Goal: Transaction & Acquisition: Purchase product/service

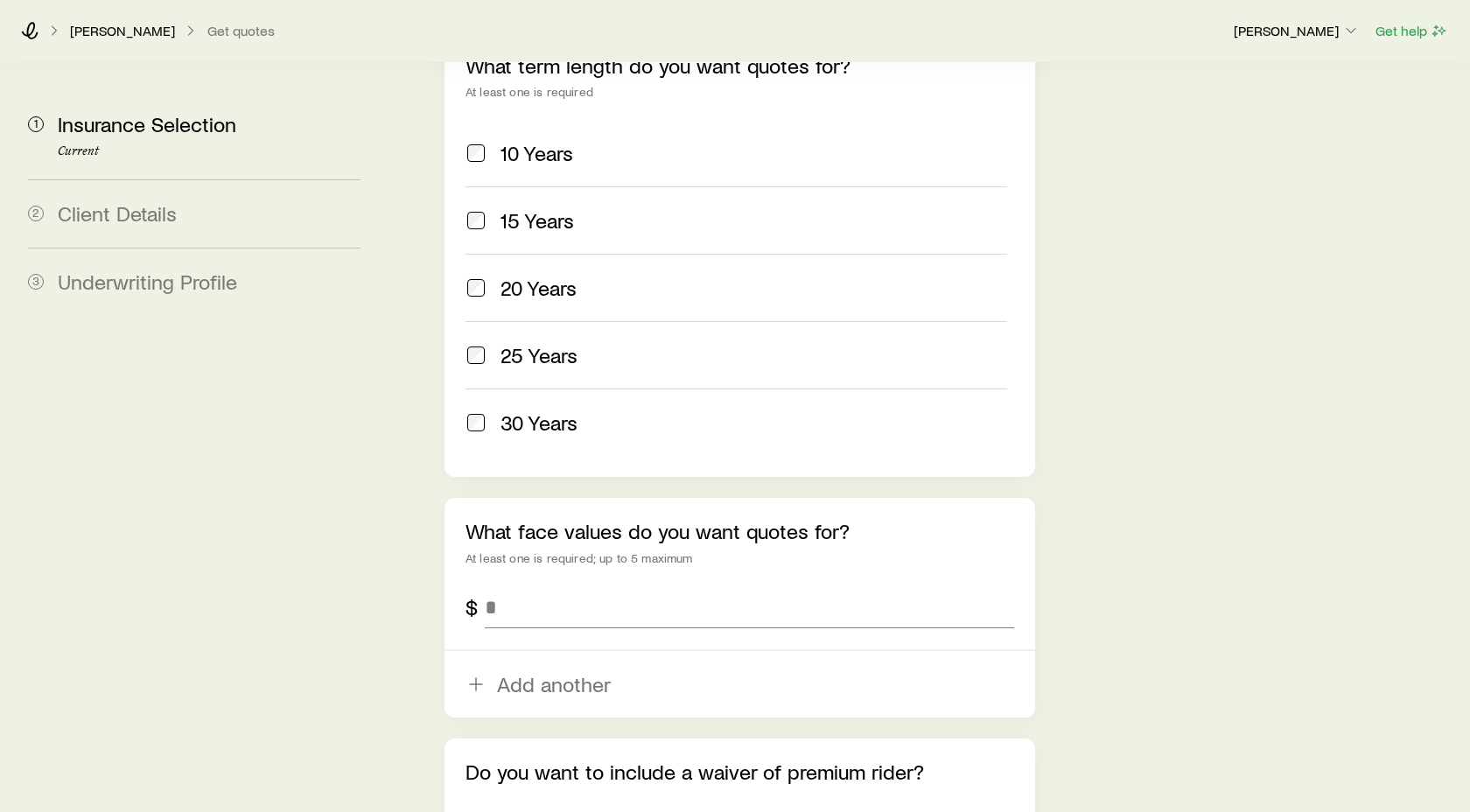
scroll to position [805, 0]
click at [501, 585] on input "tel" at bounding box center [749, 606] width 530 height 42
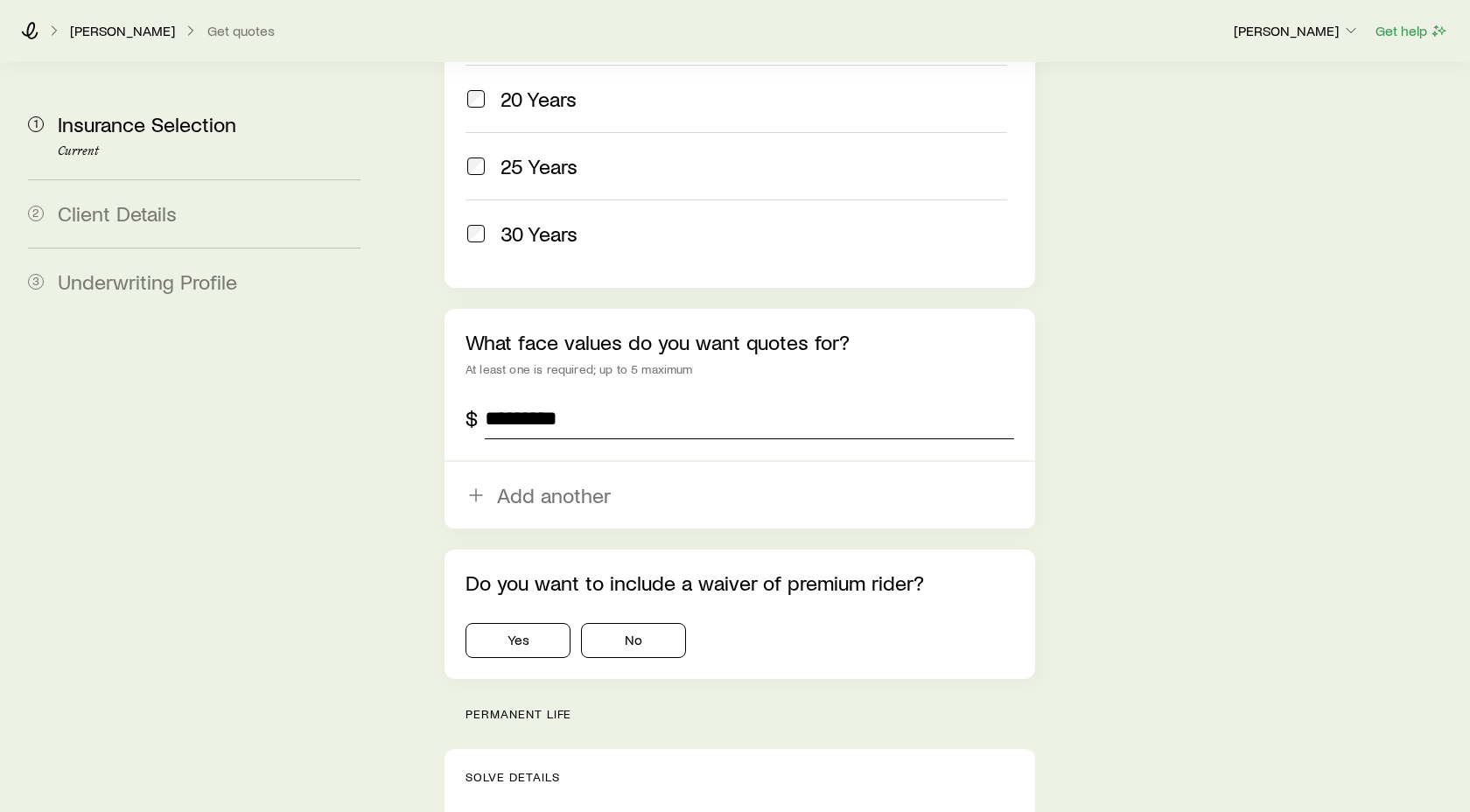
scroll to position [1010, 0]
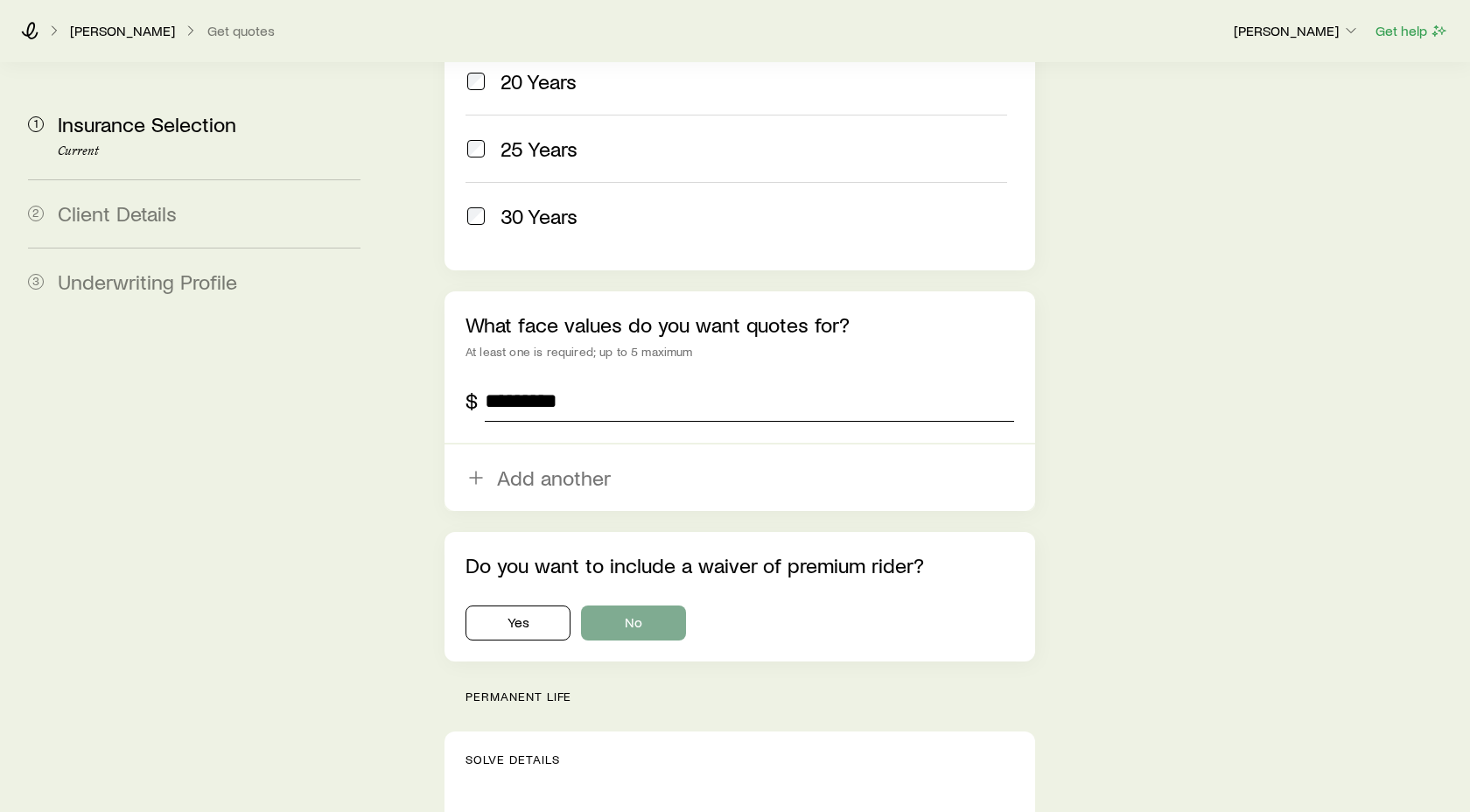
type input "*********"
click at [628, 605] on button "No" at bounding box center [633, 623] width 105 height 35
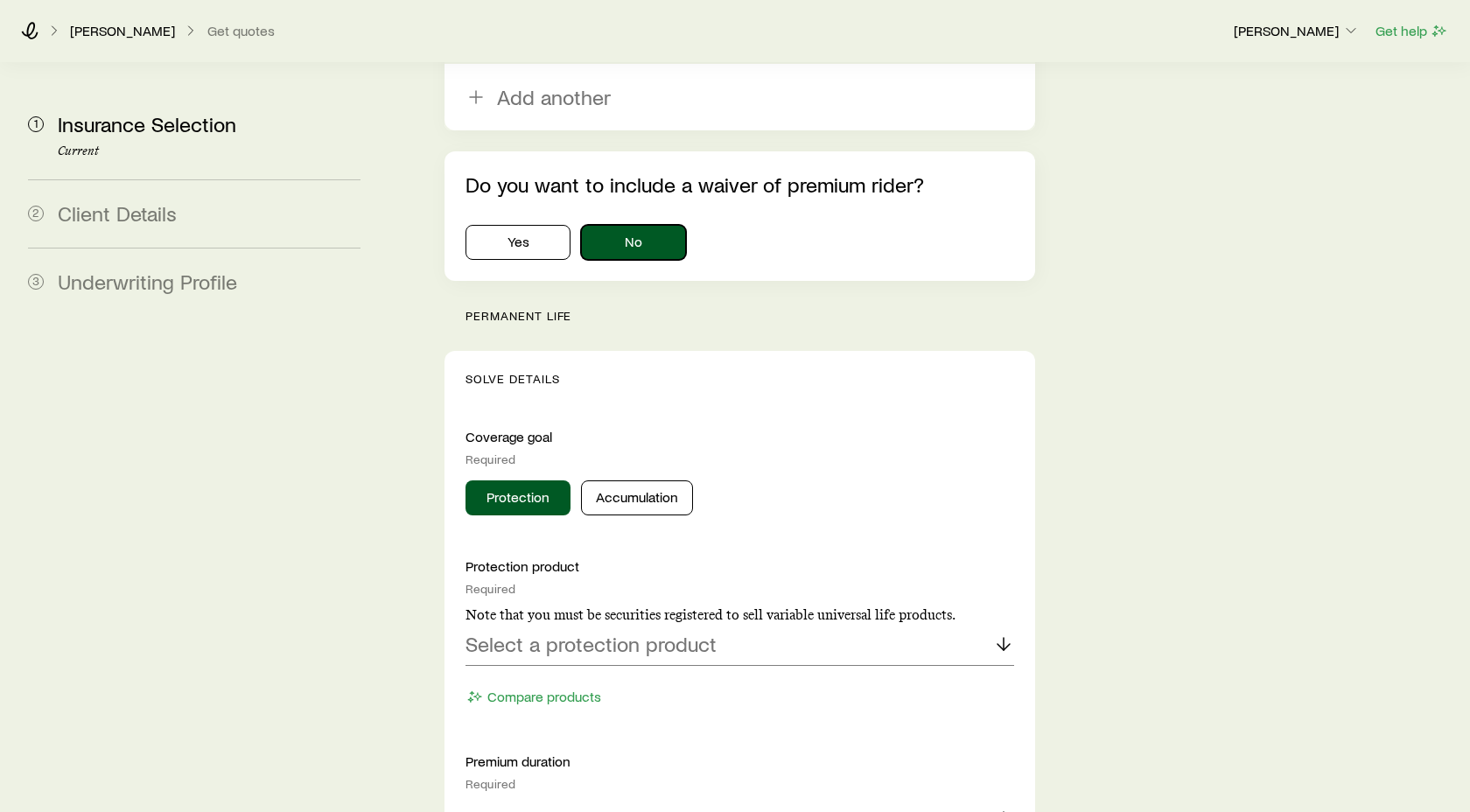
scroll to position [1395, 0]
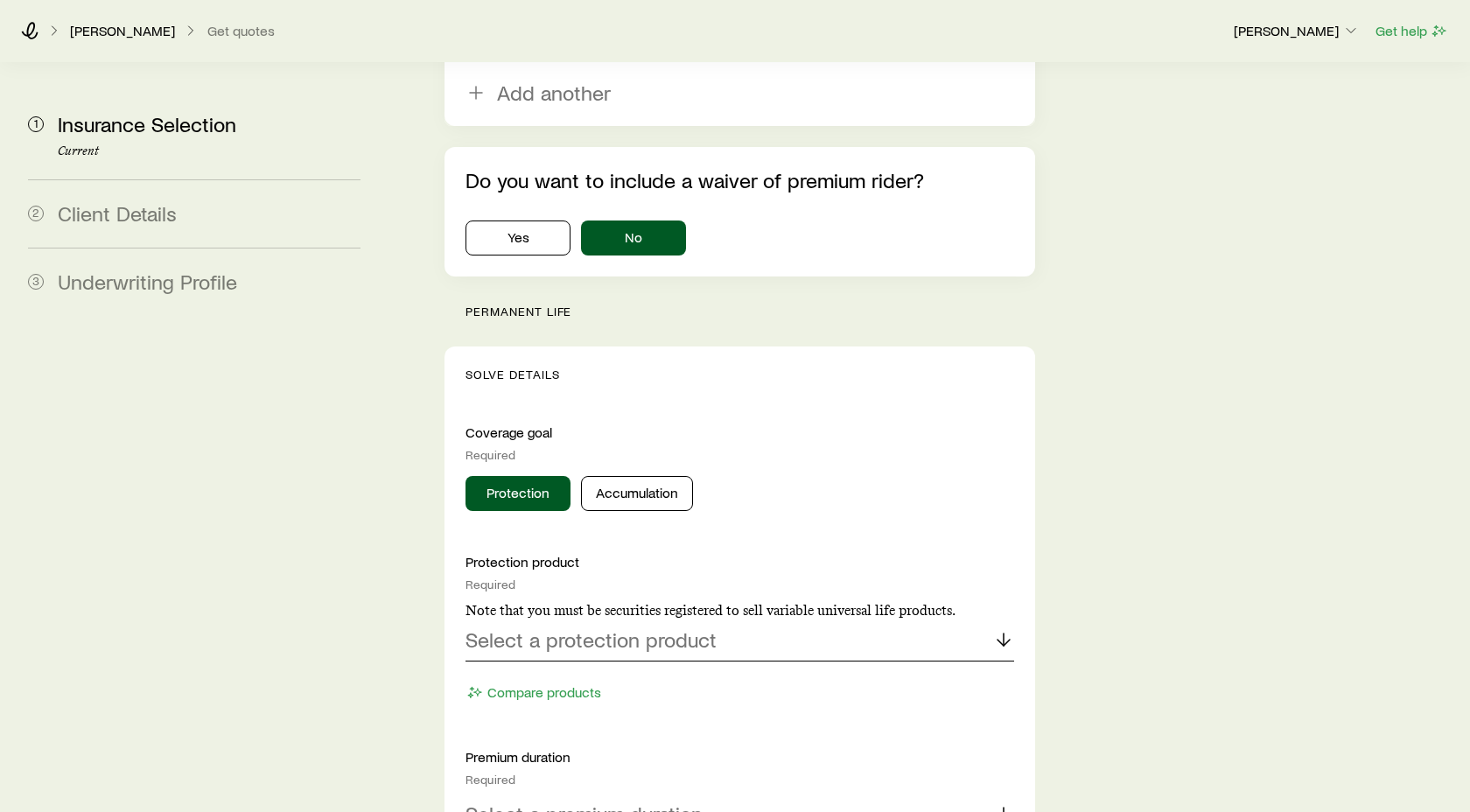
click at [999, 639] on polyline at bounding box center [1003, 642] width 12 height 6
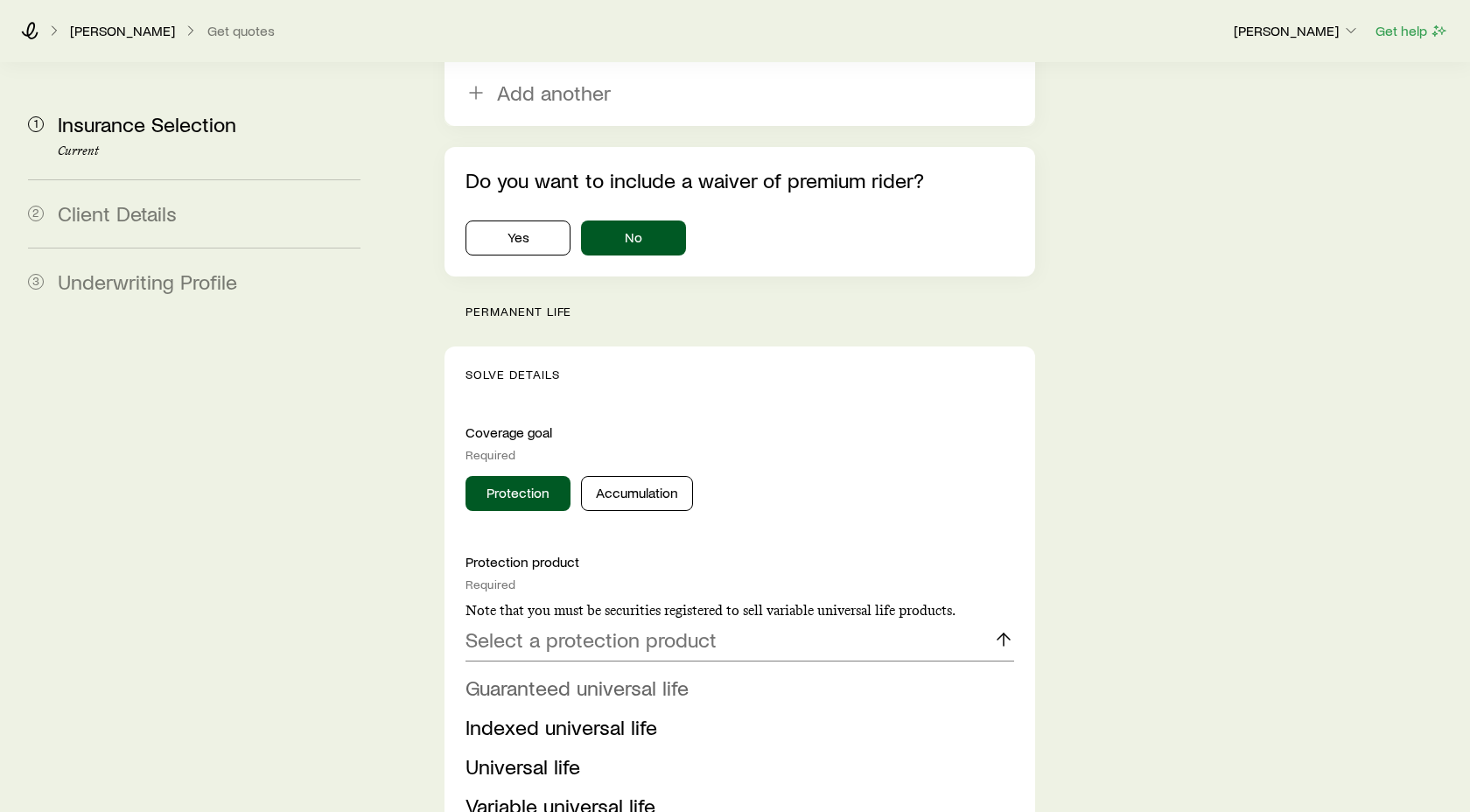
click at [602, 674] on span "Guaranteed universal life" at bounding box center [577, 687] width 223 height 26
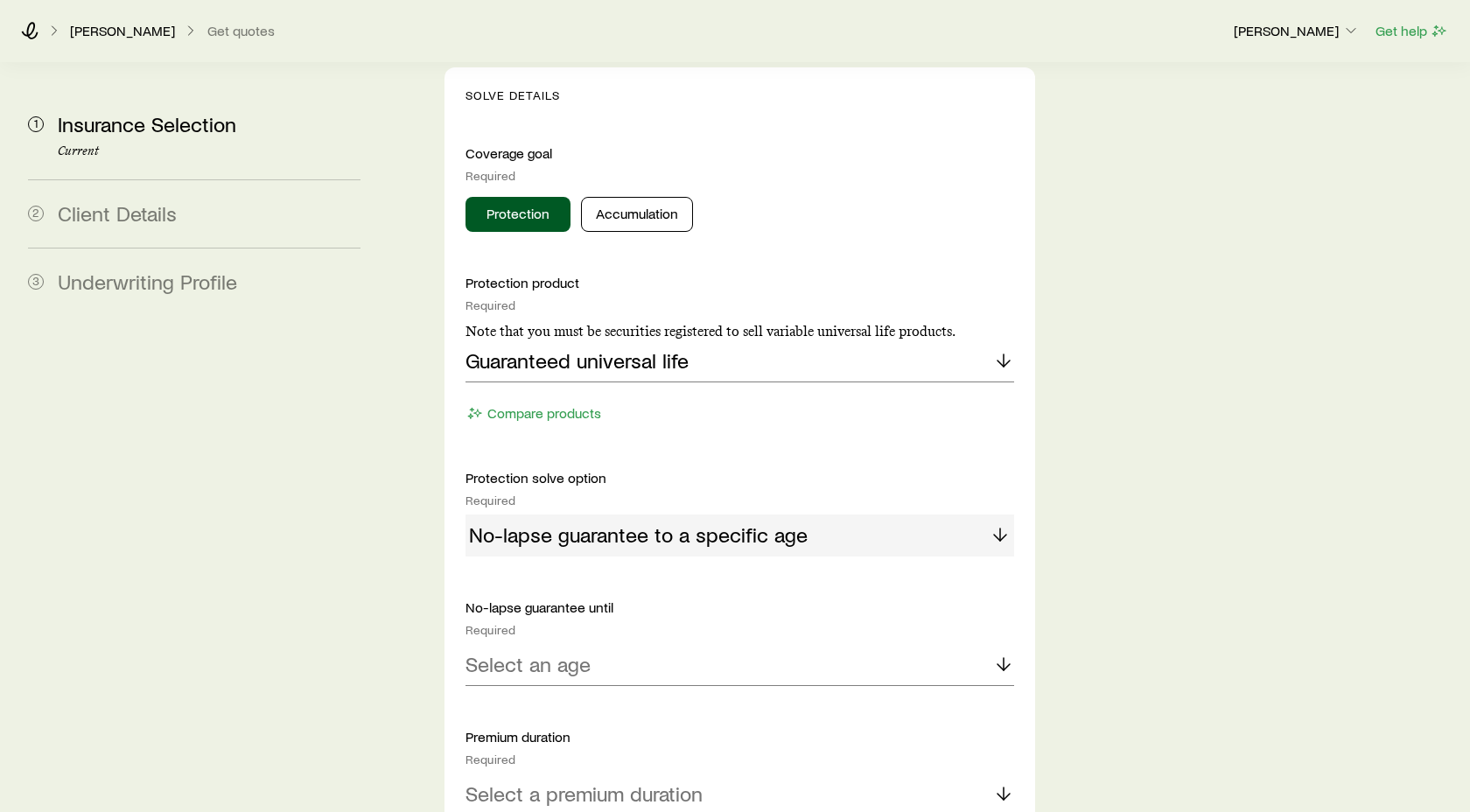
scroll to position [1679, 0]
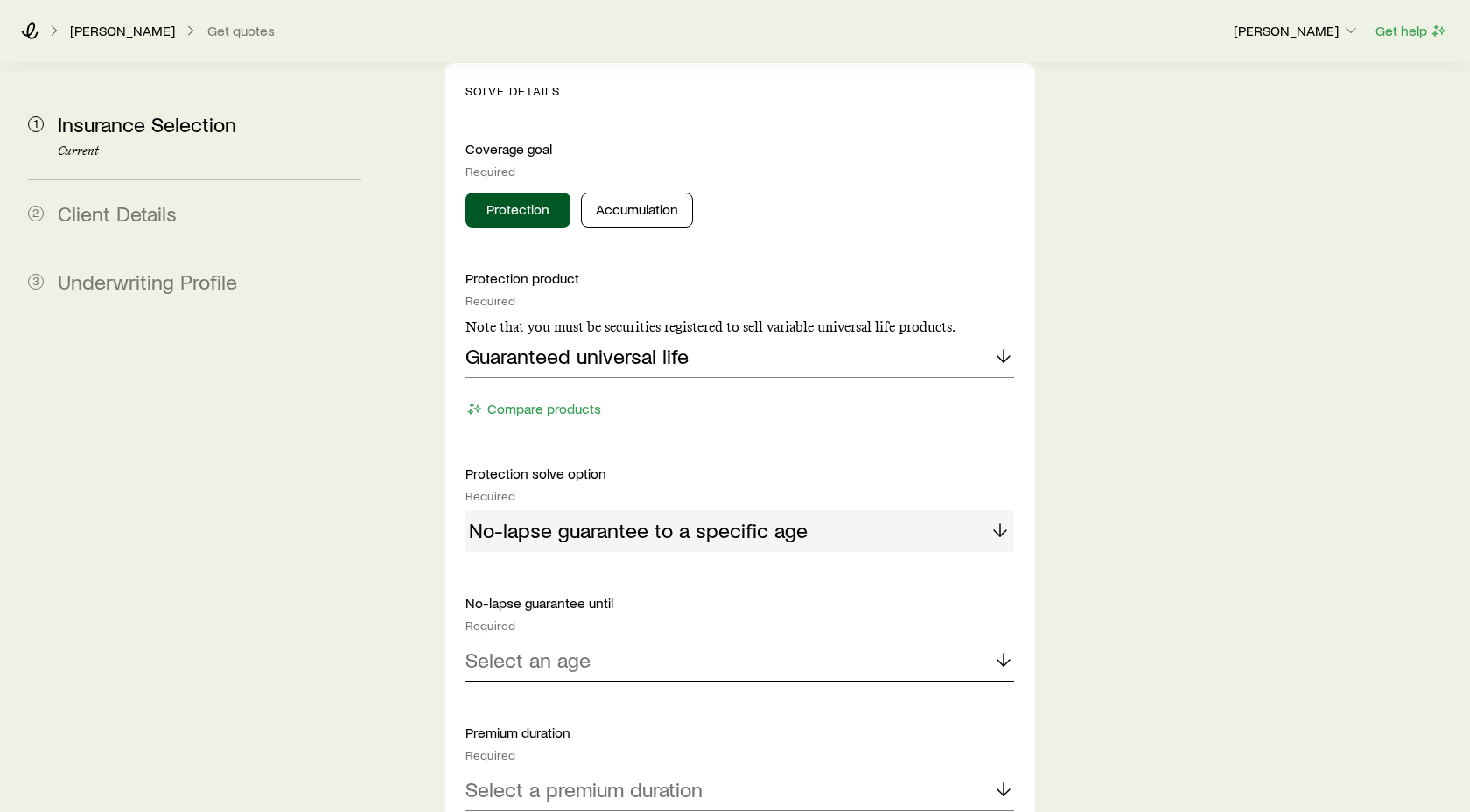
click at [1001, 649] on icon at bounding box center [1003, 659] width 21 height 21
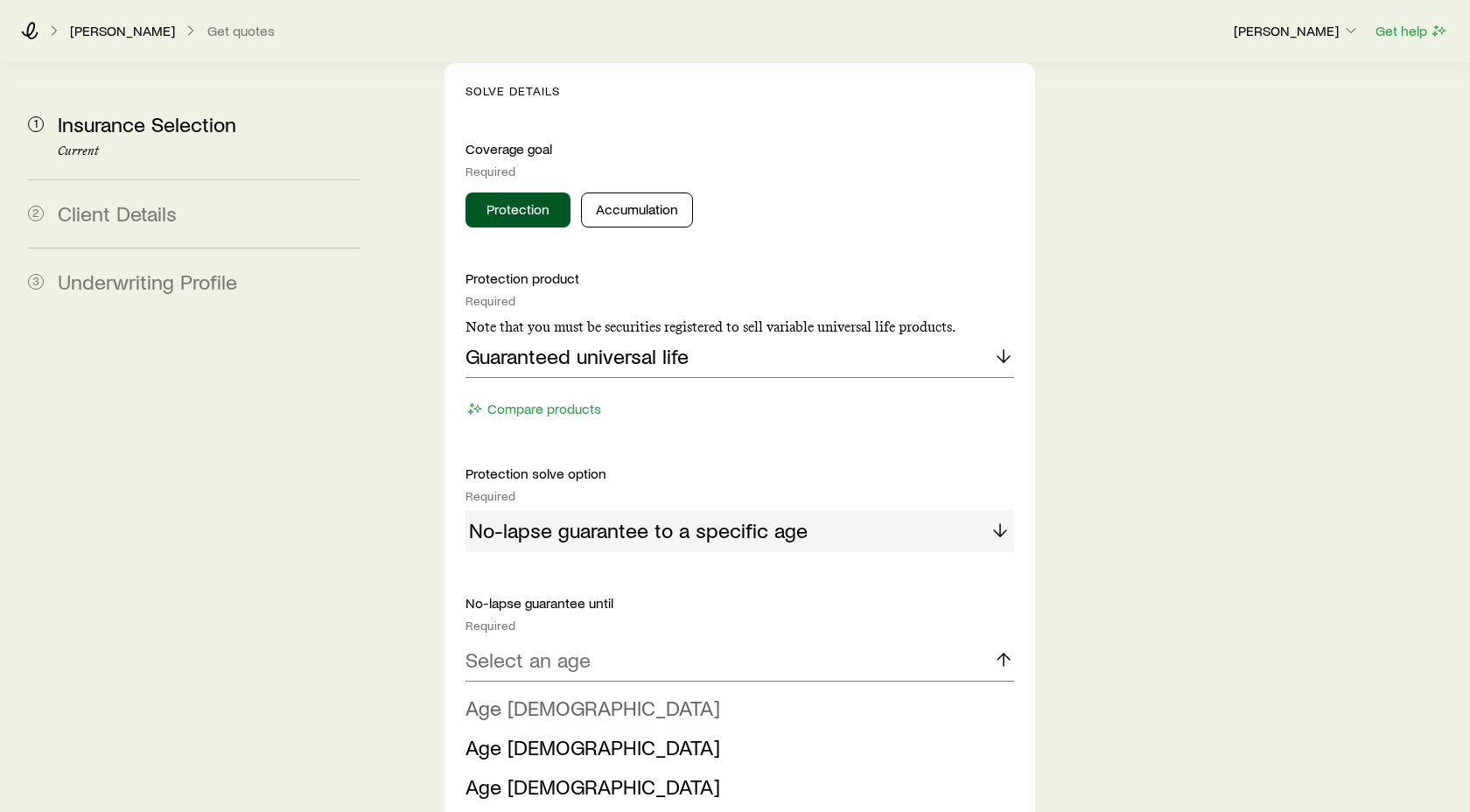
click at [518, 694] on span "Age [DEMOGRAPHIC_DATA]" at bounding box center [593, 707] width 254 height 26
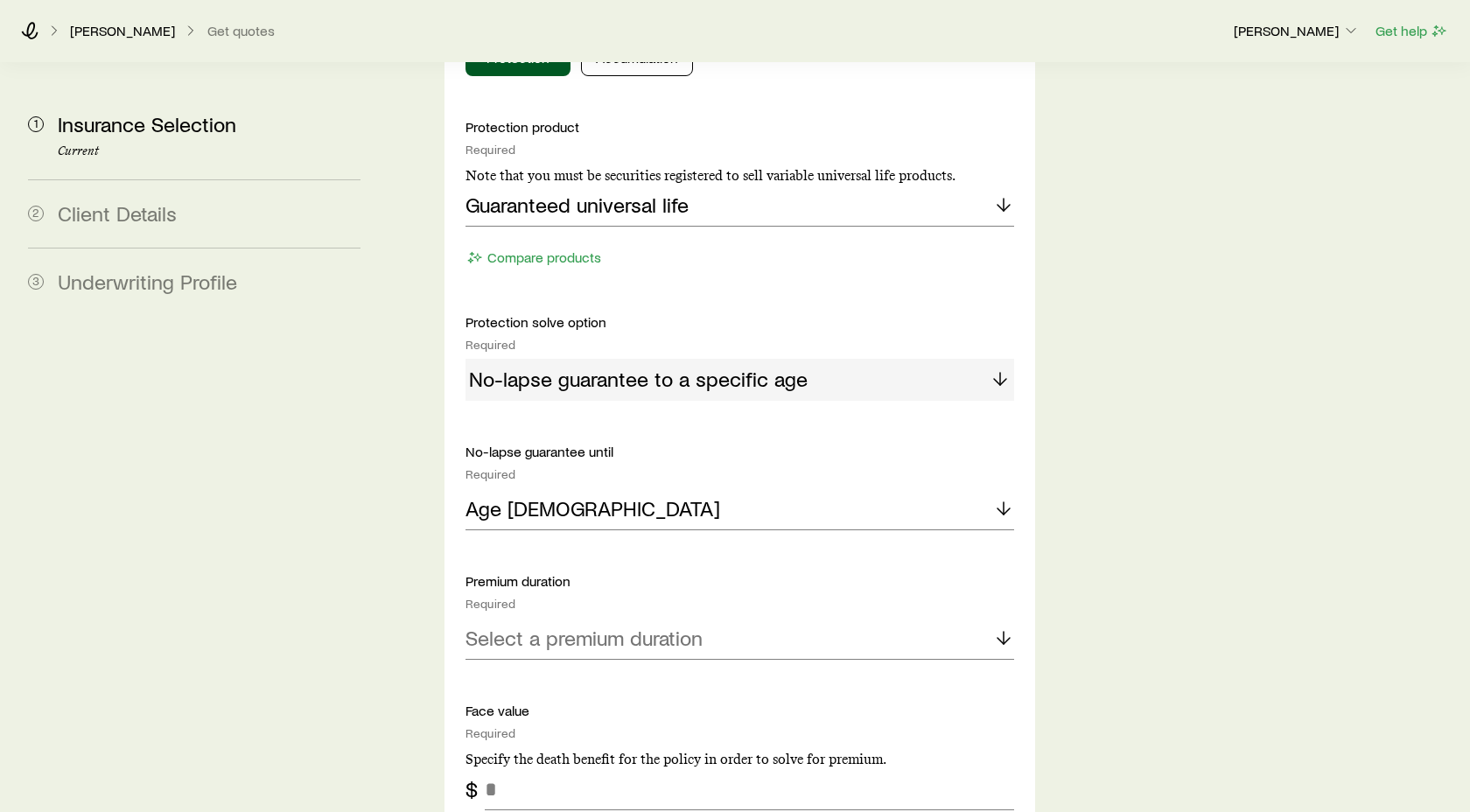
scroll to position [1837, 0]
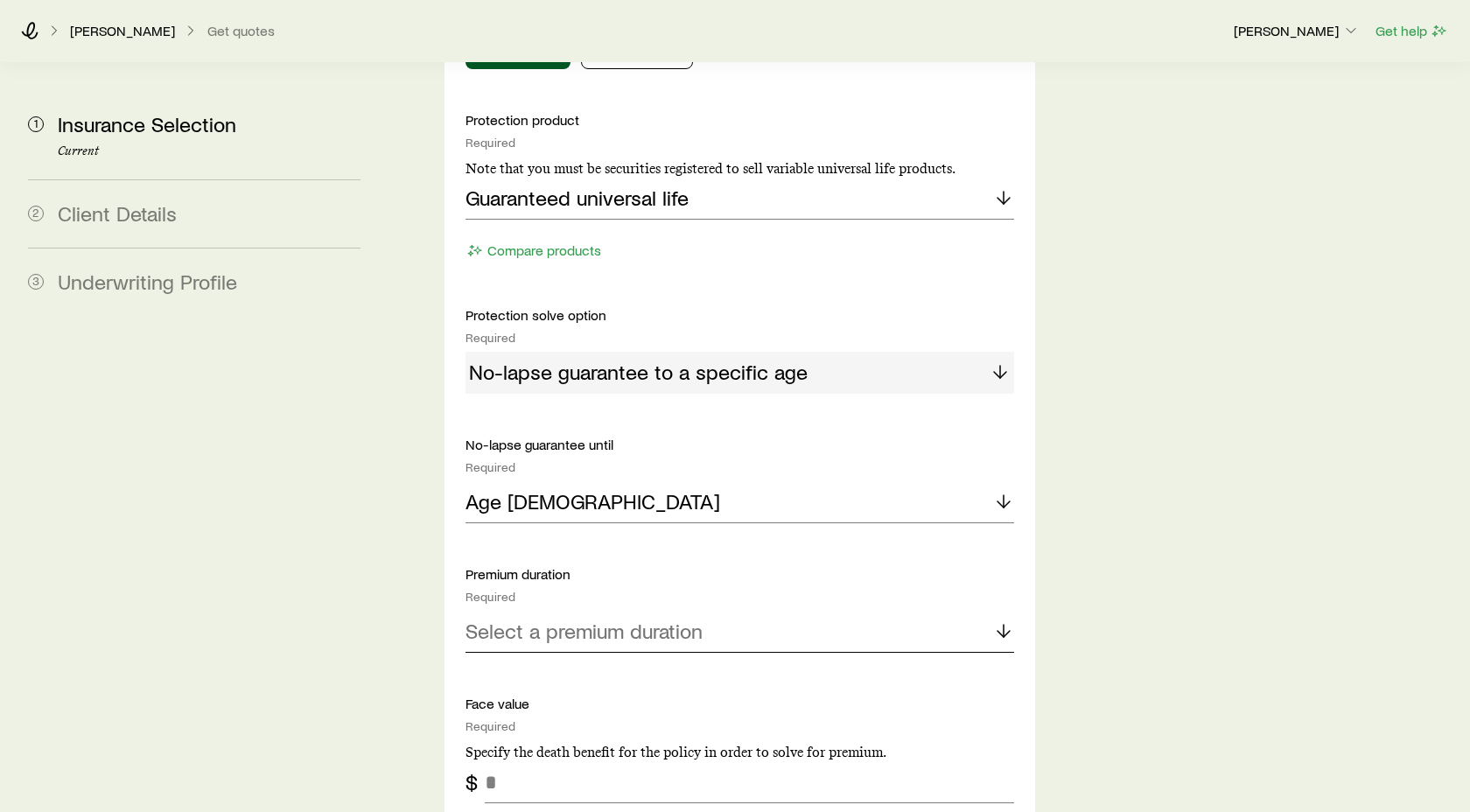
click at [1003, 620] on icon at bounding box center [1003, 630] width 21 height 21
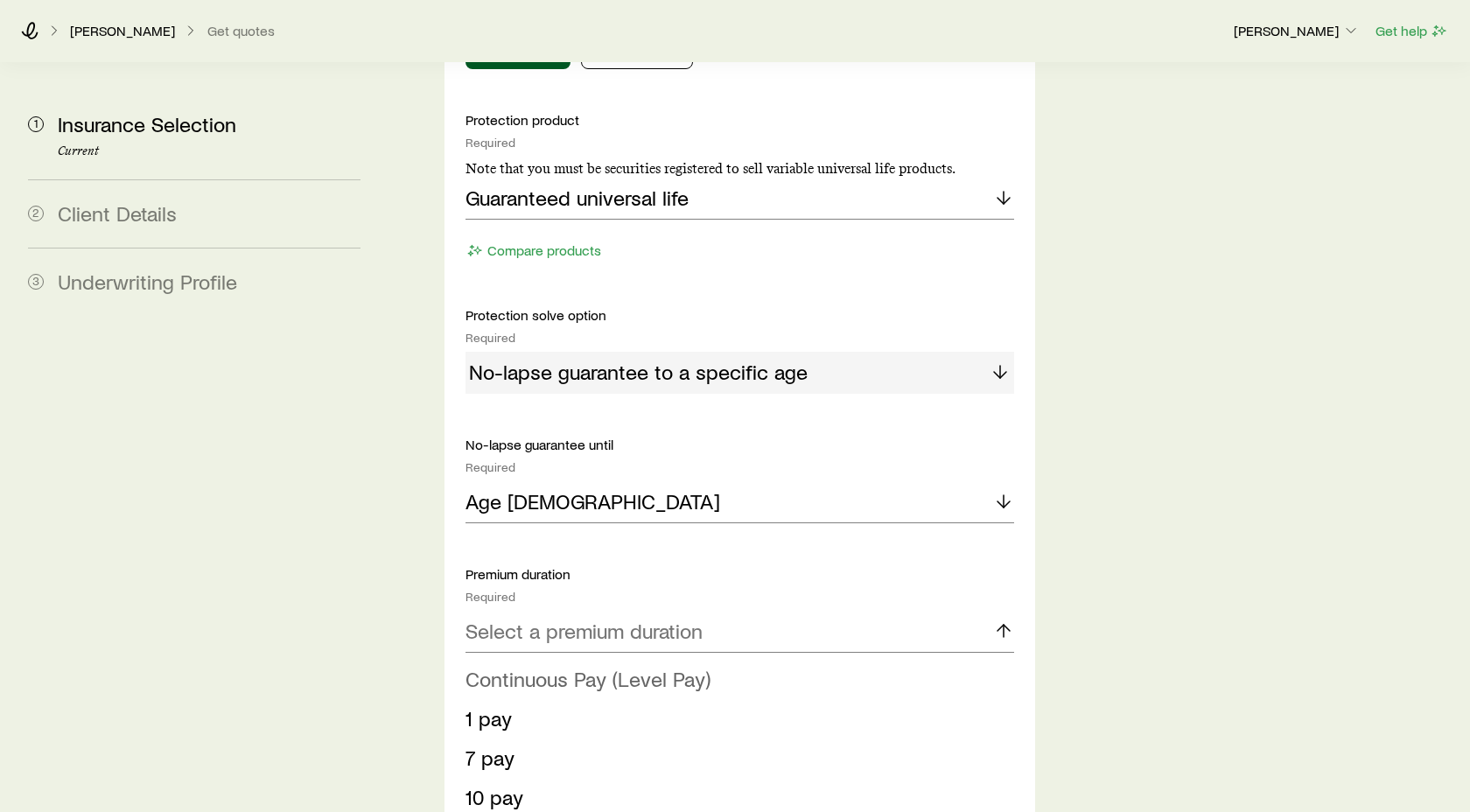
click at [591, 666] on span "Continuous Pay (Level Pay)" at bounding box center [588, 678] width 245 height 26
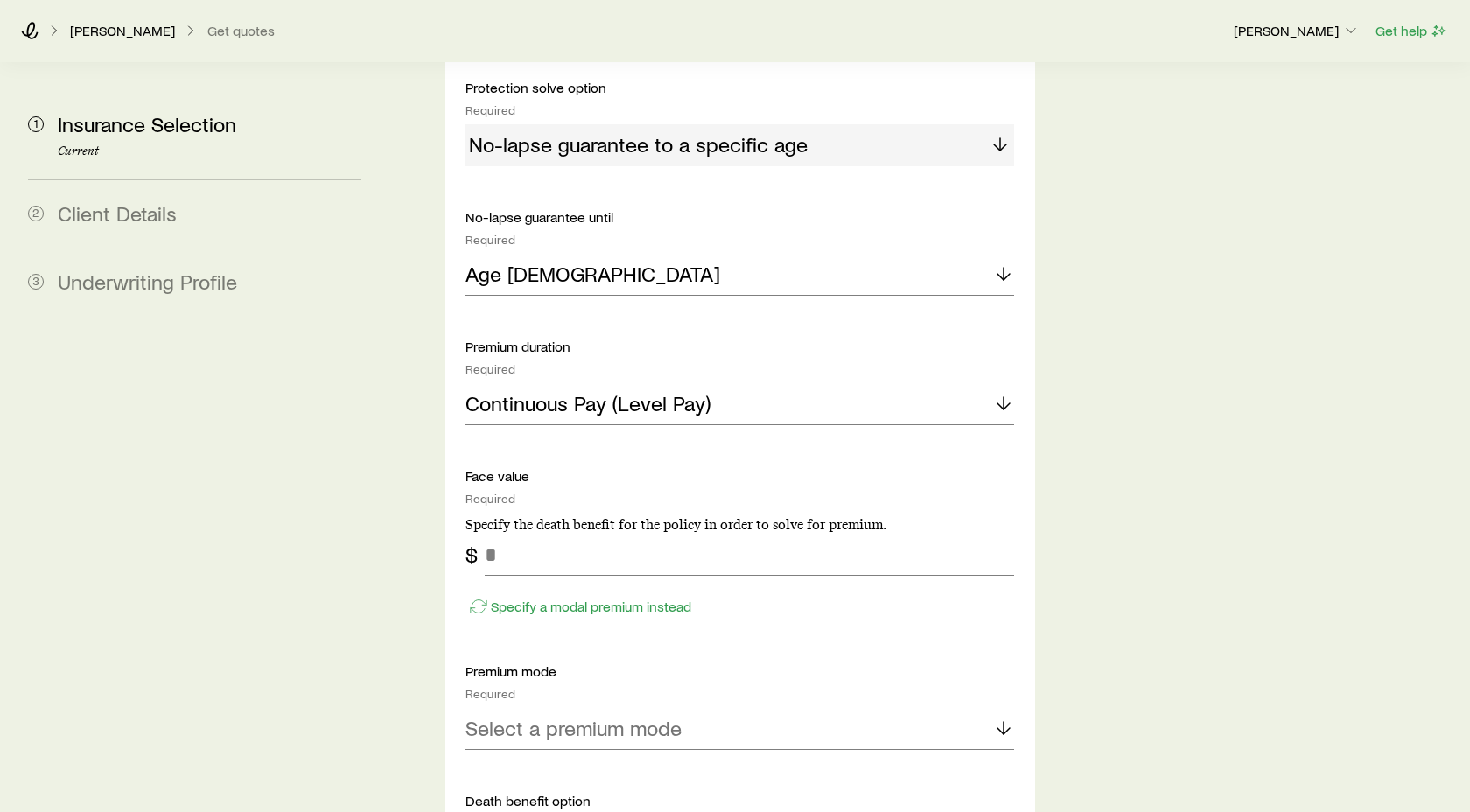
scroll to position [2108, 0]
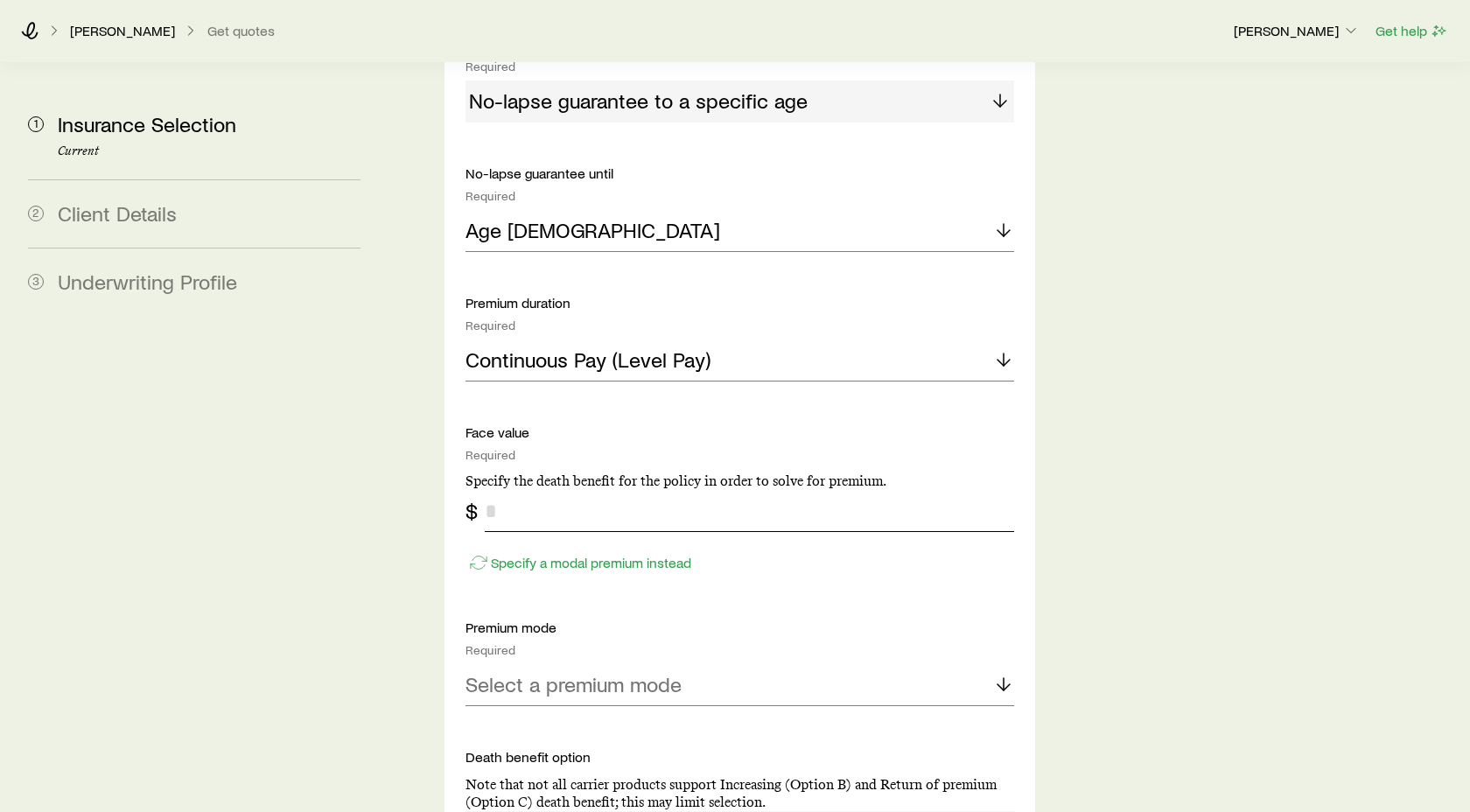
click at [502, 490] on input "tel" at bounding box center [749, 511] width 530 height 42
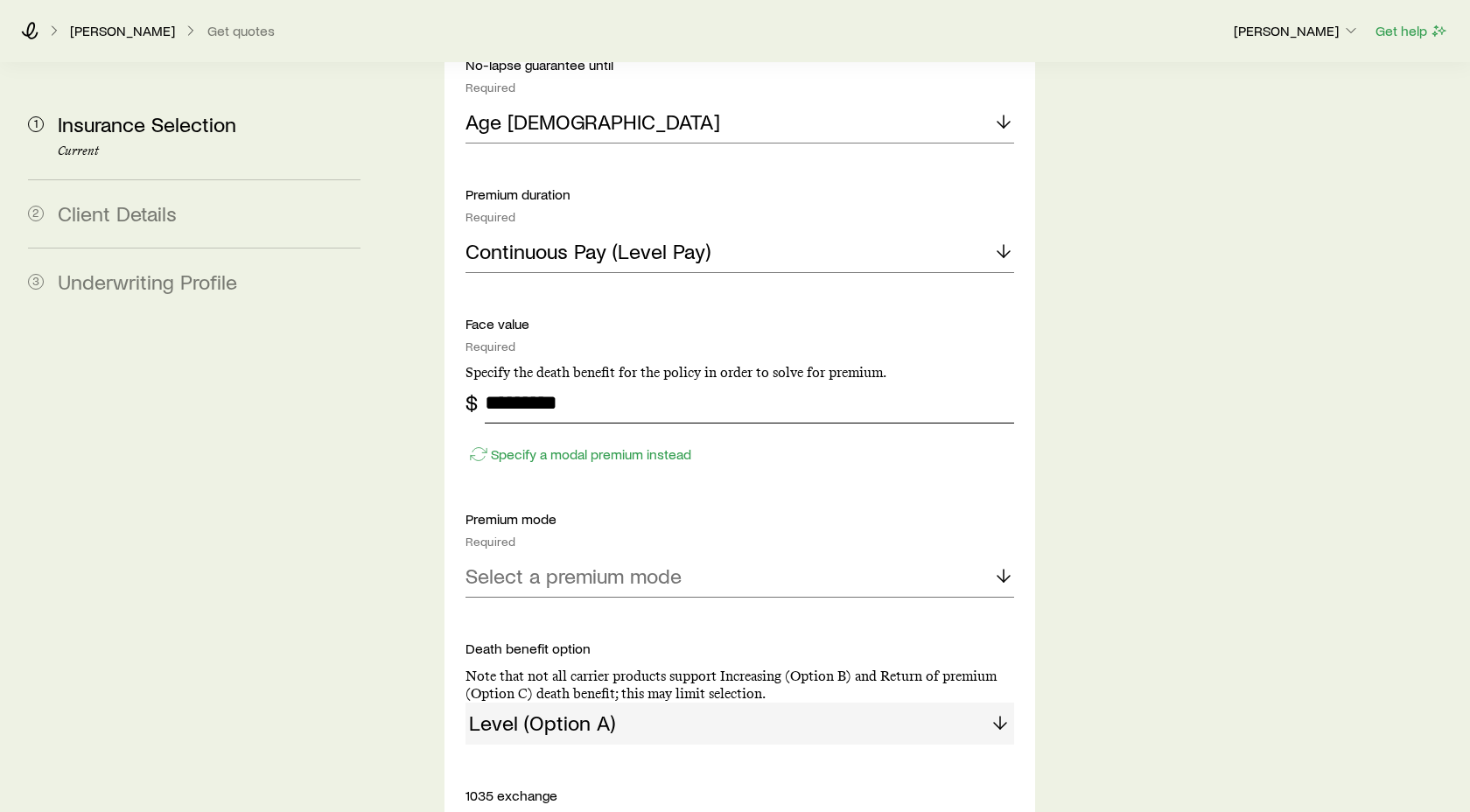
scroll to position [2217, 0]
type input "*********"
click at [1006, 564] on icon at bounding box center [1003, 574] width 21 height 21
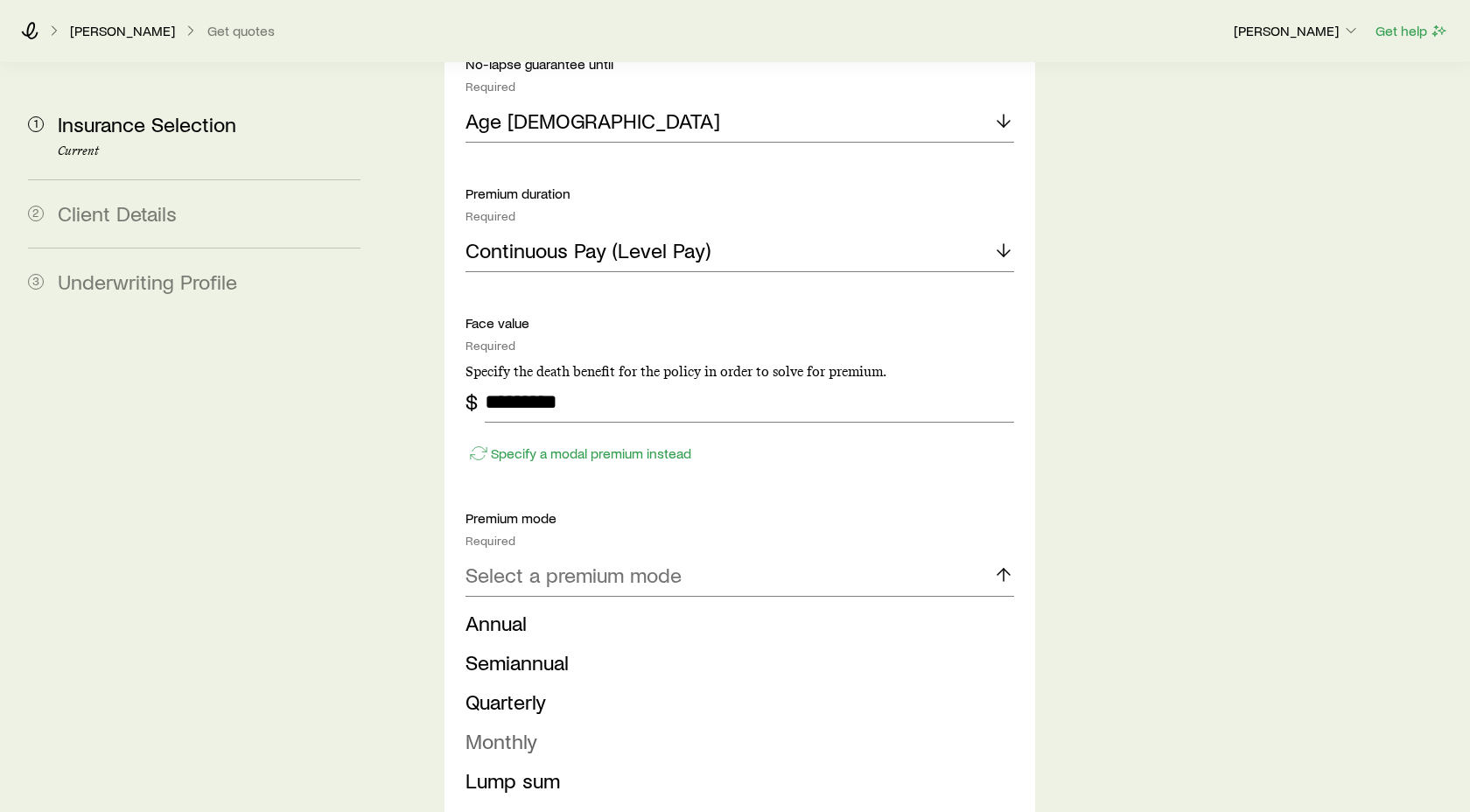
click at [514, 728] on span "Monthly" at bounding box center [501, 741] width 71 height 26
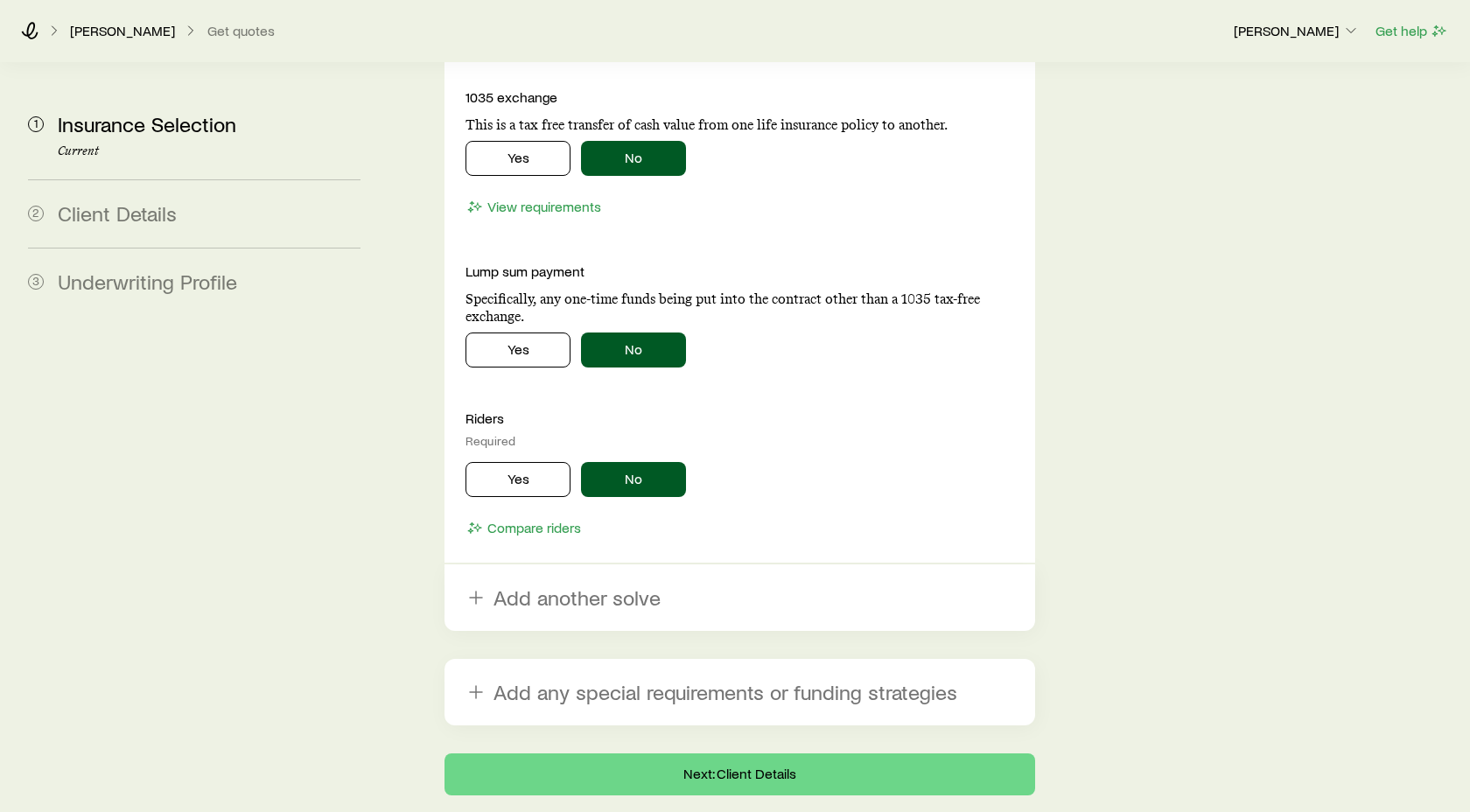
scroll to position [2965, 0]
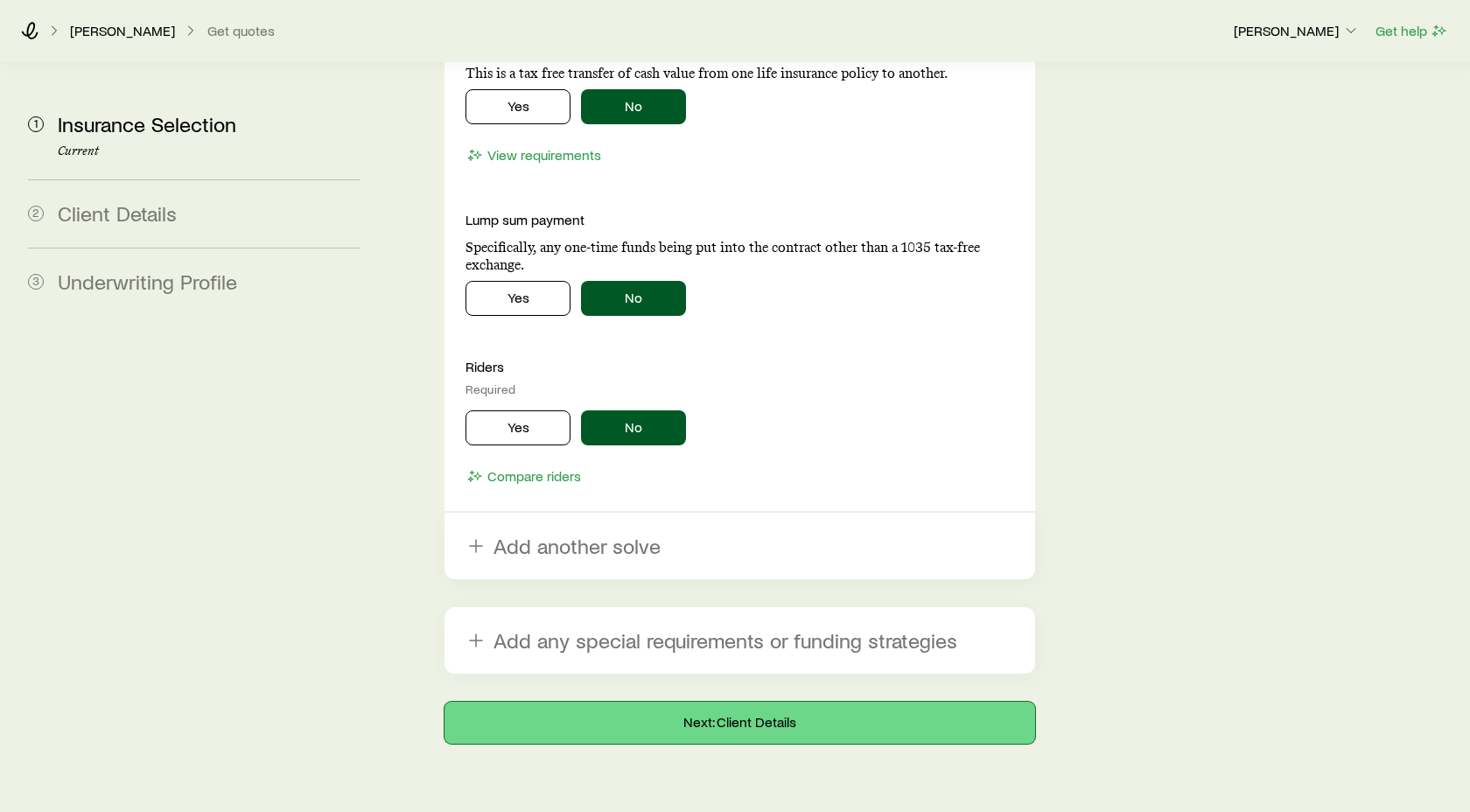
click at [768, 701] on button "Next: Client Details" at bounding box center [740, 722] width 591 height 42
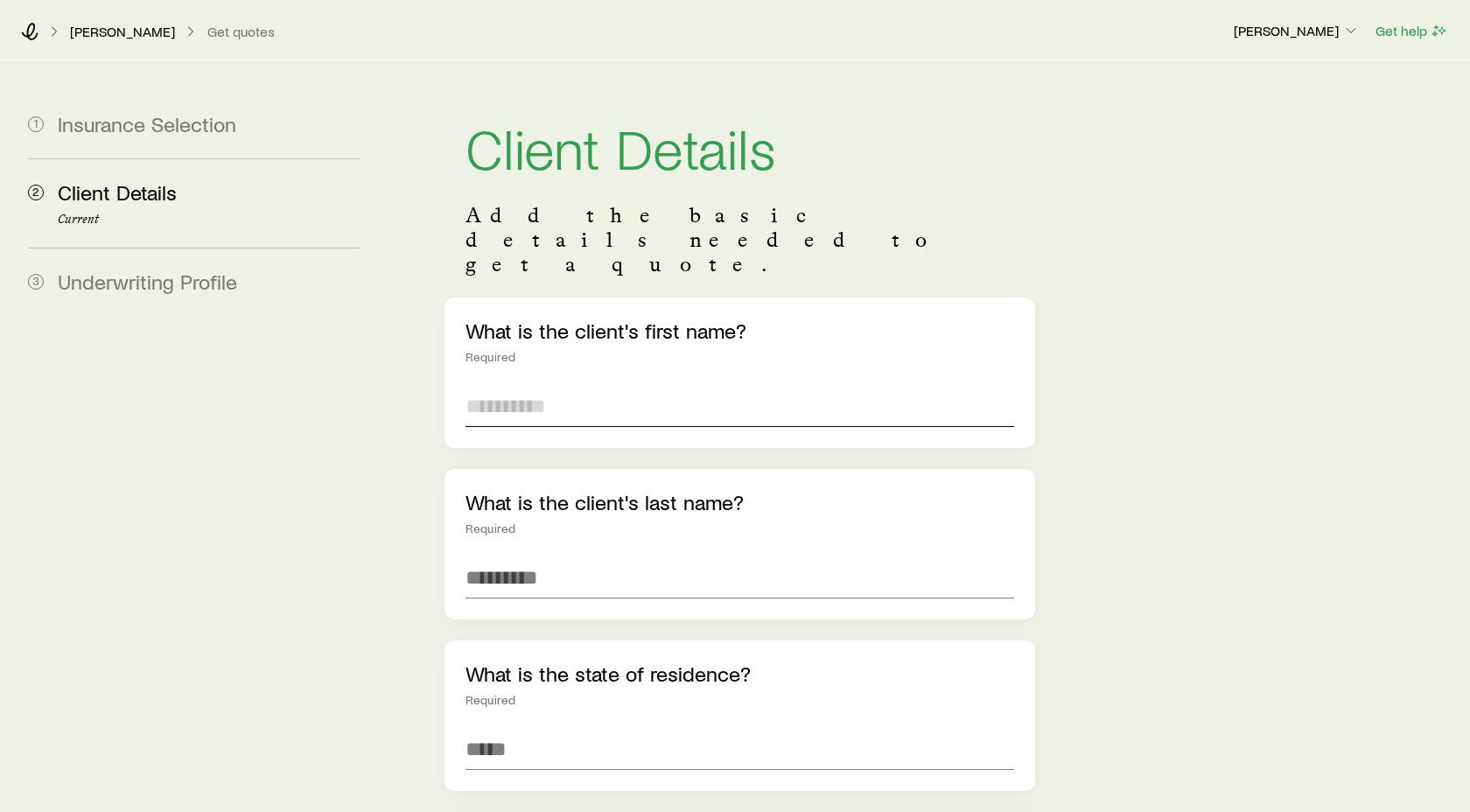
click at [526, 385] on input "text" at bounding box center [740, 406] width 549 height 42
type input "*******"
click at [505, 556] on input "text" at bounding box center [740, 577] width 549 height 42
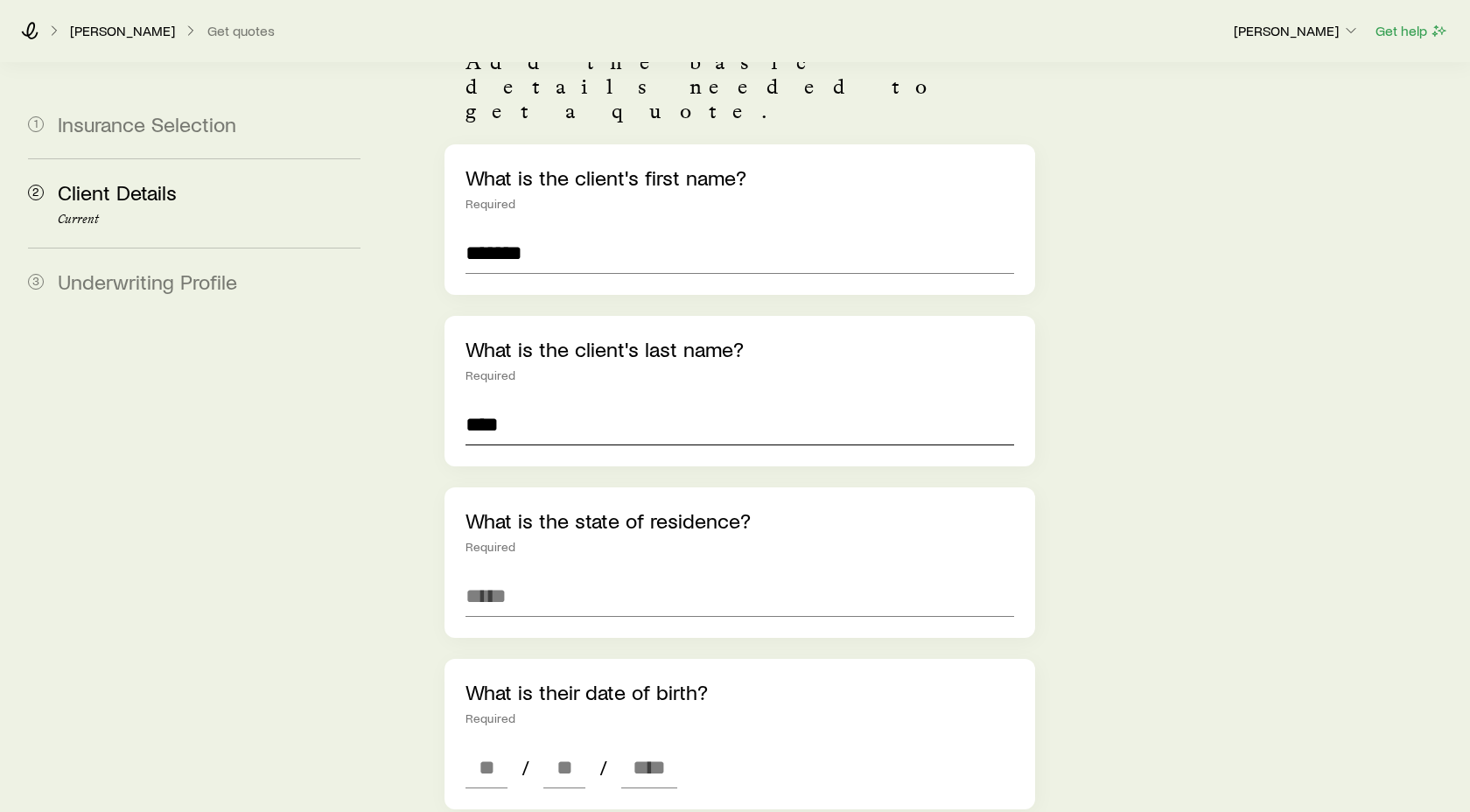
scroll to position [179, 0]
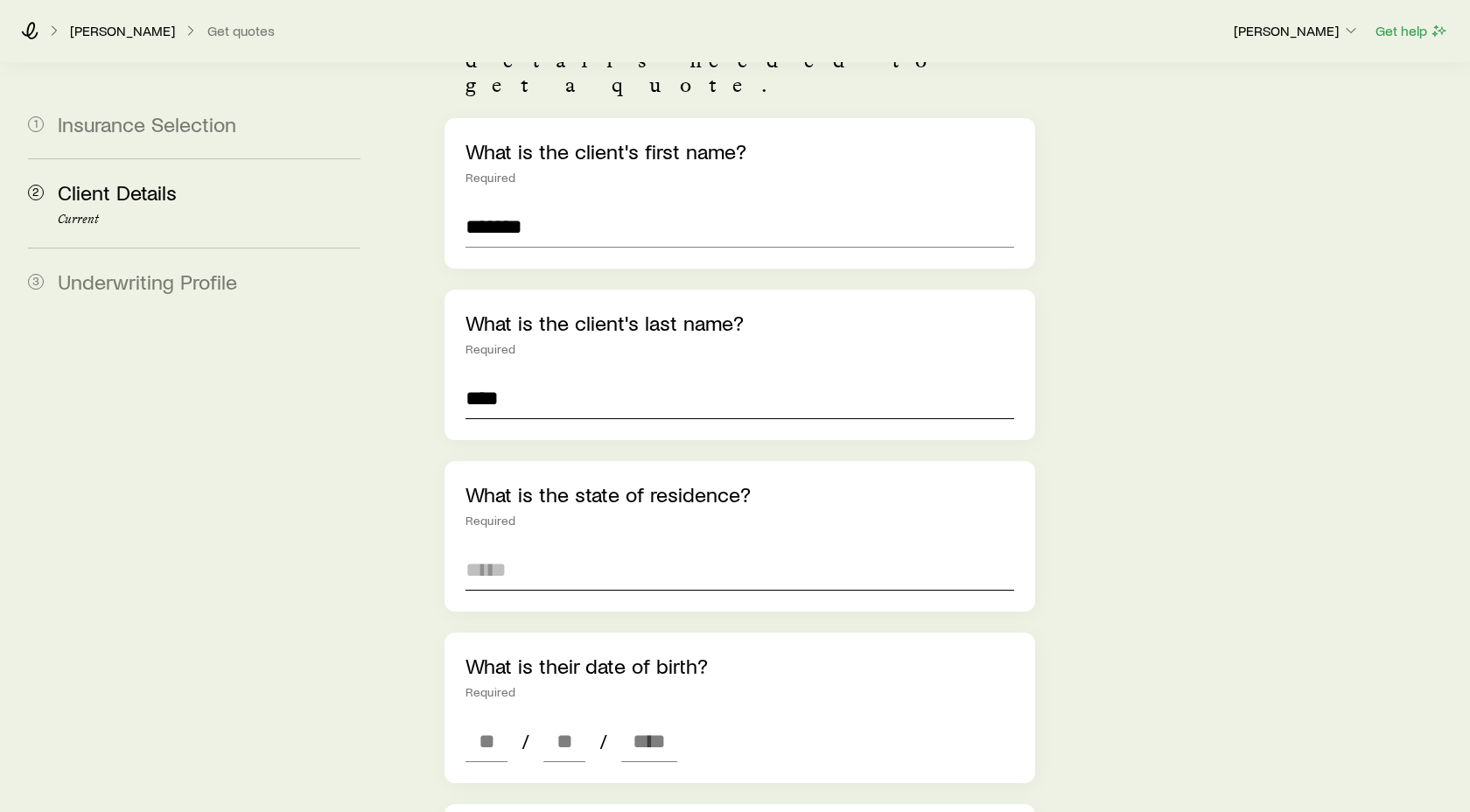
type input "****"
click at [510, 549] on input at bounding box center [740, 570] width 549 height 42
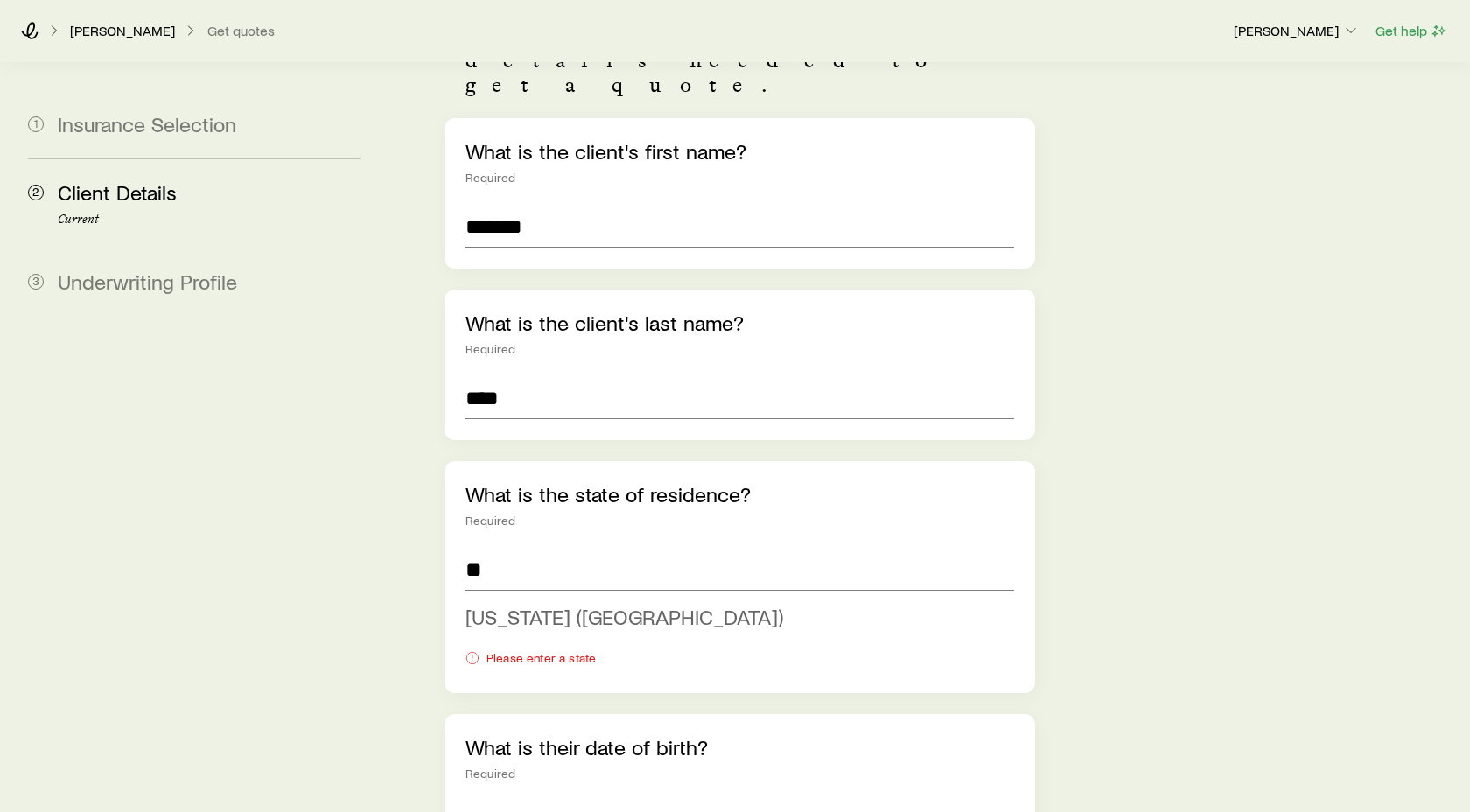
click at [535, 604] on span "[US_STATE] ([GEOGRAPHIC_DATA])" at bounding box center [624, 616] width 317 height 26
type input "**********"
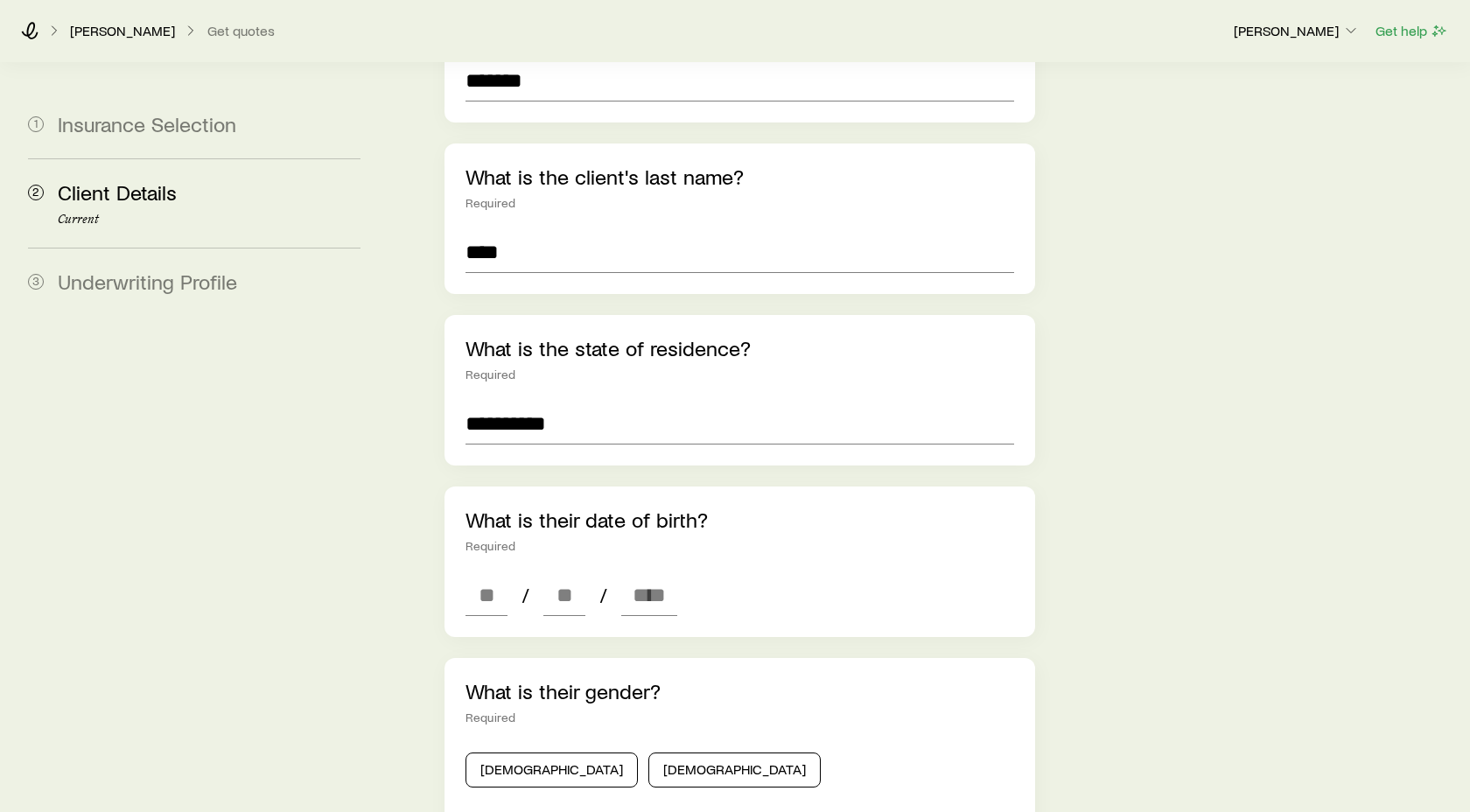
scroll to position [326, 0]
click at [493, 573] on input at bounding box center [487, 594] width 42 height 42
type input "**"
type input "****"
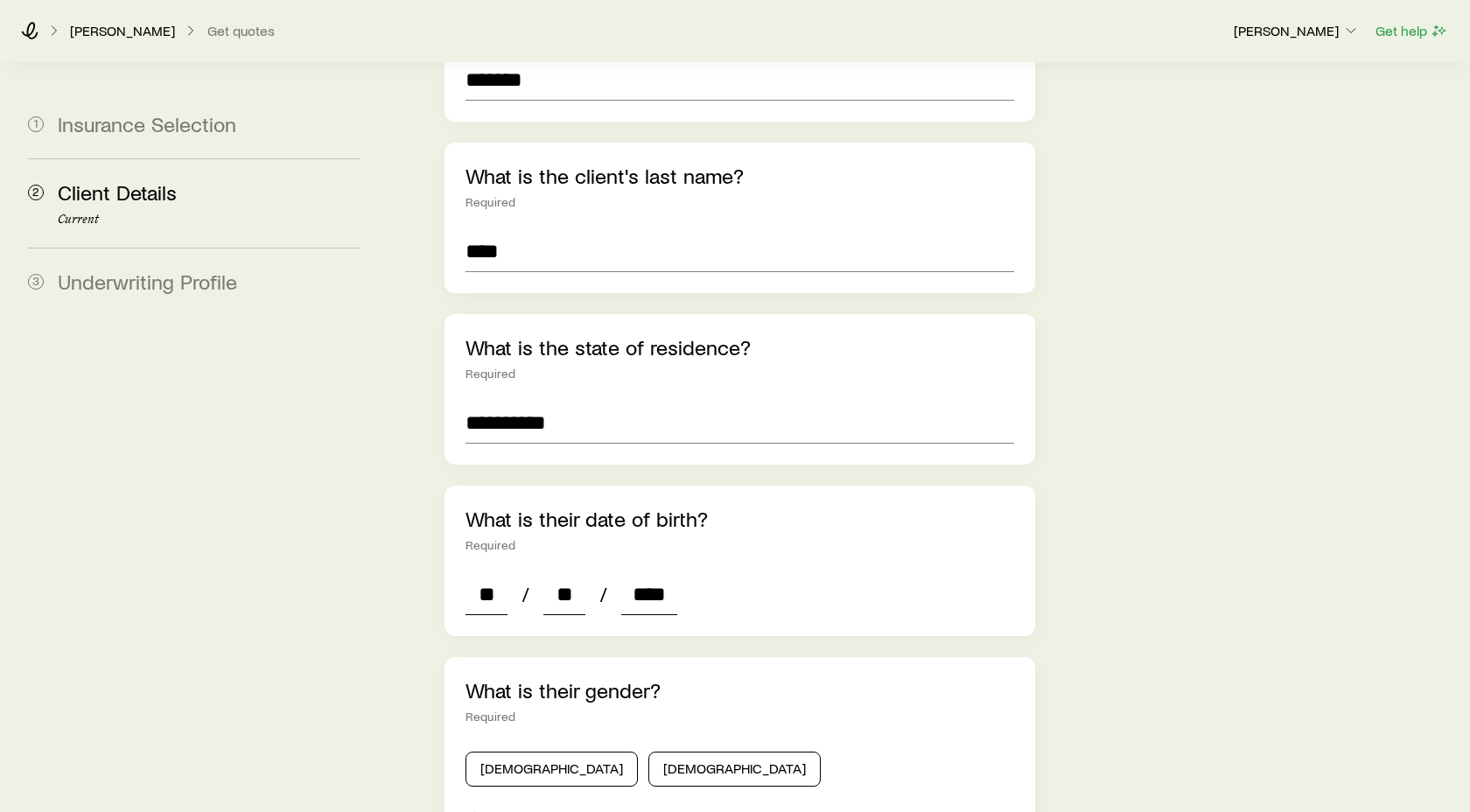
type input "*"
click at [515, 752] on button "[DEMOGRAPHIC_DATA]" at bounding box center [552, 769] width 172 height 35
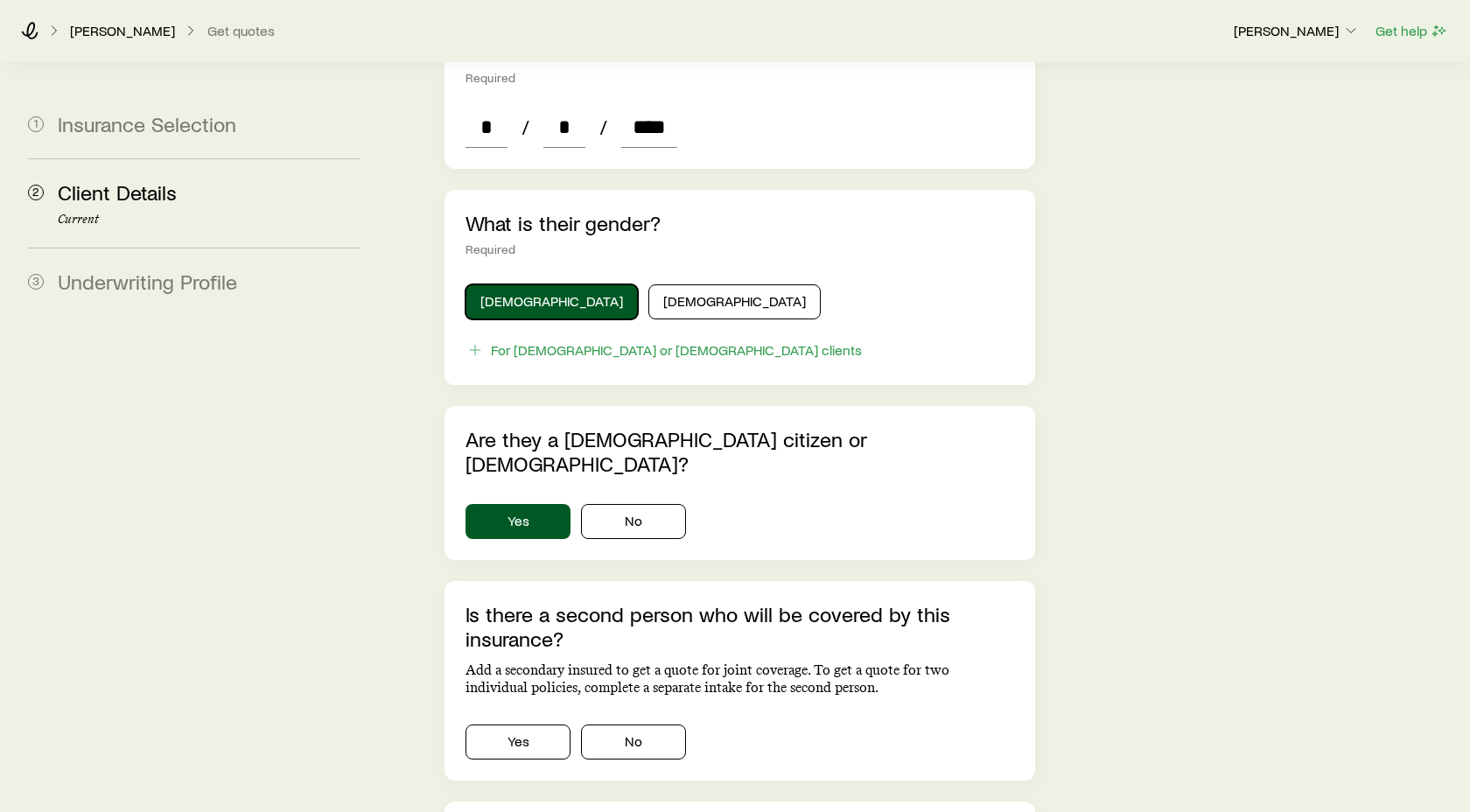
scroll to position [792, 0]
click at [647, 726] on button "No" at bounding box center [633, 743] width 105 height 35
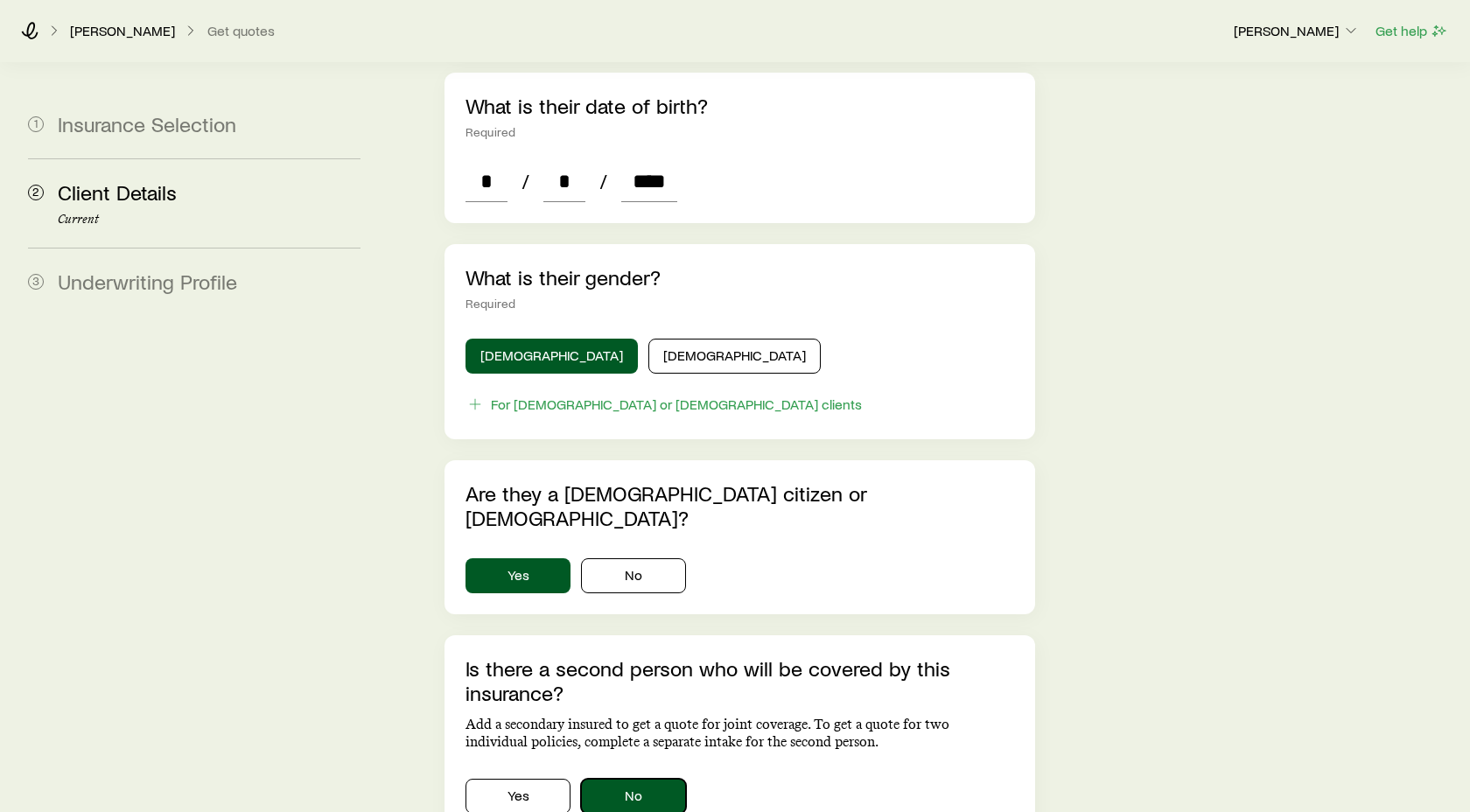
scroll to position [741, 0]
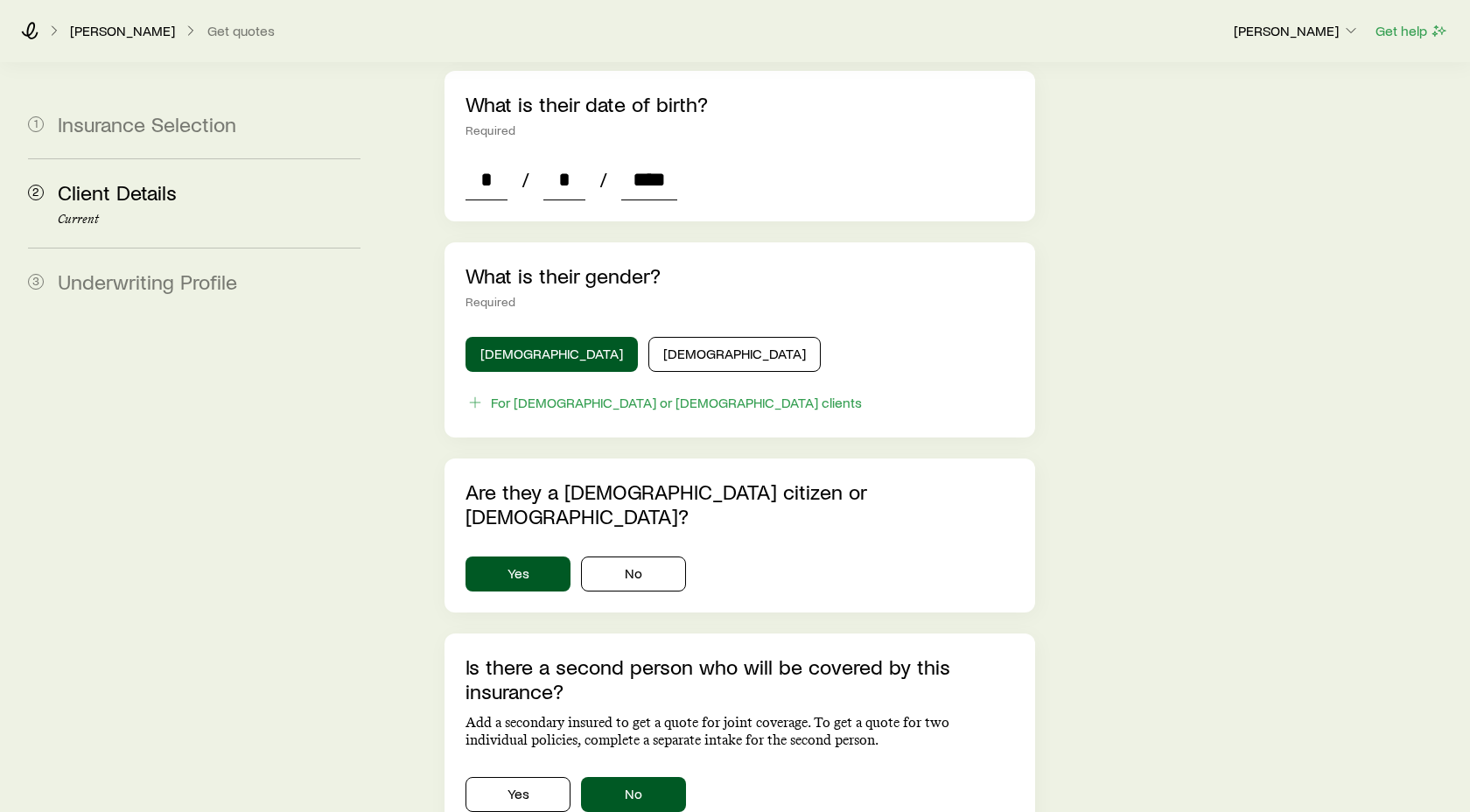
click at [669, 158] on input "****" at bounding box center [649, 179] width 56 height 42
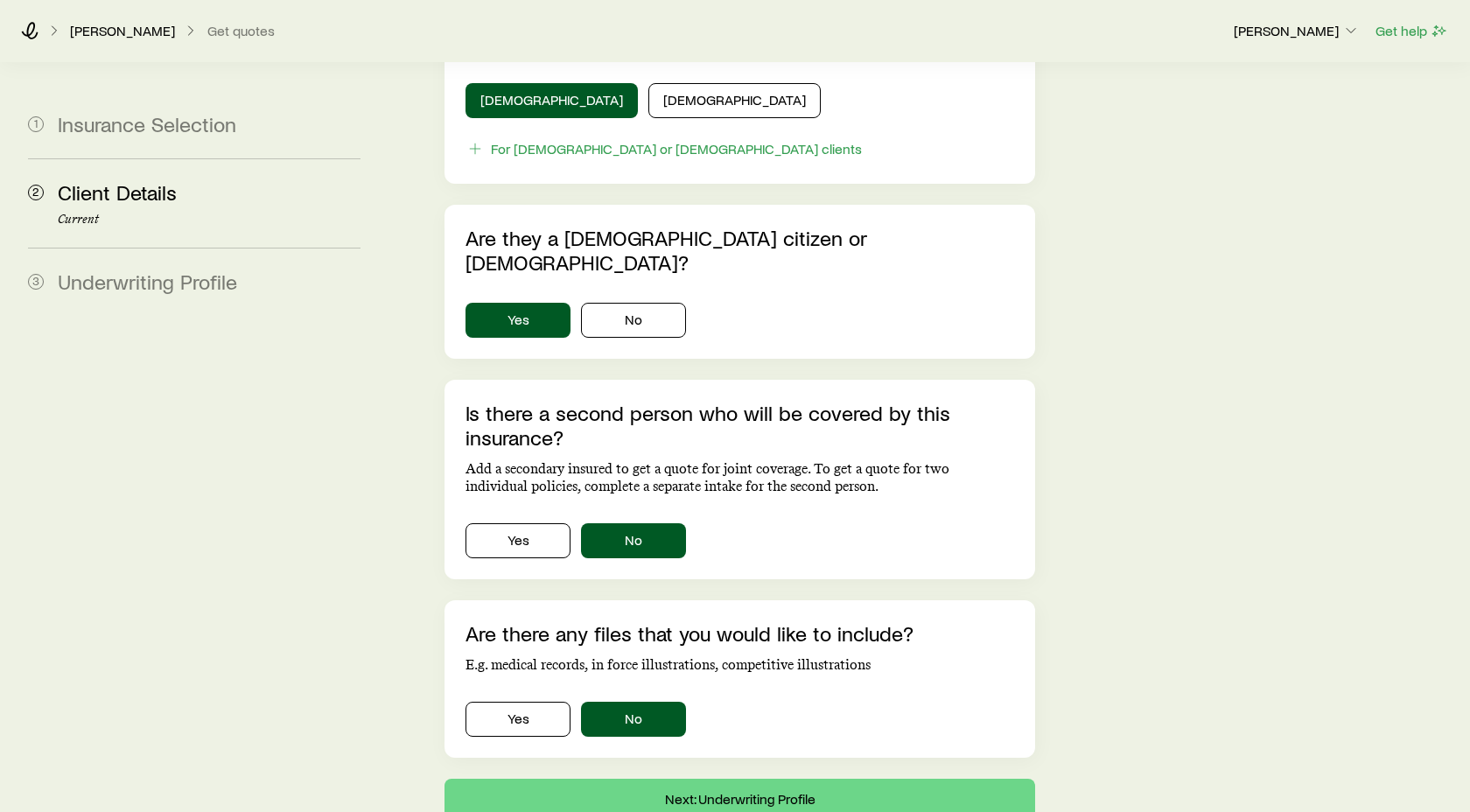
scroll to position [1048, 0]
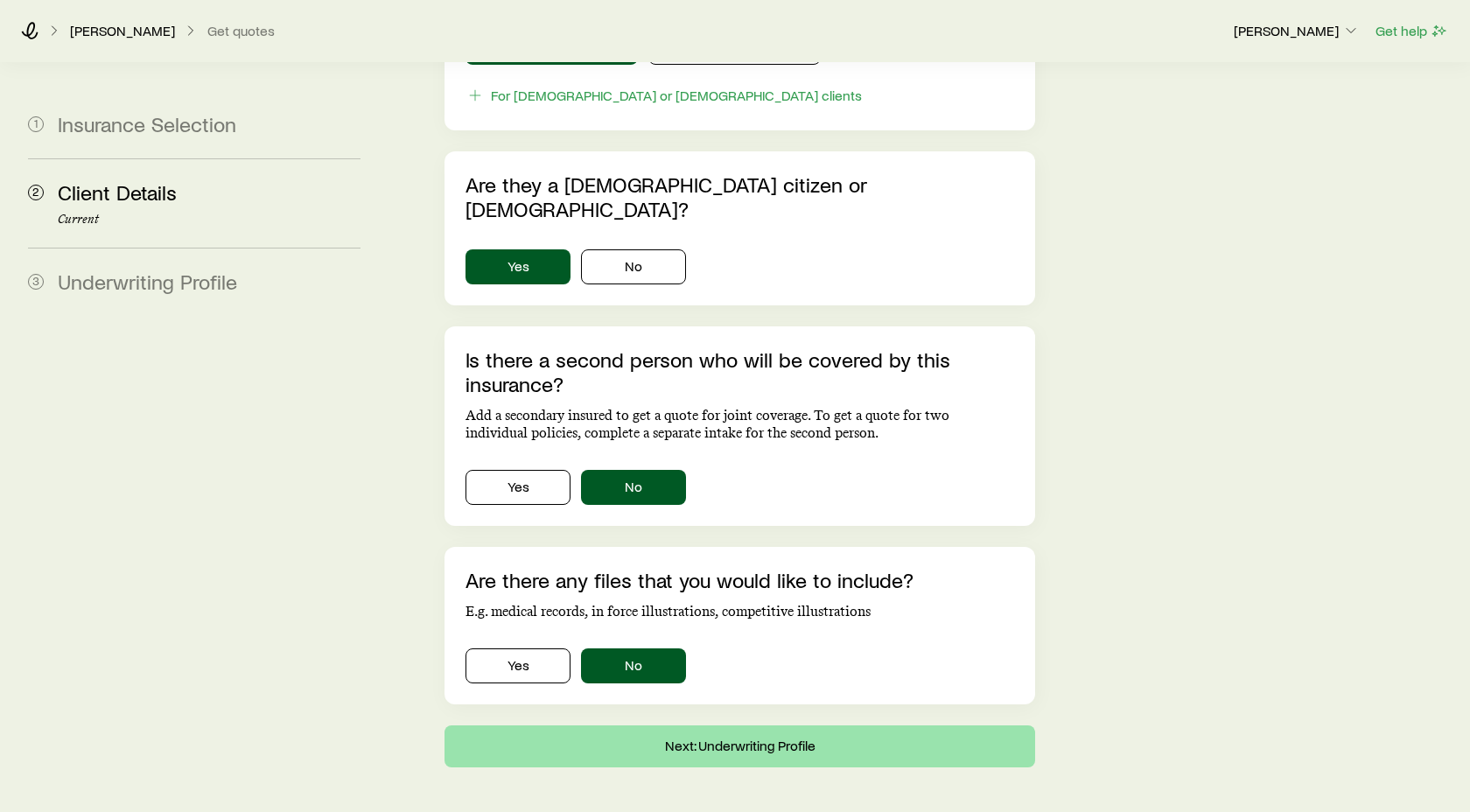
type input "****"
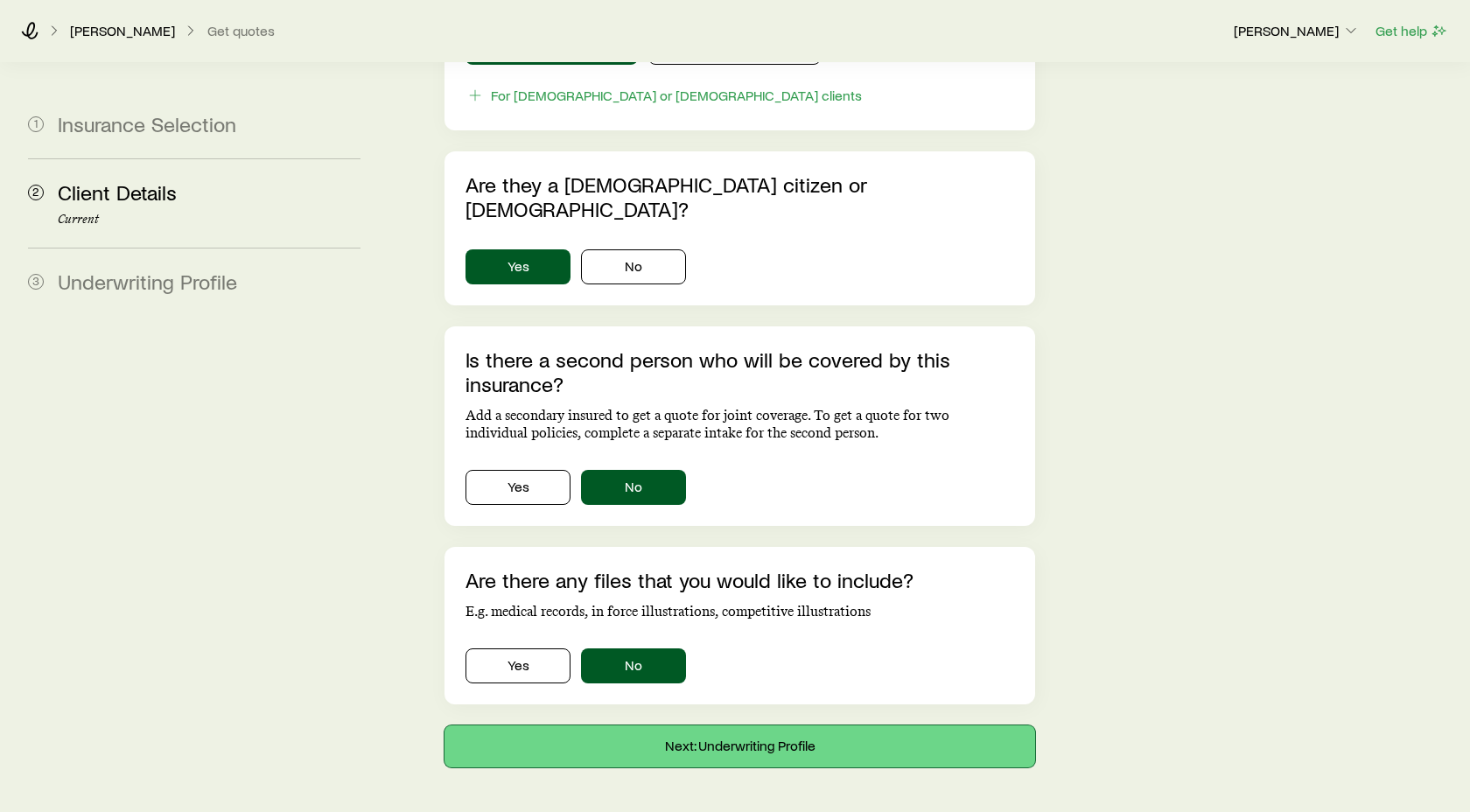
click at [768, 725] on button "Next: Underwriting Profile" at bounding box center [740, 746] width 591 height 42
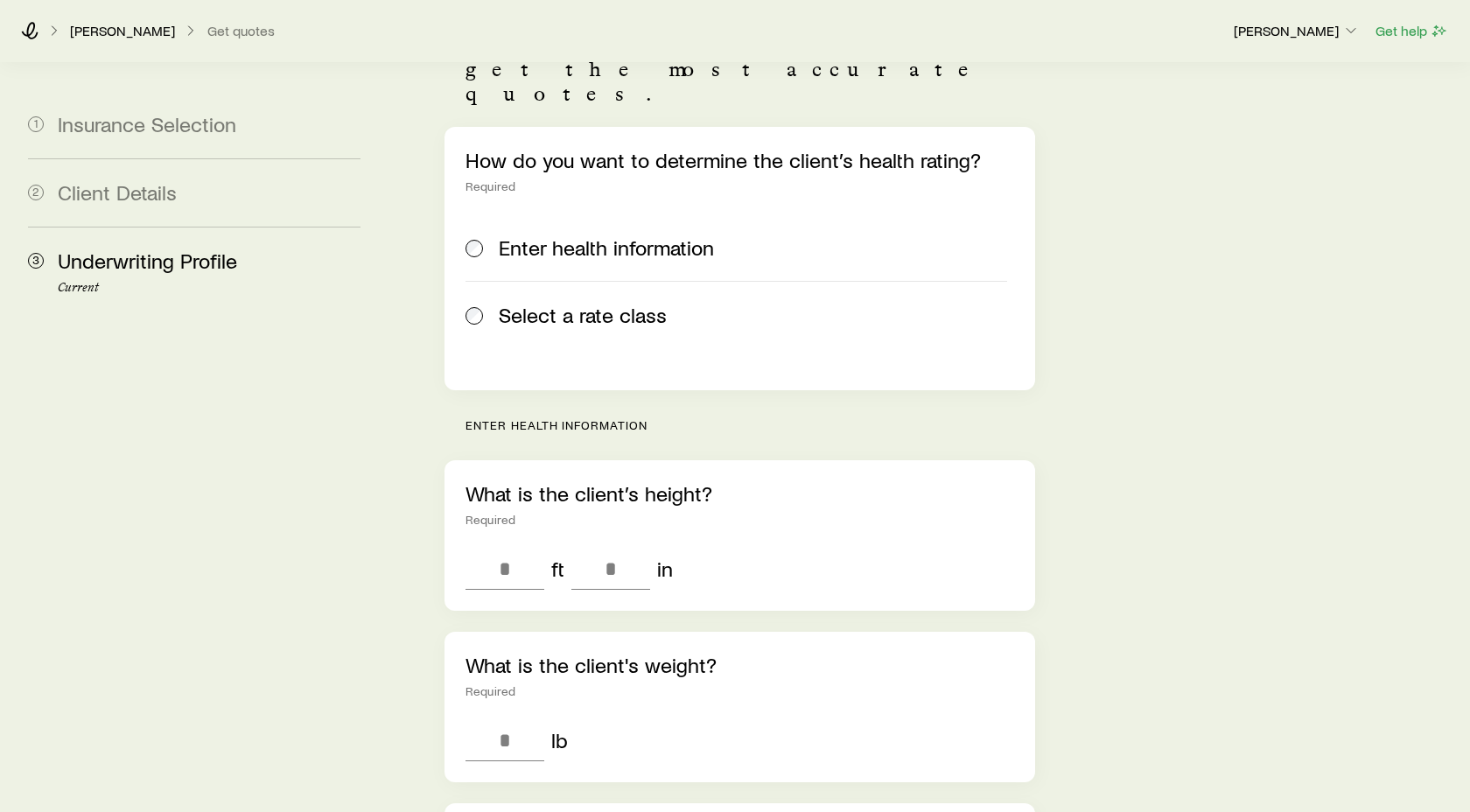
scroll to position [229, 0]
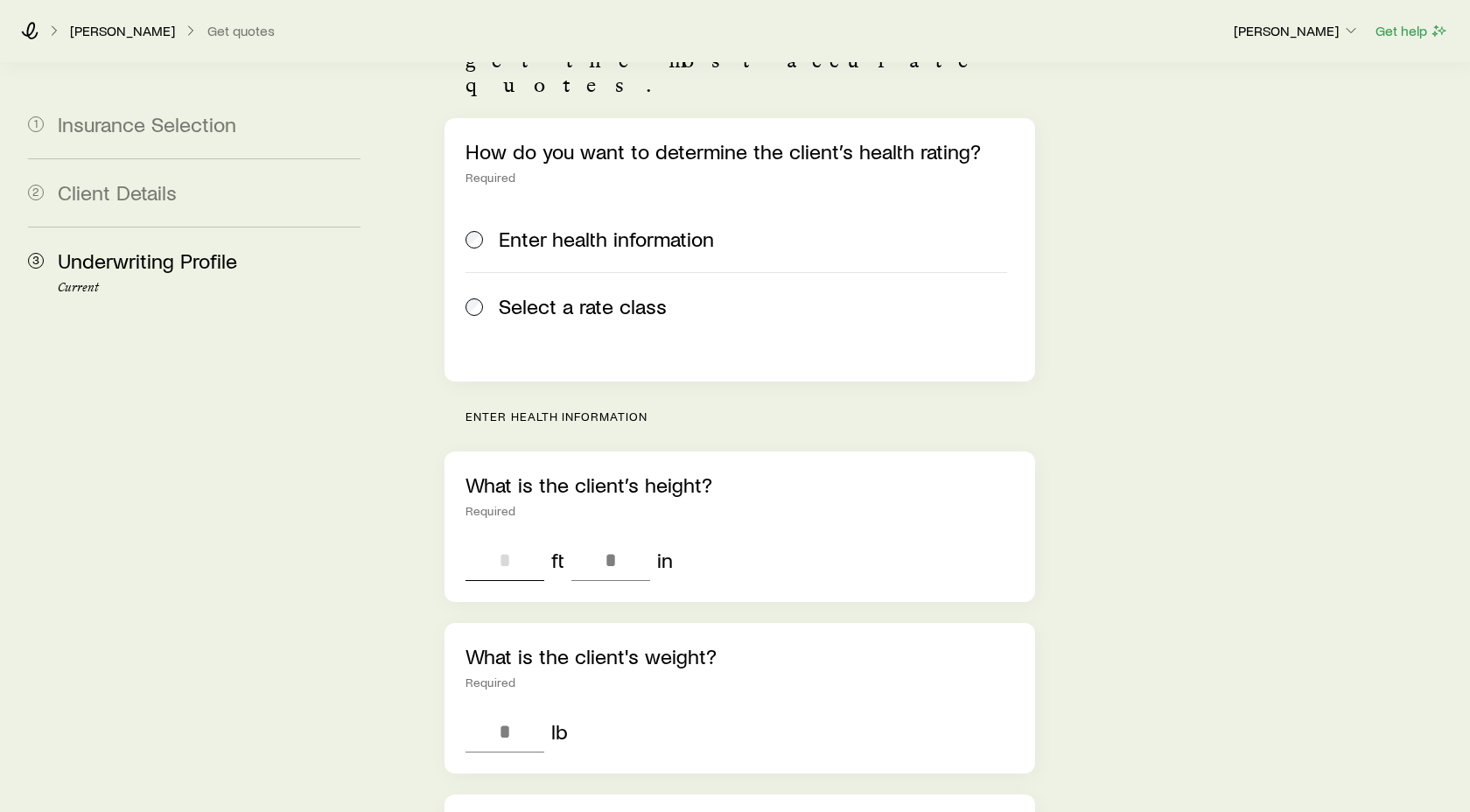
click at [505, 539] on input "tel" at bounding box center [505, 560] width 79 height 42
type input "*"
click at [623, 539] on input "tel" at bounding box center [611, 560] width 79 height 42
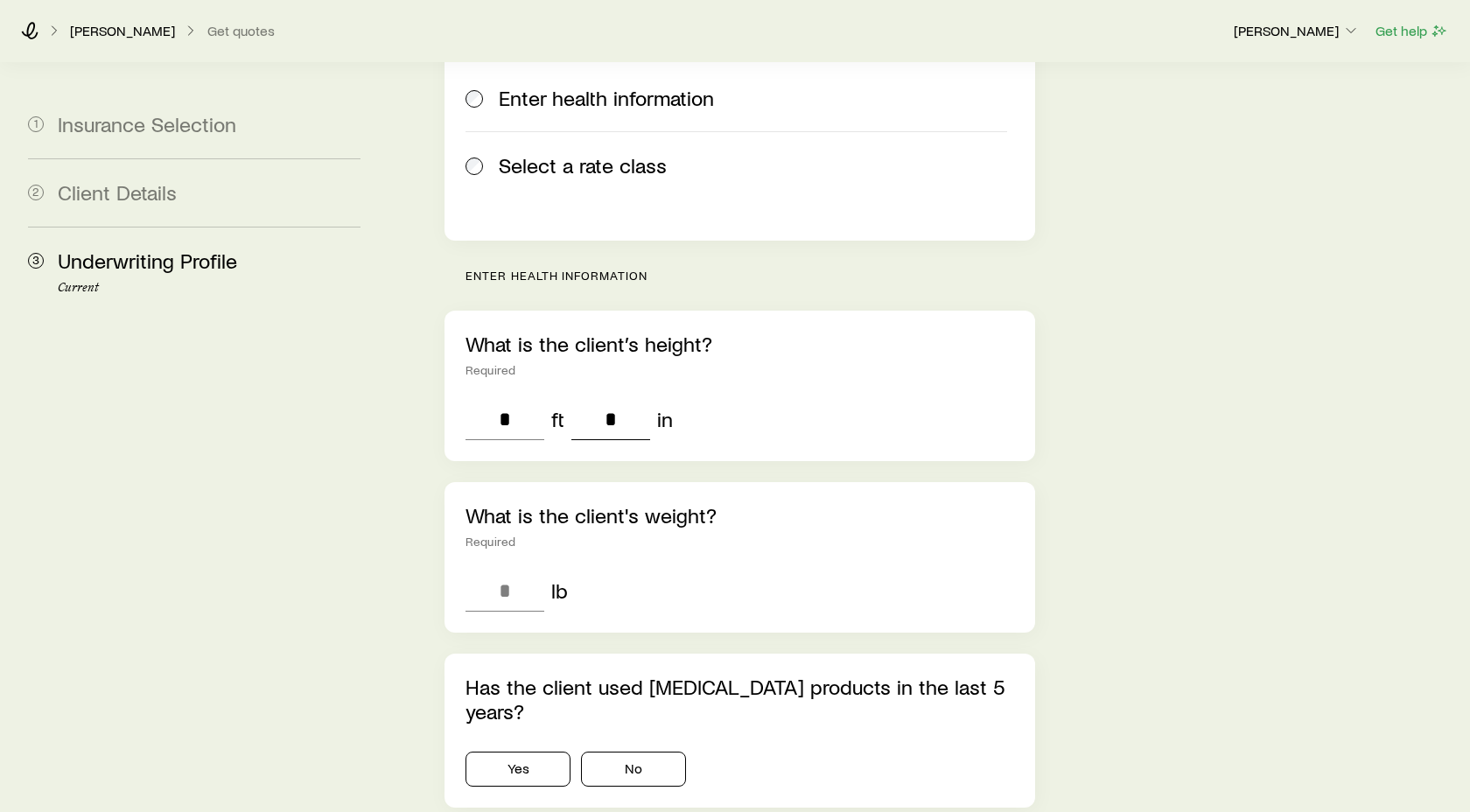
scroll to position [372, 0]
type input "*"
click at [505, 567] on input "tel" at bounding box center [505, 588] width 79 height 42
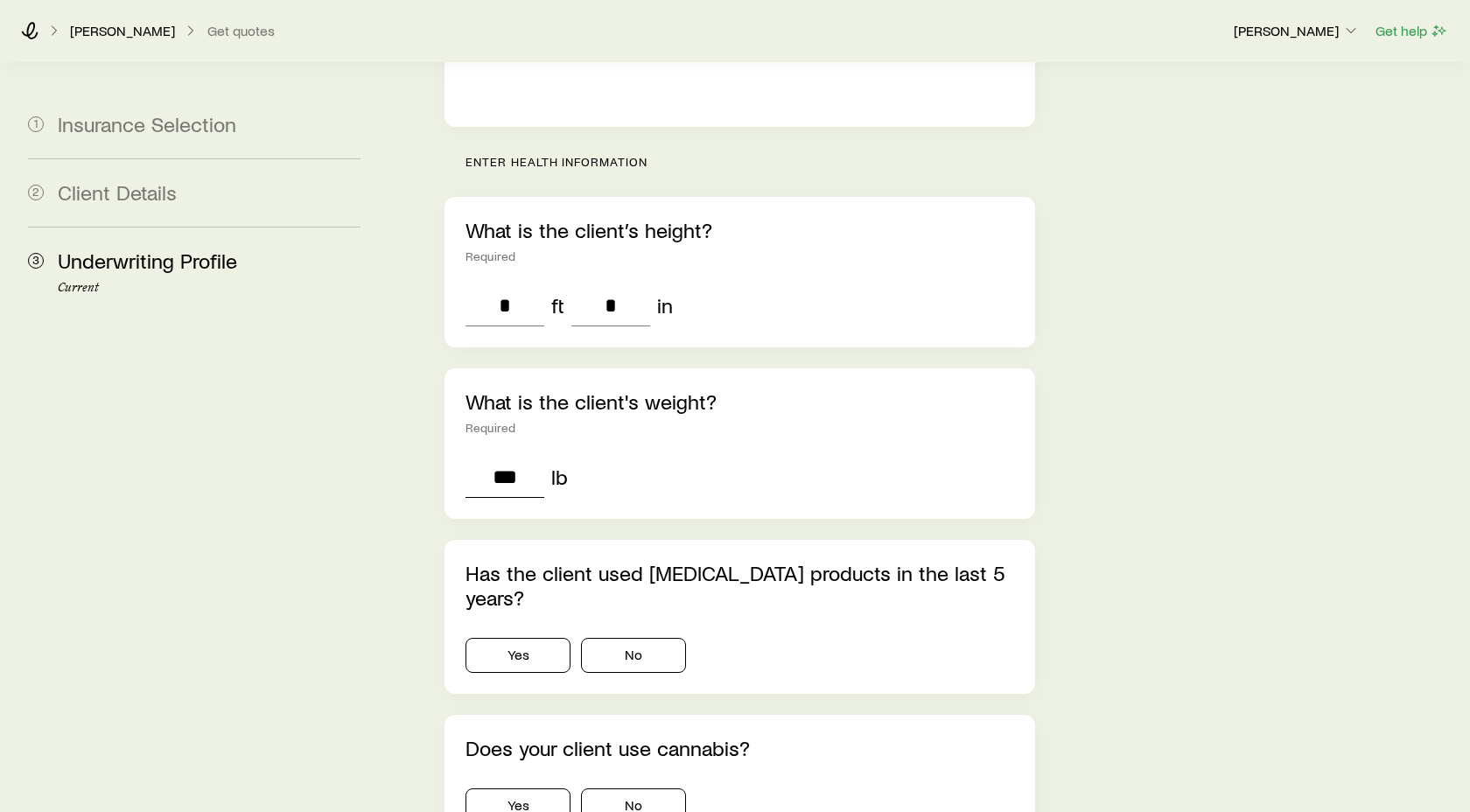
scroll to position [486, 0]
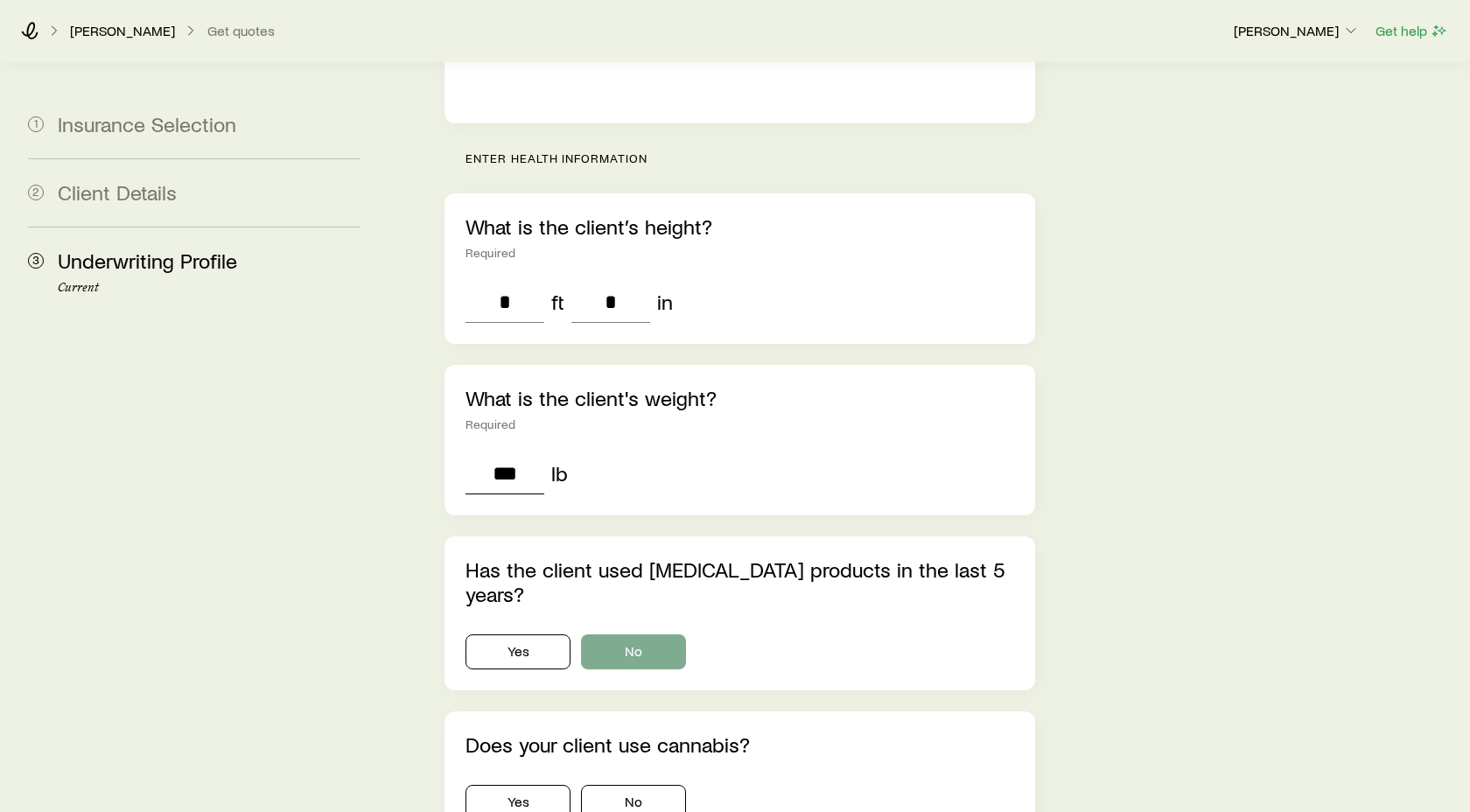
type input "***"
click at [666, 634] on button "No" at bounding box center [633, 651] width 105 height 35
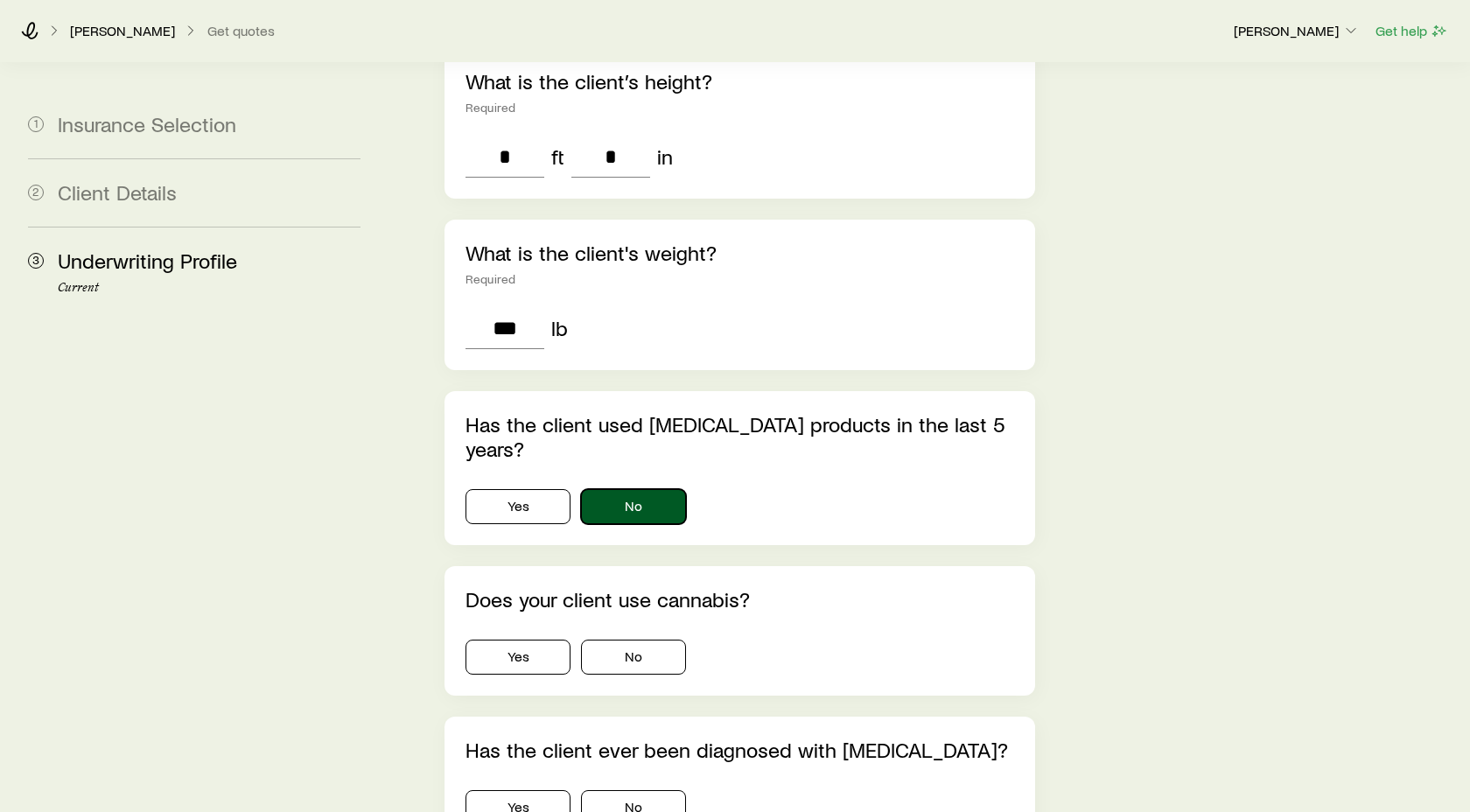
scroll to position [637, 0]
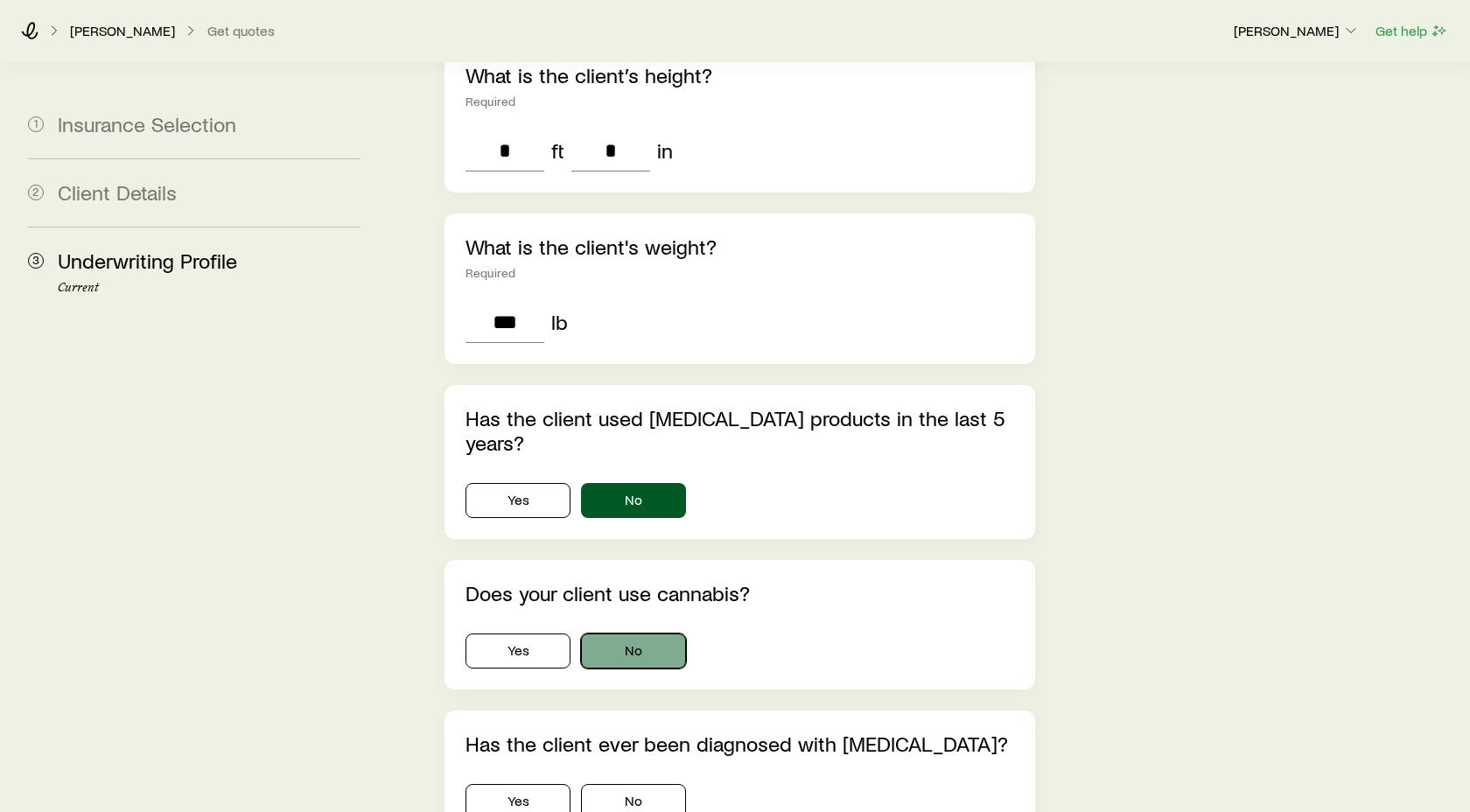
click at [666, 633] on button "No" at bounding box center [633, 650] width 105 height 35
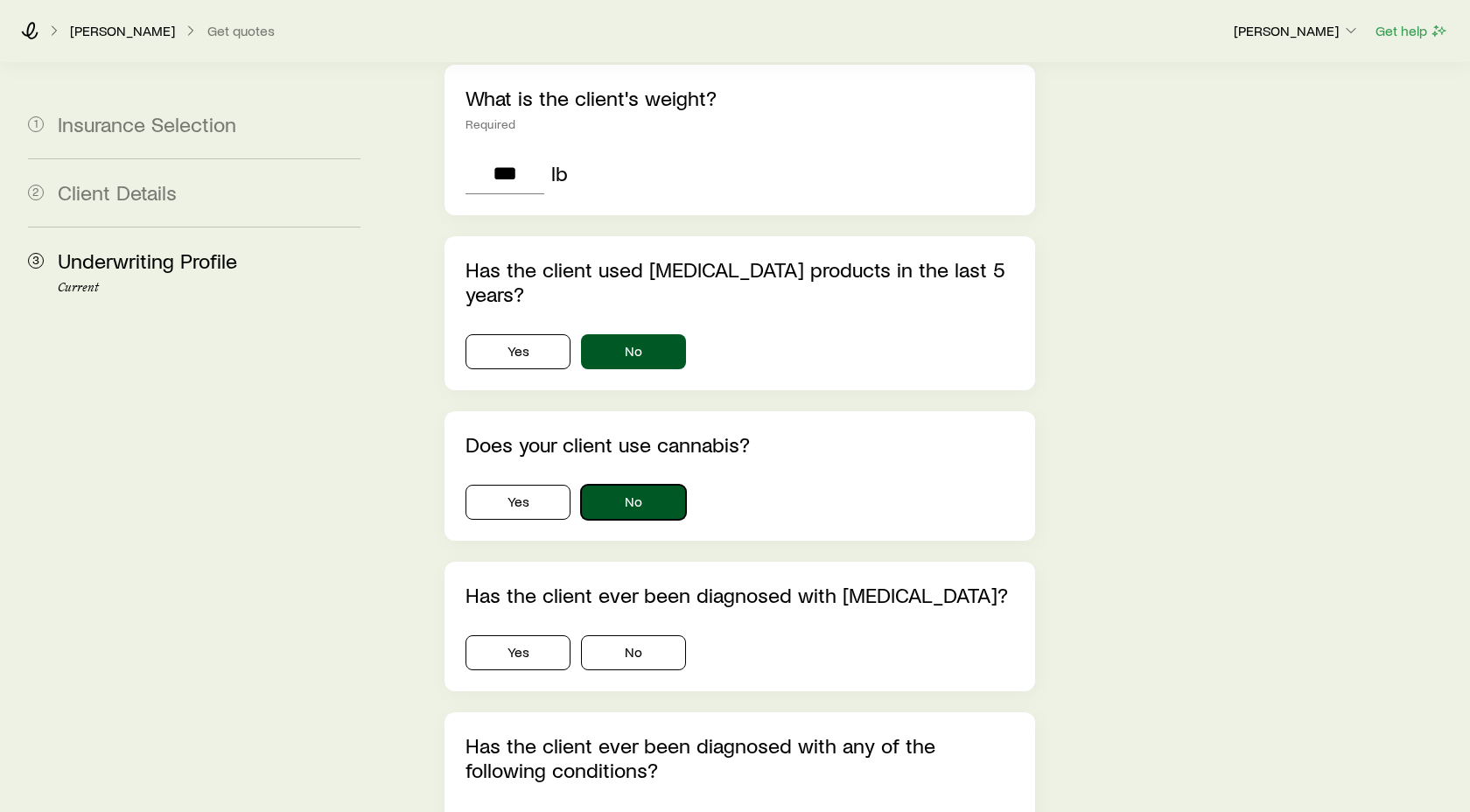
scroll to position [791, 0]
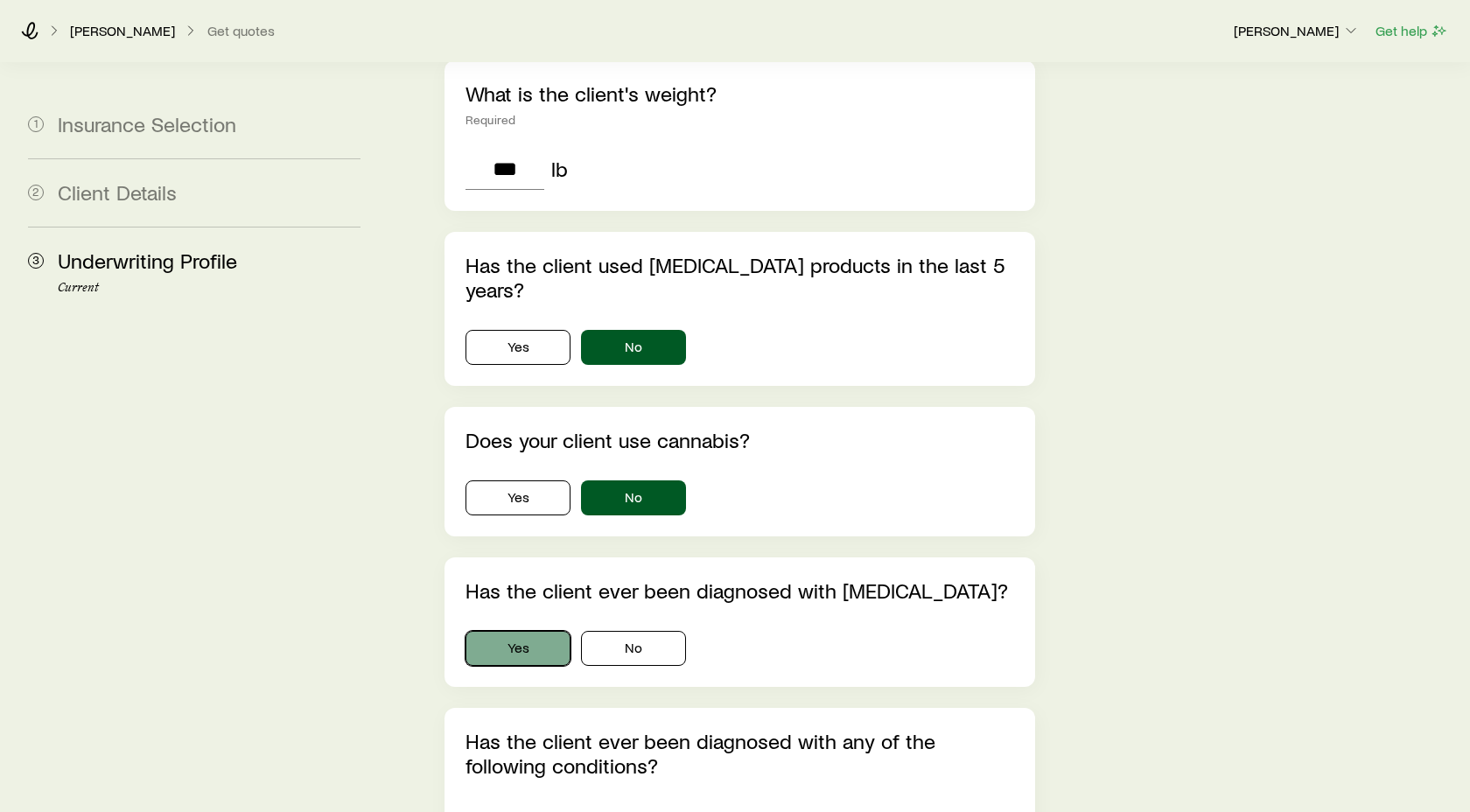
click at [525, 631] on button "Yes" at bounding box center [518, 648] width 105 height 35
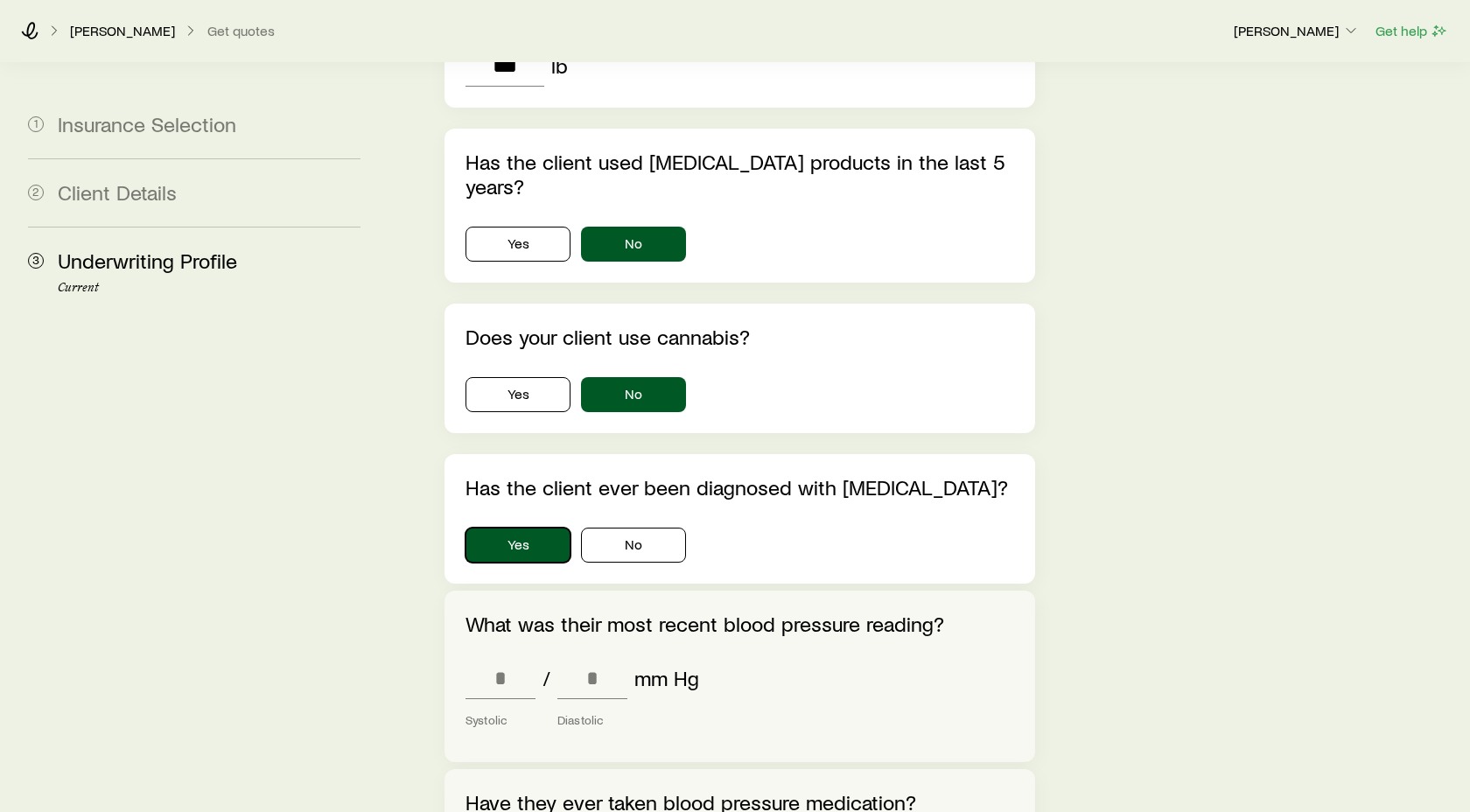
scroll to position [929, 0]
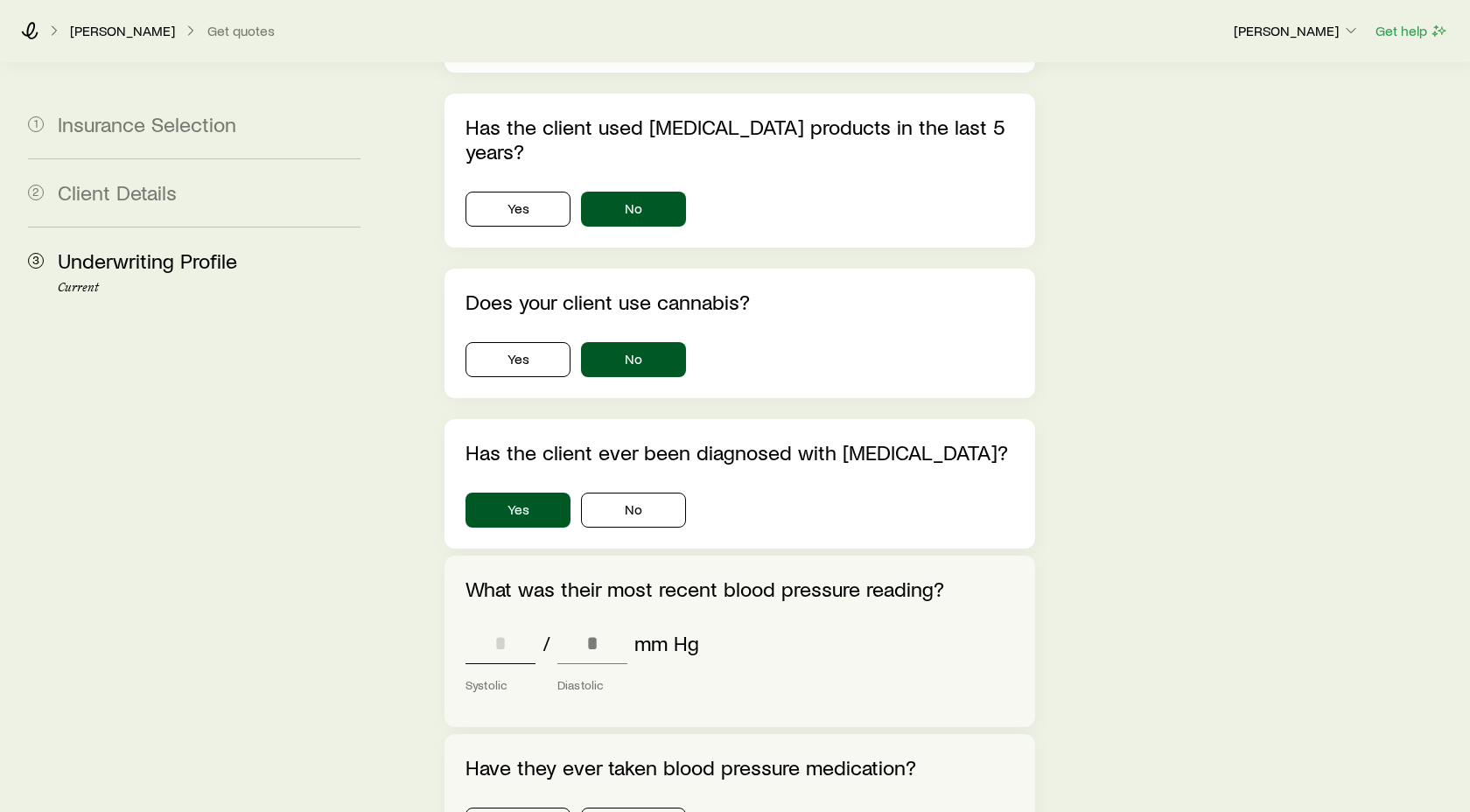
click at [503, 622] on input "tel" at bounding box center [500, 643] width 70 height 42
type input "***"
click at [601, 622] on input "tel" at bounding box center [592, 643] width 70 height 42
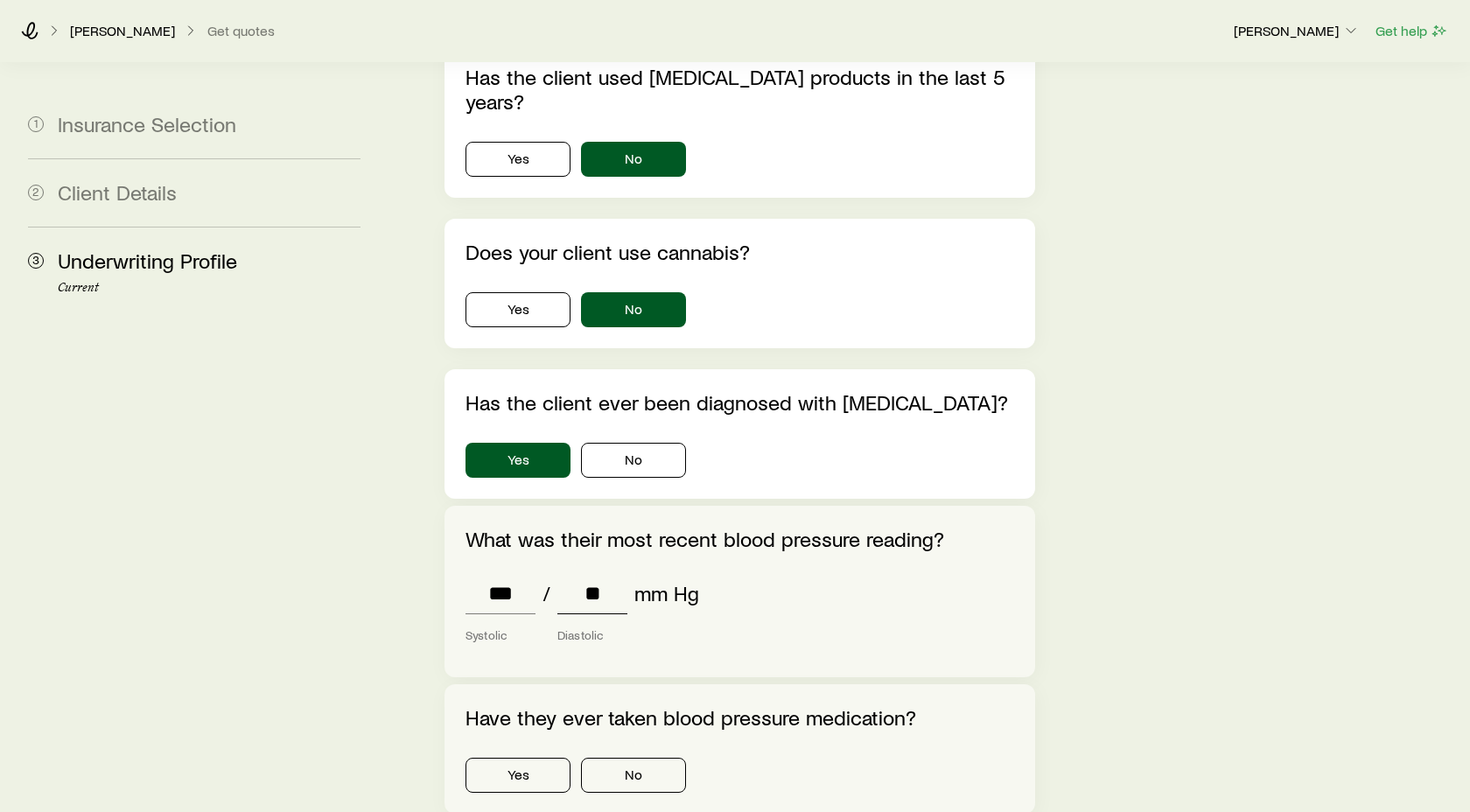
scroll to position [979, 0]
type input "**"
click at [645, 756] on button "No" at bounding box center [633, 774] width 105 height 35
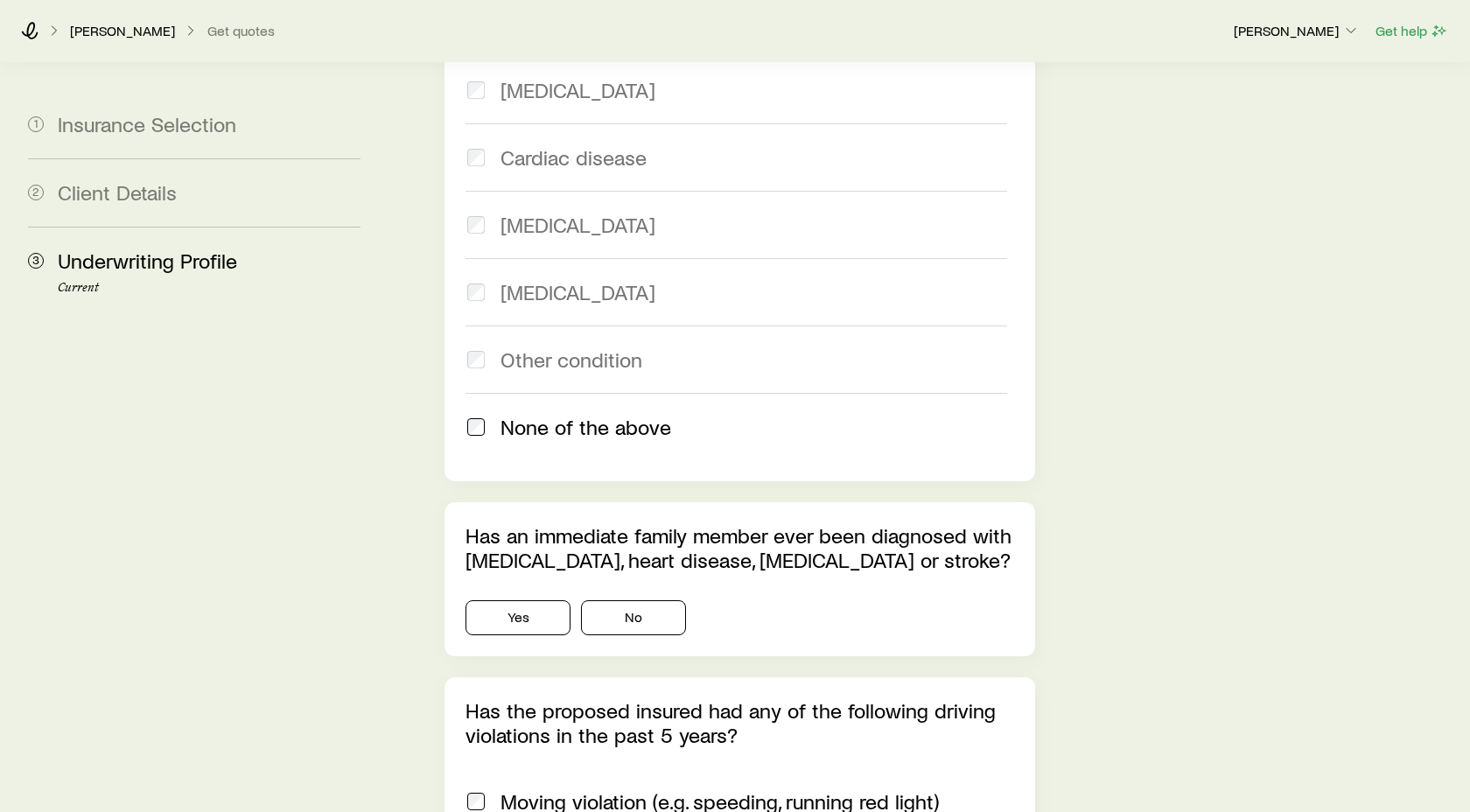
scroll to position [2051, 0]
click at [632, 598] on button "No" at bounding box center [633, 615] width 105 height 35
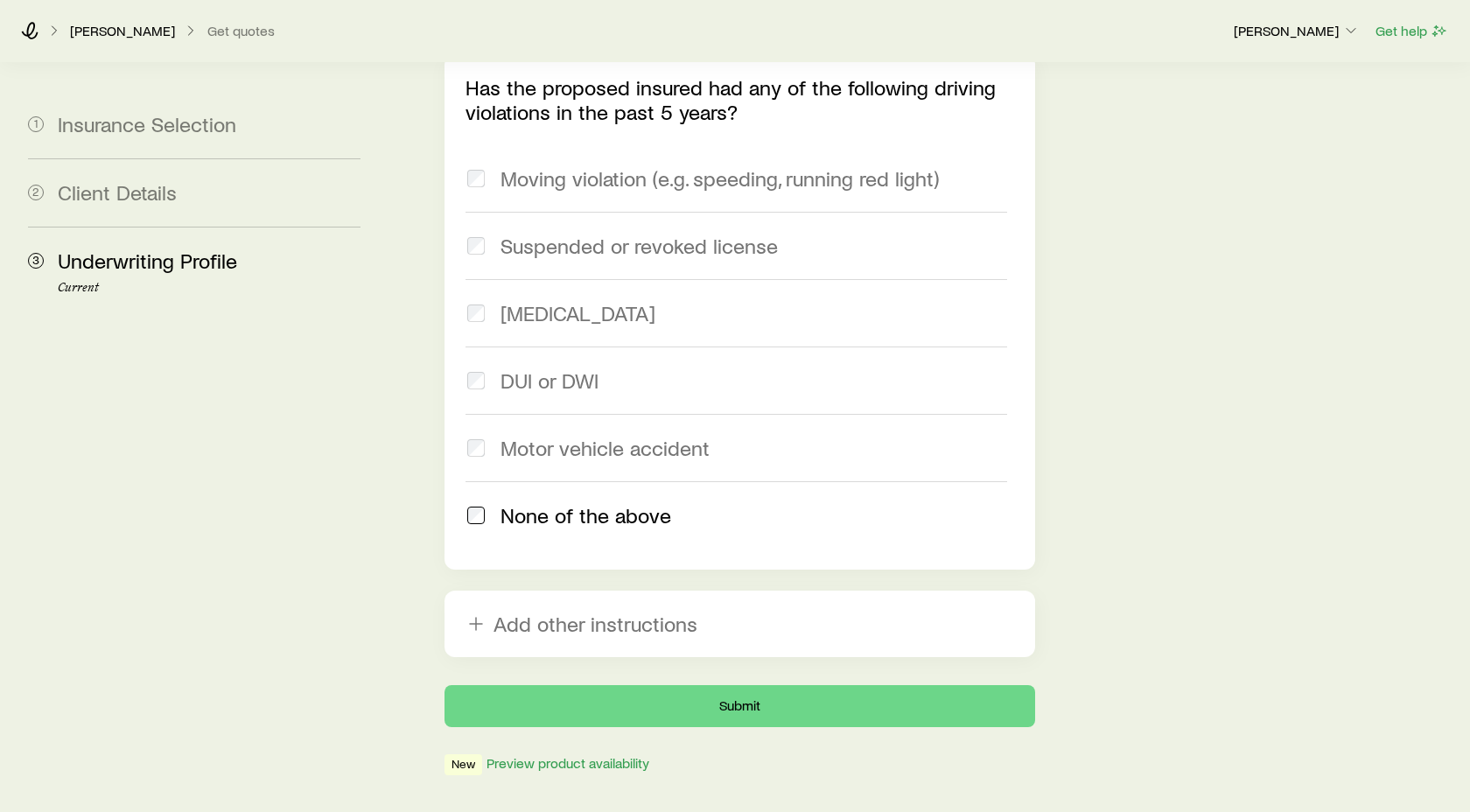
scroll to position [2681, 0]
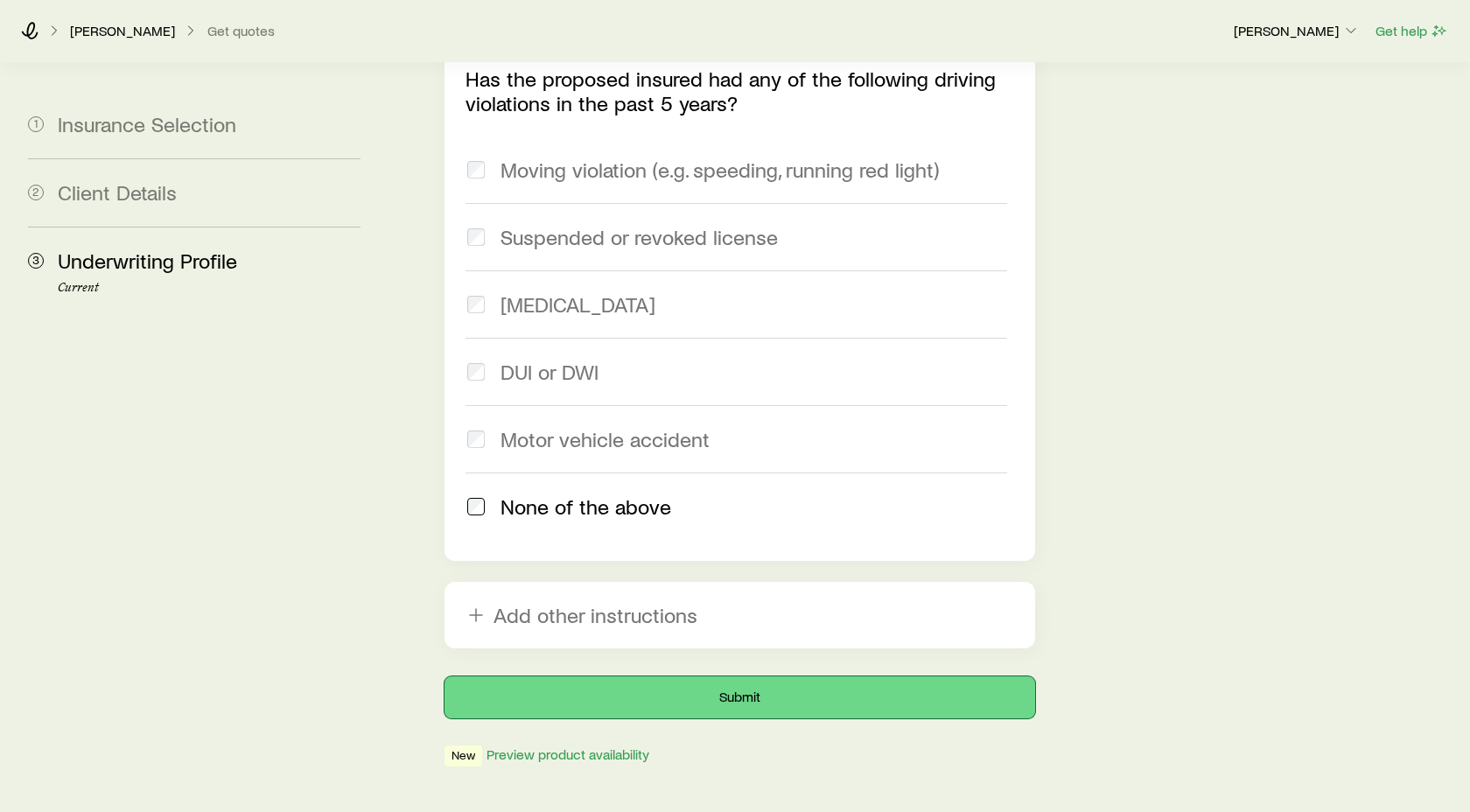
click at [765, 676] on button "Submit" at bounding box center [740, 697] width 591 height 42
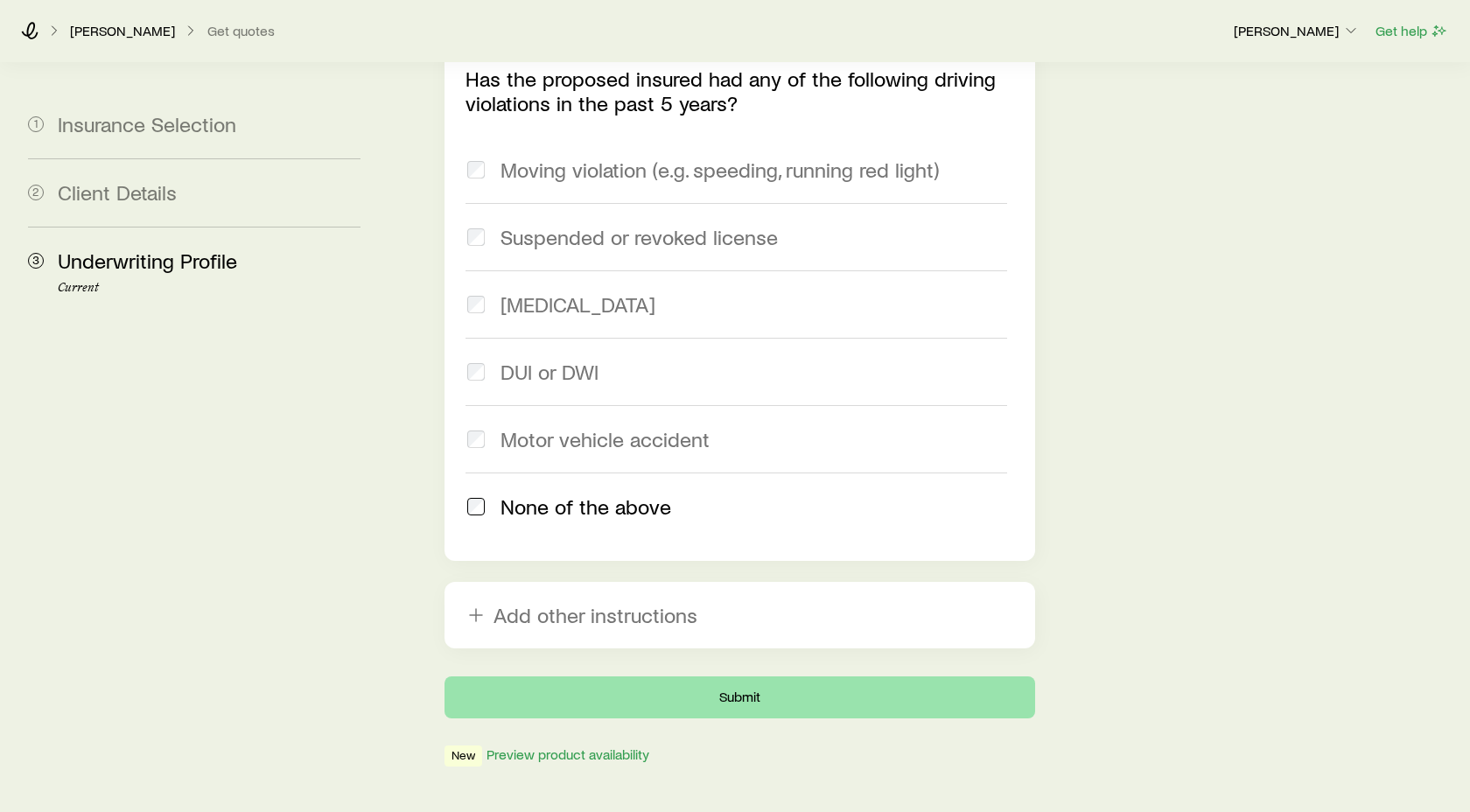
scroll to position [0, 0]
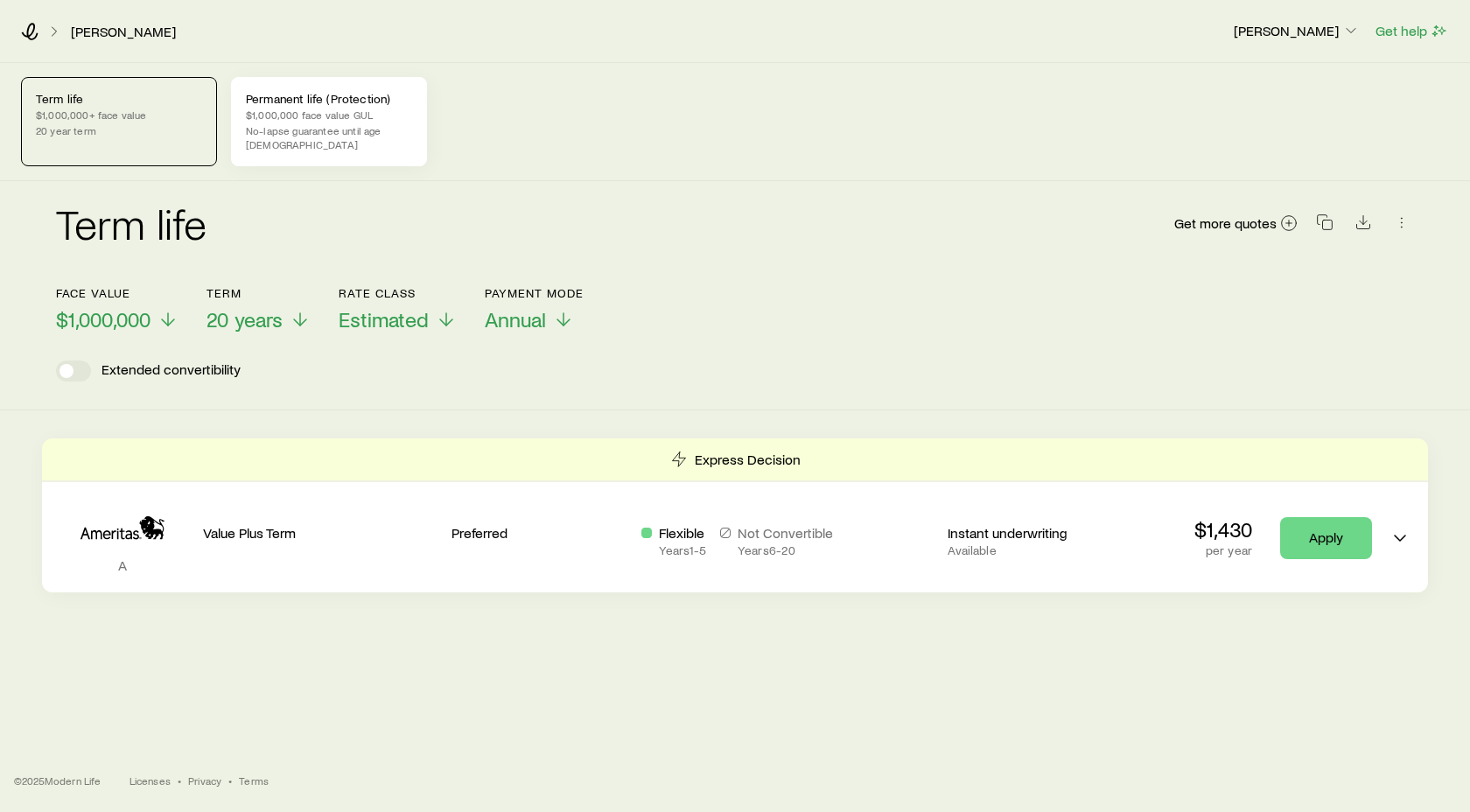
click at [370, 144] on div "Permanent life (Protection) $1,000,000 face value GUL No-lapse guarantee until …" at bounding box center [329, 122] width 196 height 90
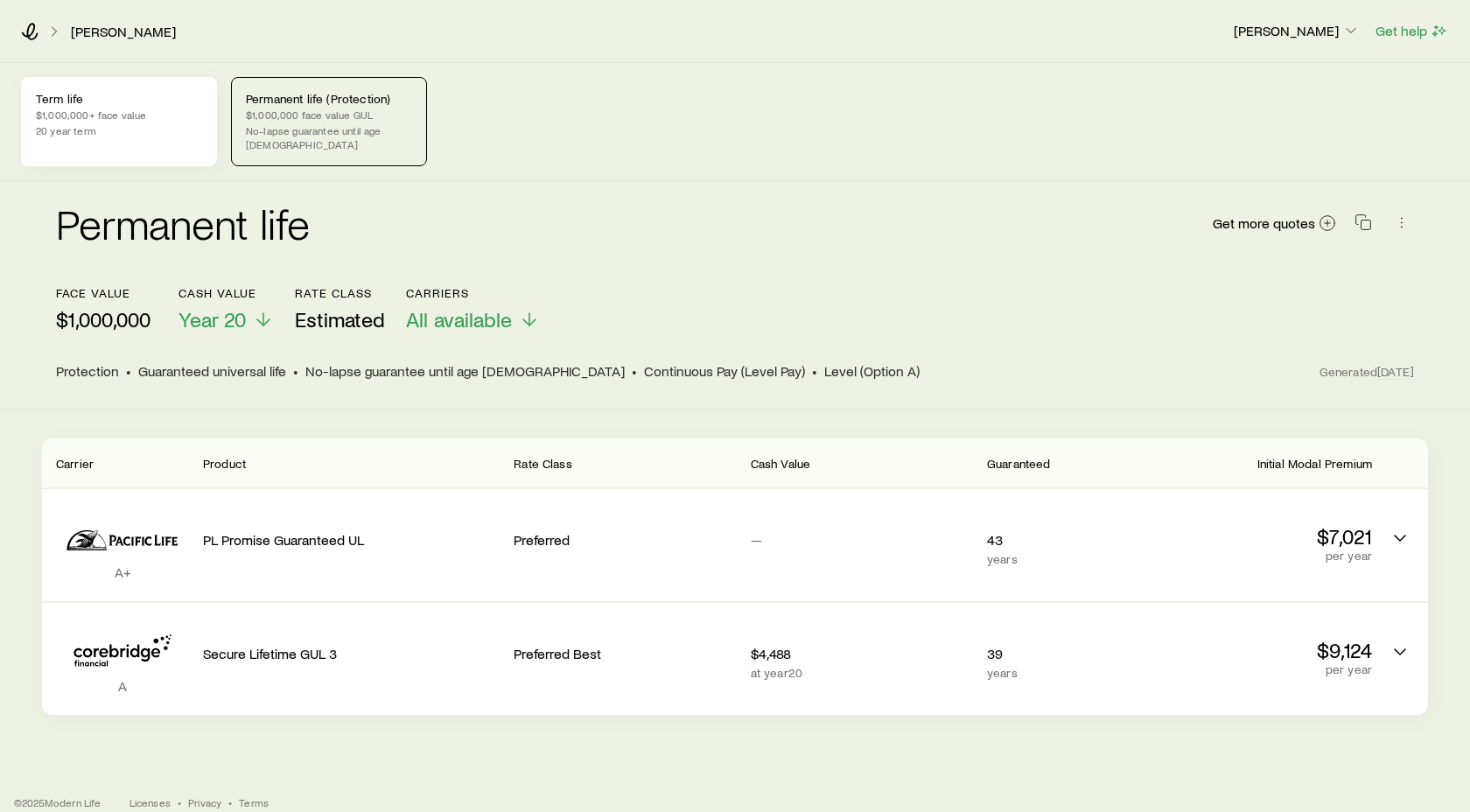
click at [106, 118] on p "$1,000,000+ face value" at bounding box center [119, 114] width 166 height 14
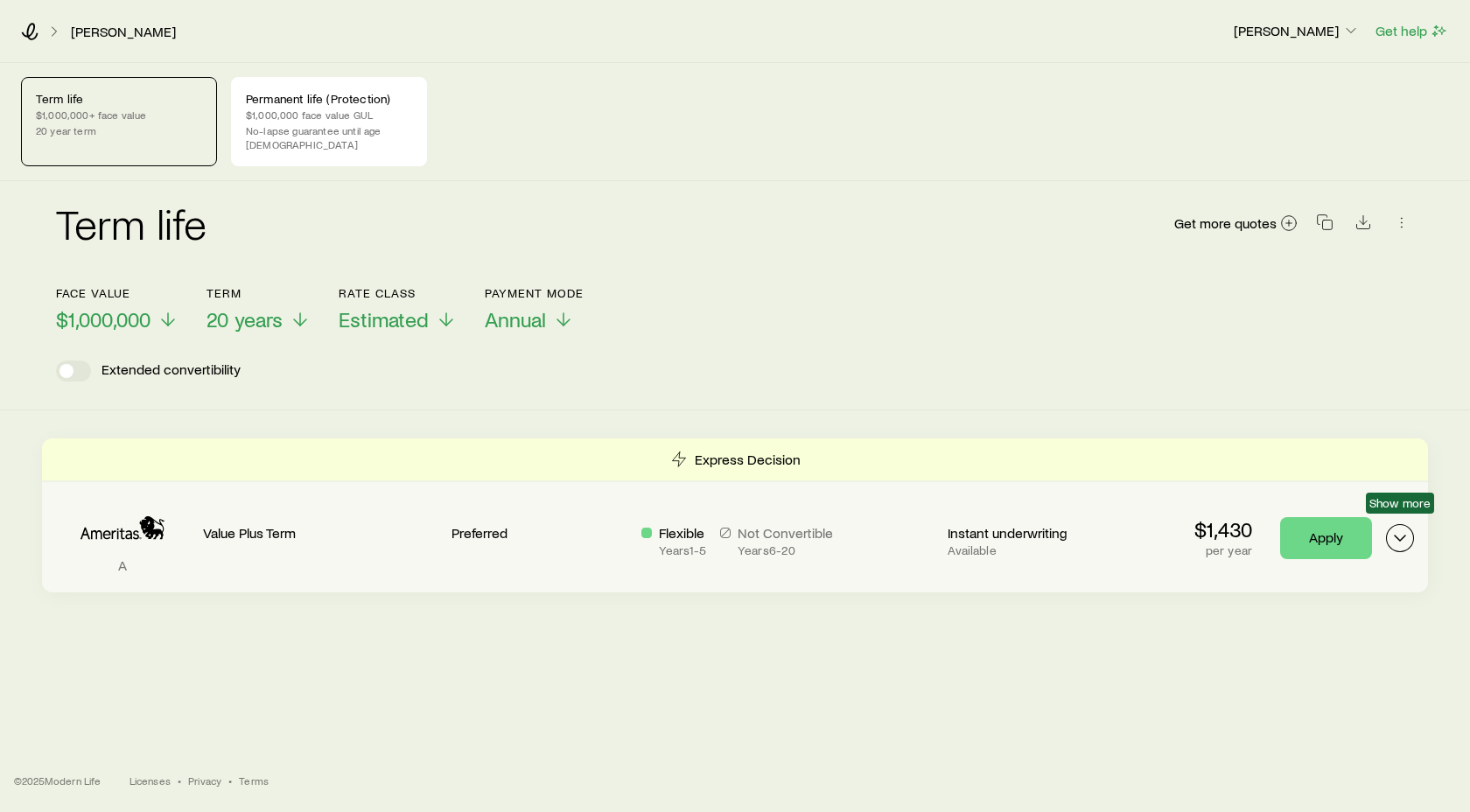
click at [1400, 529] on icon "Term quotes" at bounding box center [1400, 538] width 21 height 21
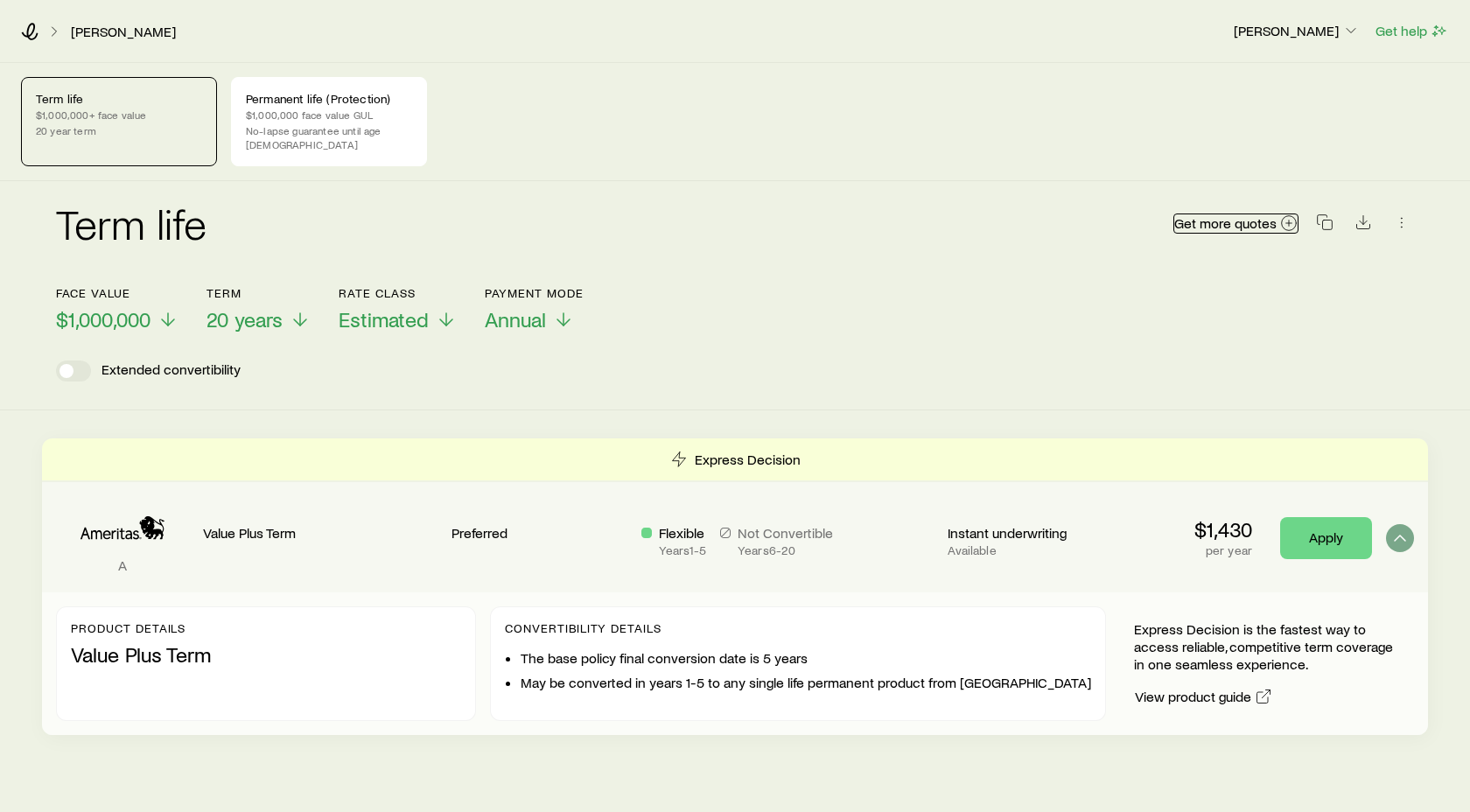
click at [1245, 216] on span "Get more quotes" at bounding box center [1226, 222] width 102 height 14
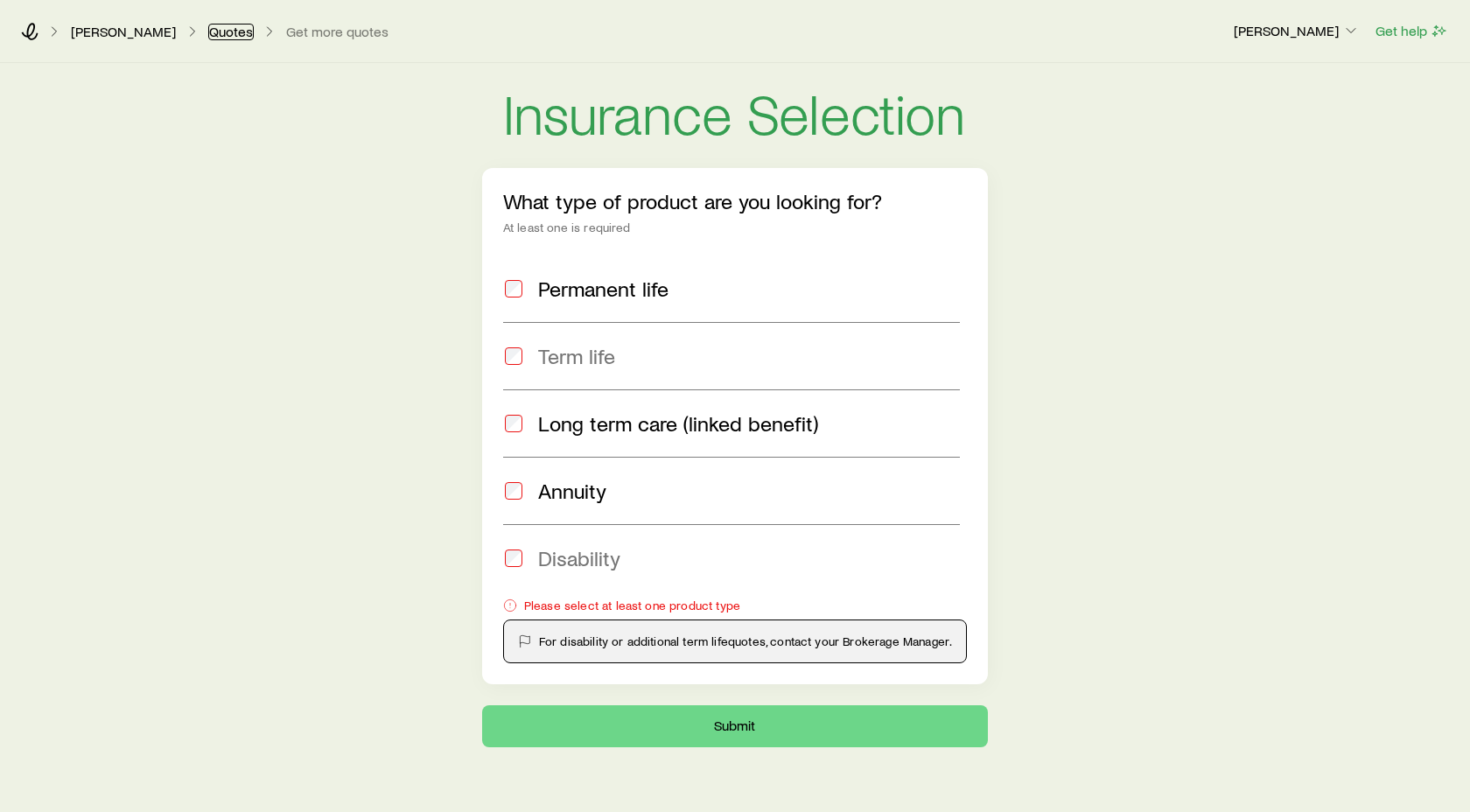
click at [213, 32] on link "Quotes" at bounding box center [231, 32] width 46 height 16
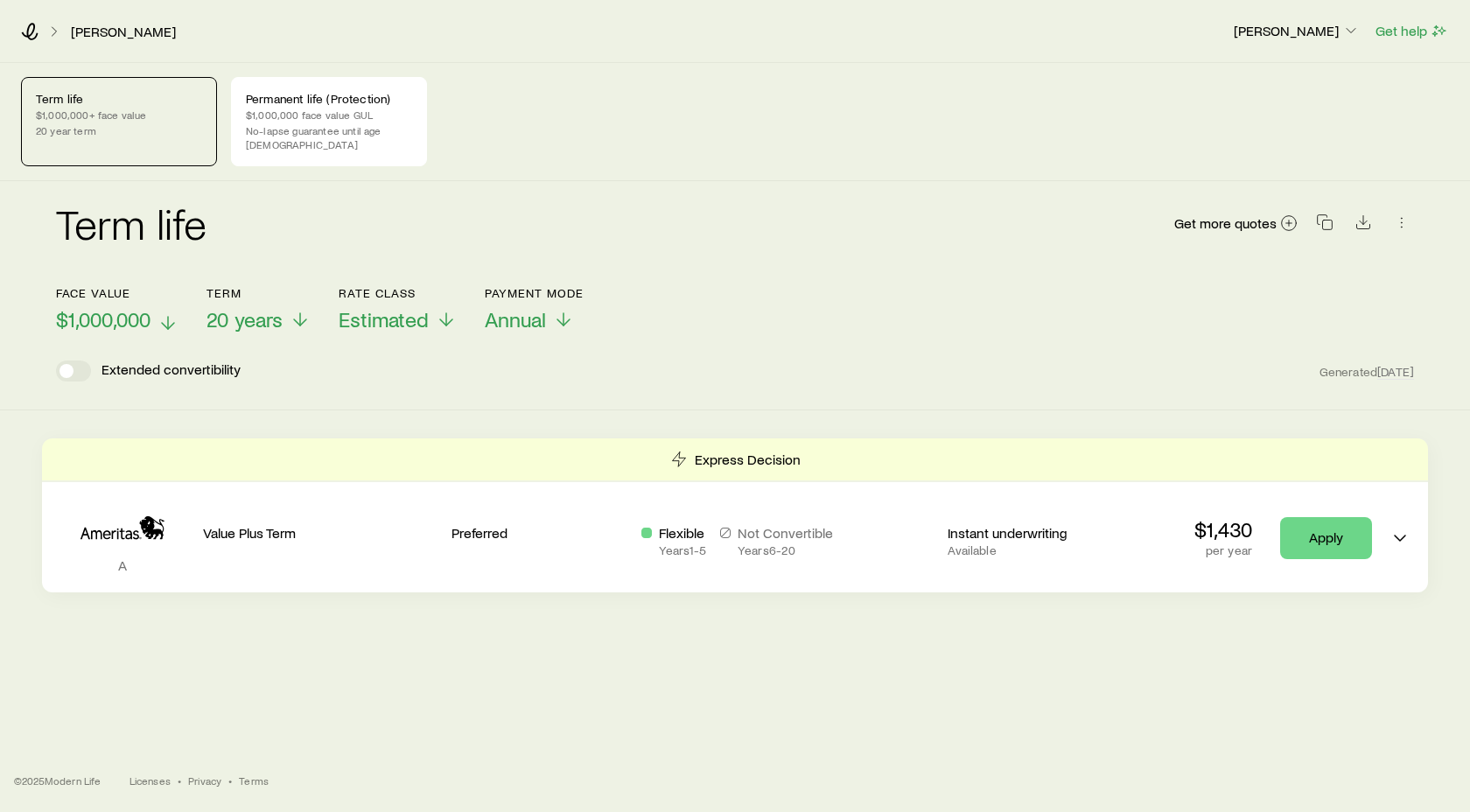
click at [108, 308] on span "$1,000,000" at bounding box center [102, 319] width 94 height 25
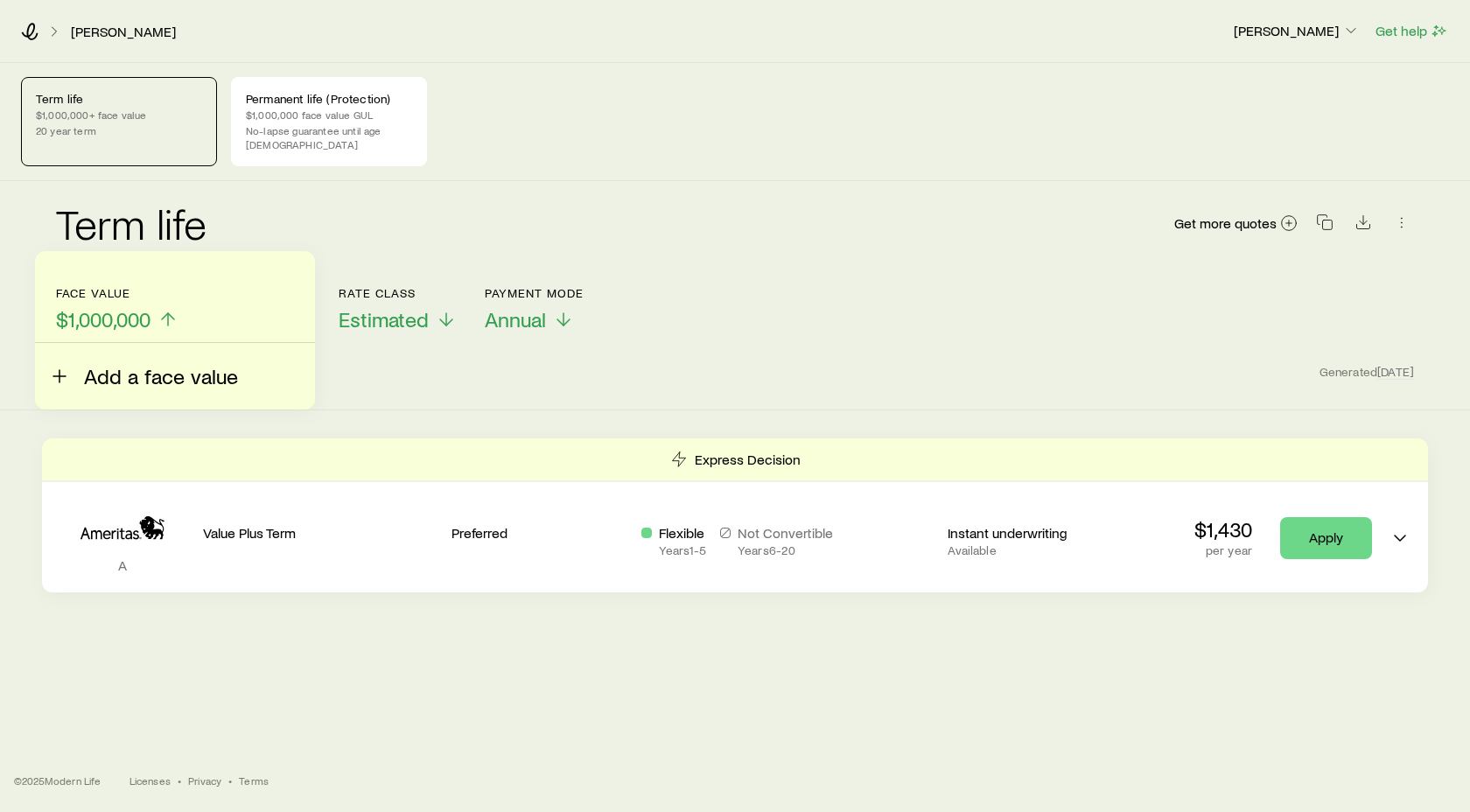
click at [115, 380] on span "Add a face value" at bounding box center [161, 376] width 154 height 25
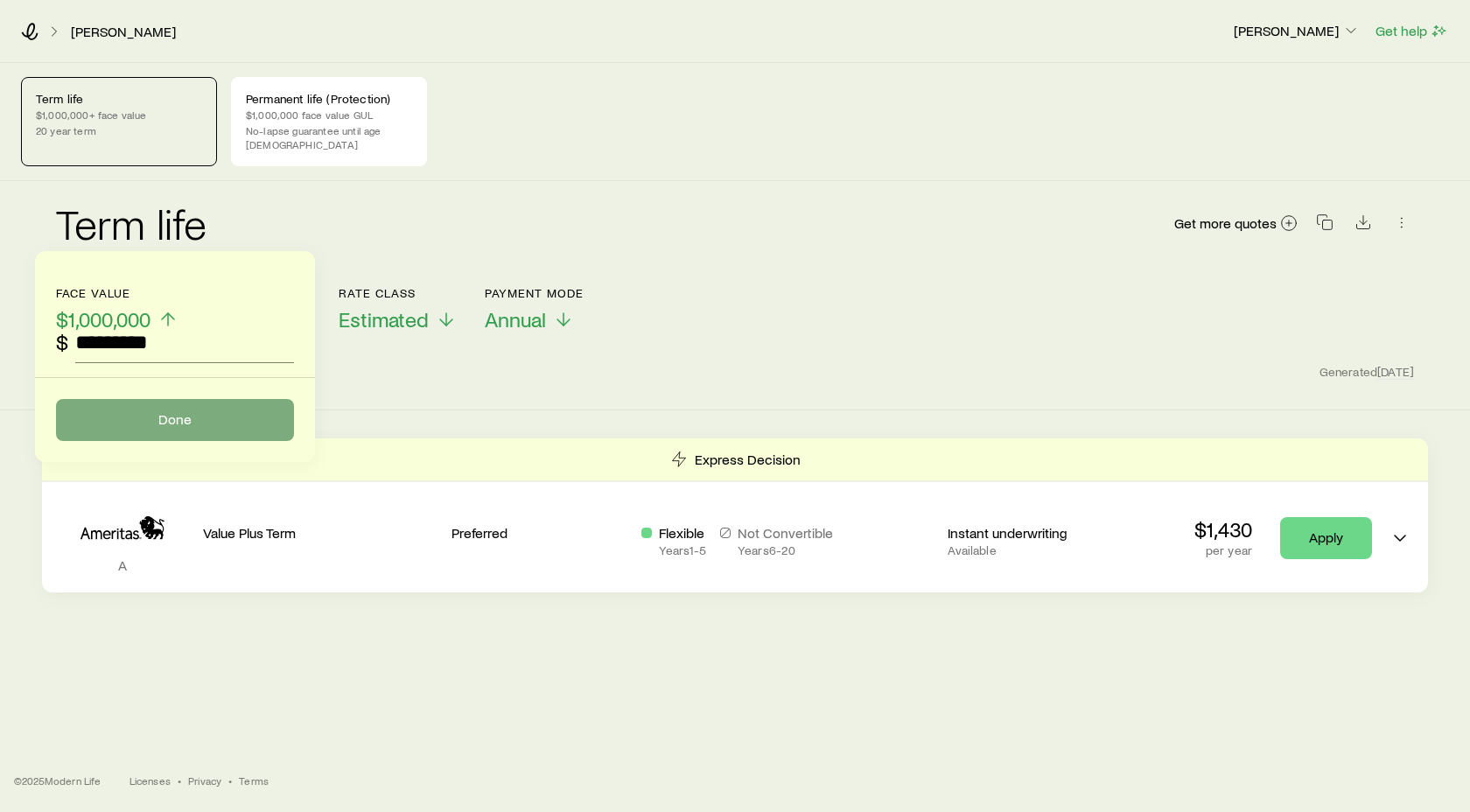
type input "*********"
click at [149, 429] on button "Done" at bounding box center [175, 420] width 238 height 42
click at [249, 330] on input "*********" at bounding box center [184, 342] width 219 height 42
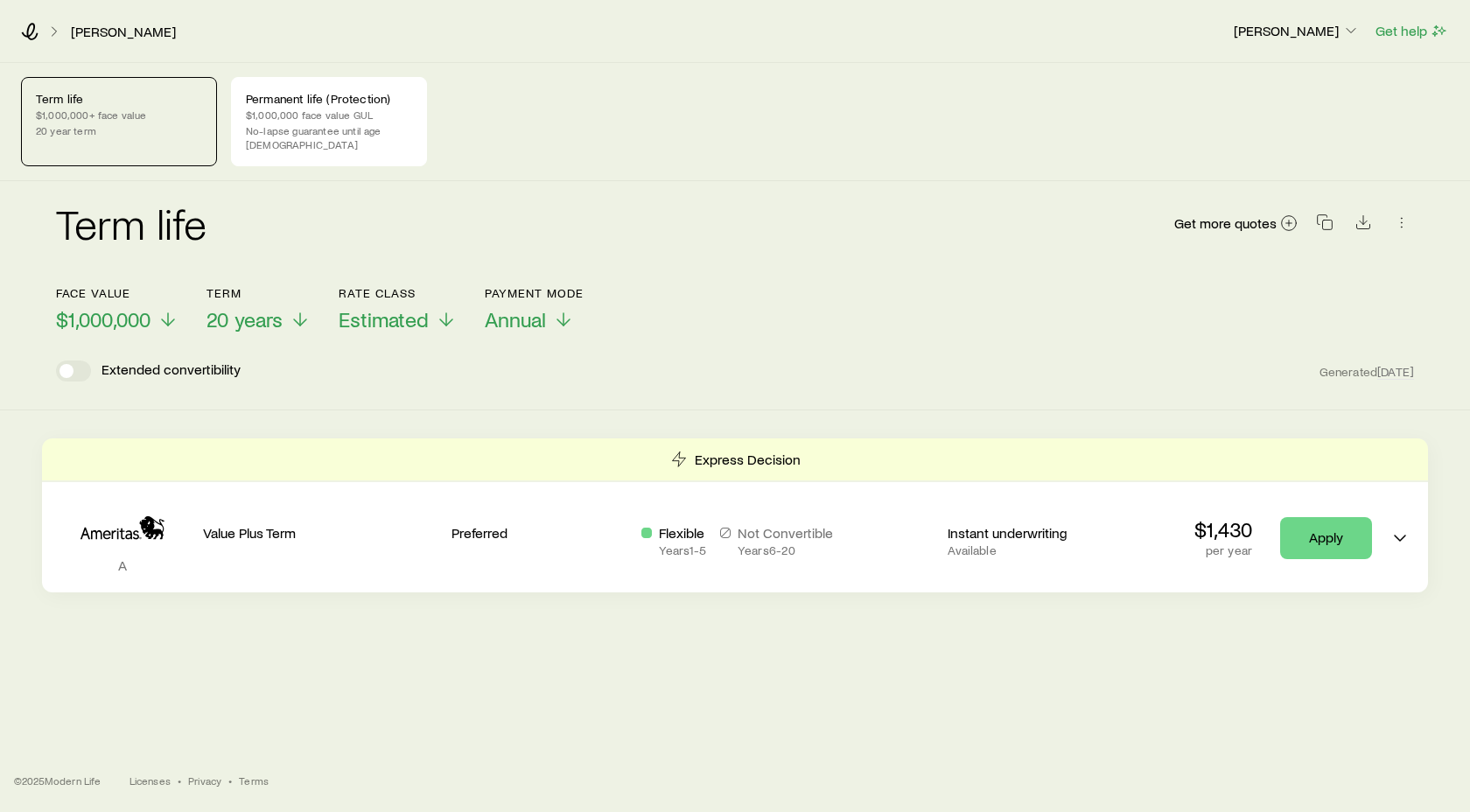
click at [606, 360] on div "Extended convertibility Generated [DATE]" at bounding box center [735, 370] width 1357 height 21
click at [257, 311] on span "20 years" at bounding box center [249, 319] width 76 height 25
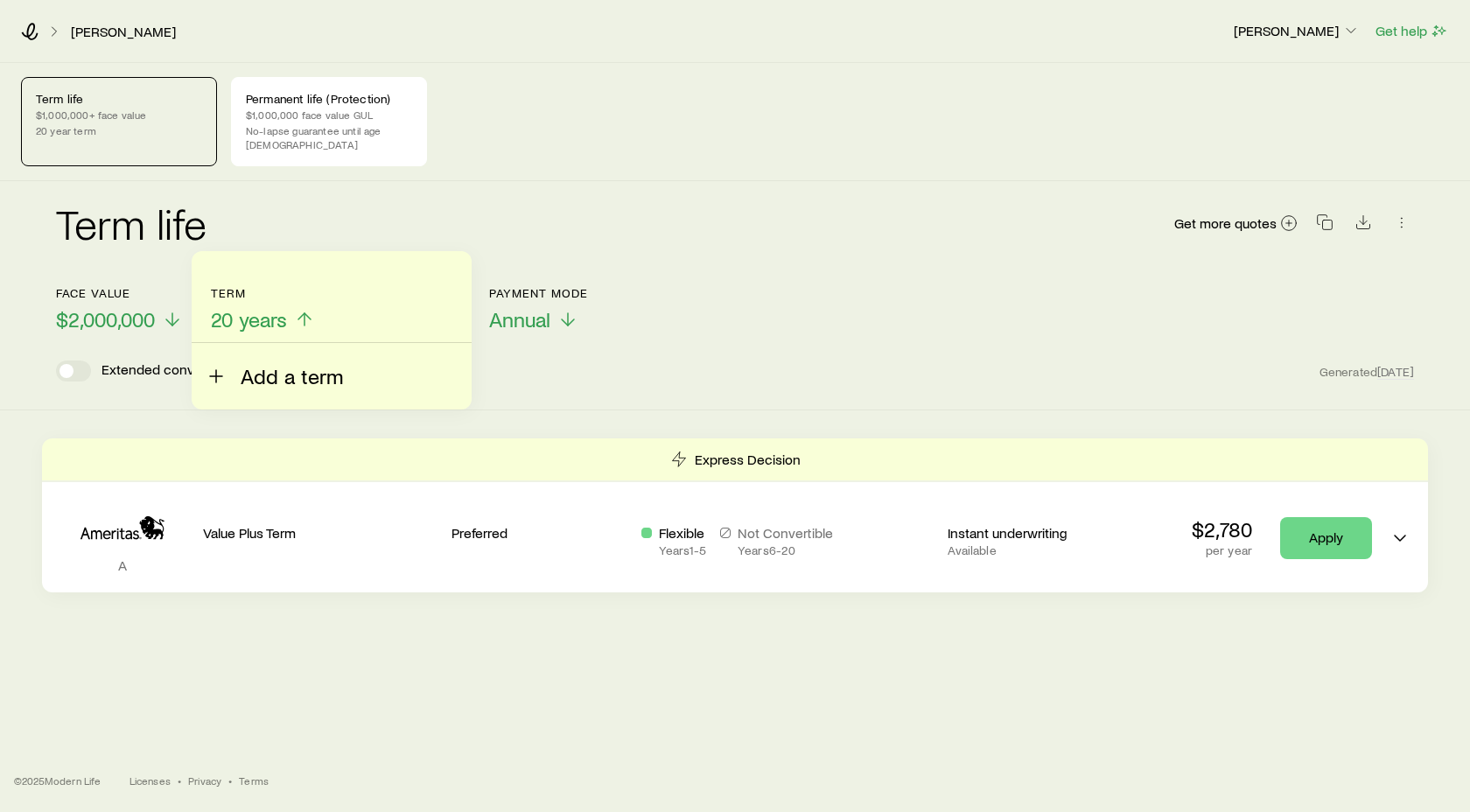
click at [252, 378] on span "Add a term" at bounding box center [292, 376] width 102 height 25
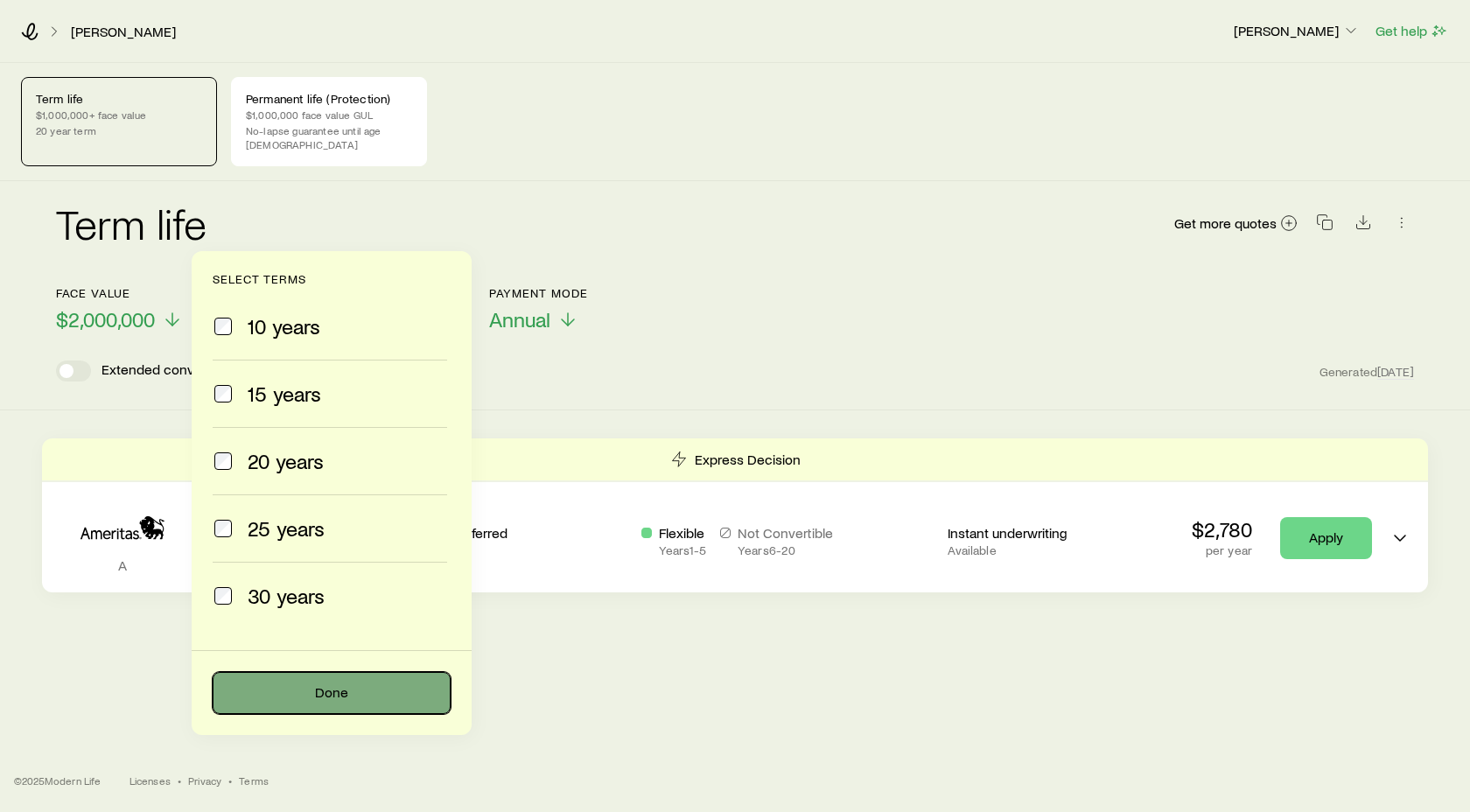
click at [328, 704] on button "Done" at bounding box center [331, 693] width 238 height 42
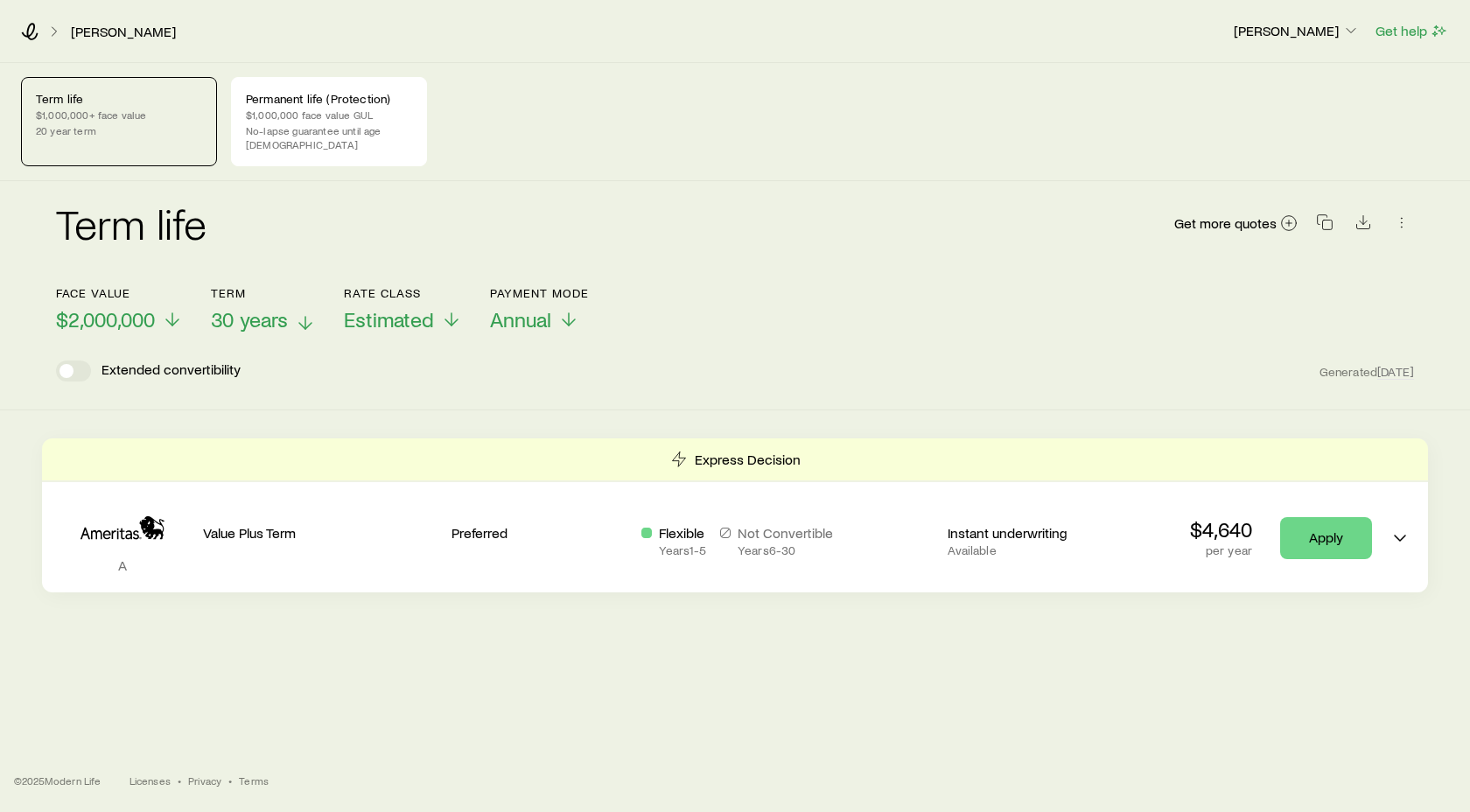
click at [252, 312] on span "30 years" at bounding box center [250, 319] width 77 height 25
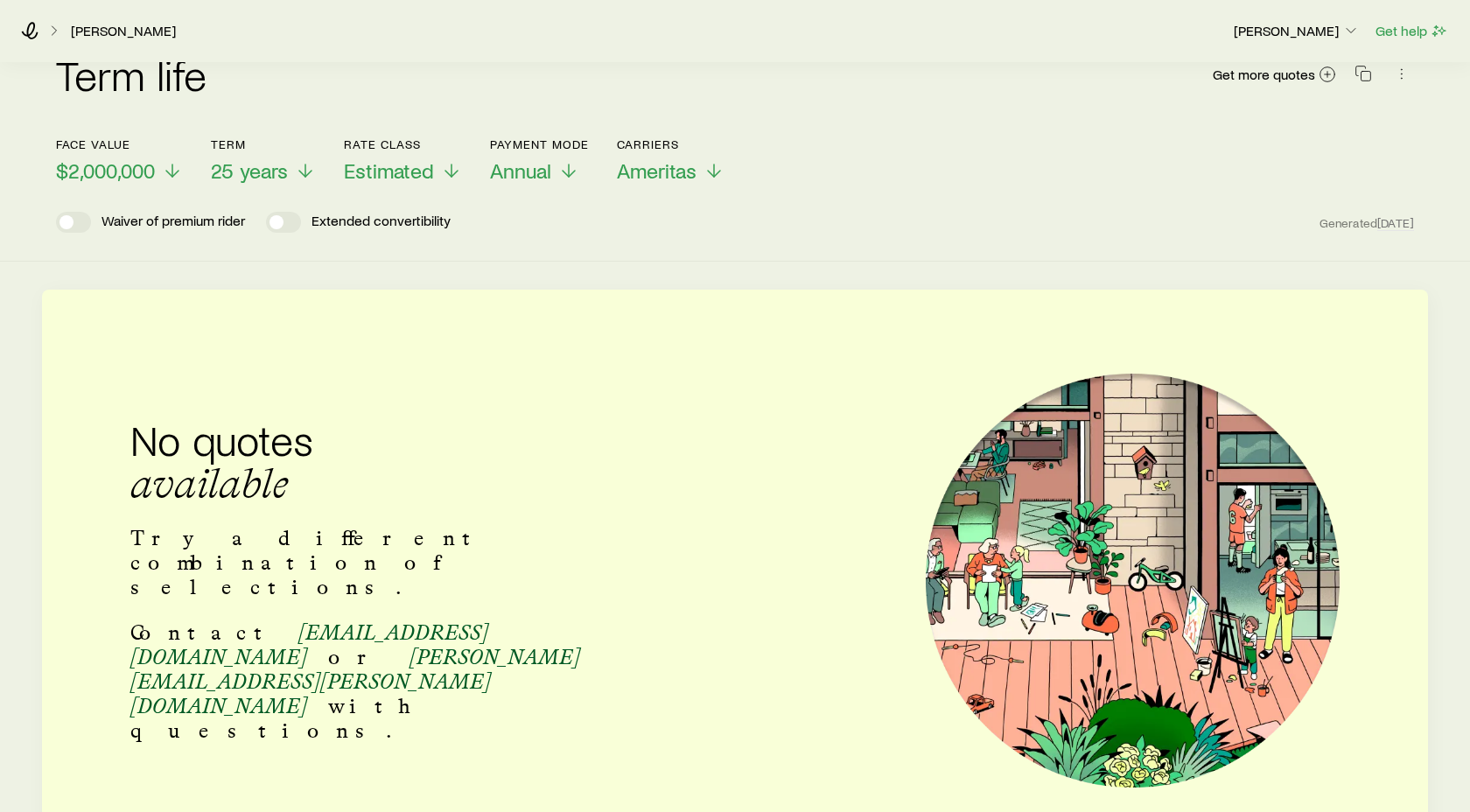
scroll to position [151, 0]
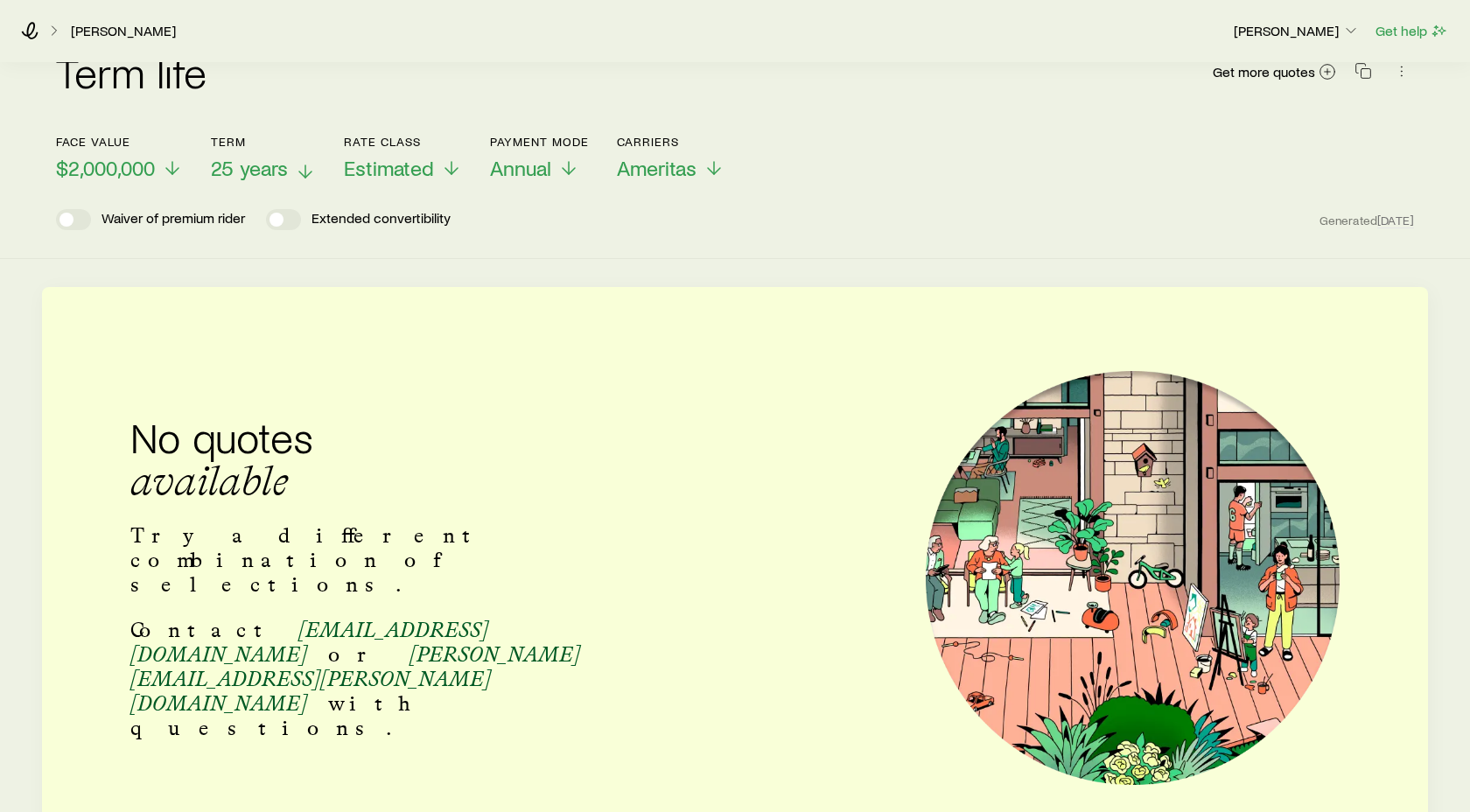
click at [276, 155] on span "25 years" at bounding box center [250, 167] width 77 height 25
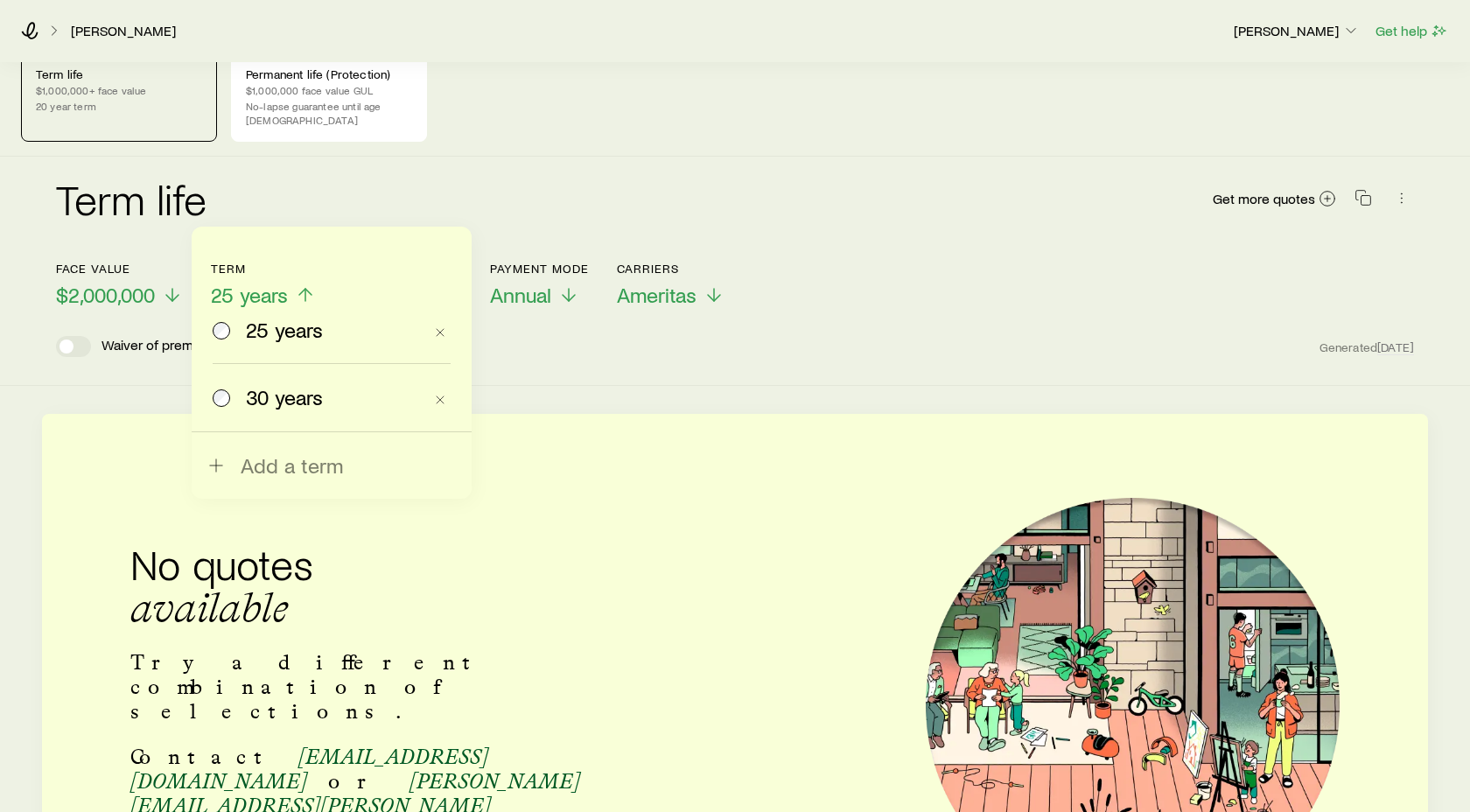
scroll to position [0, 0]
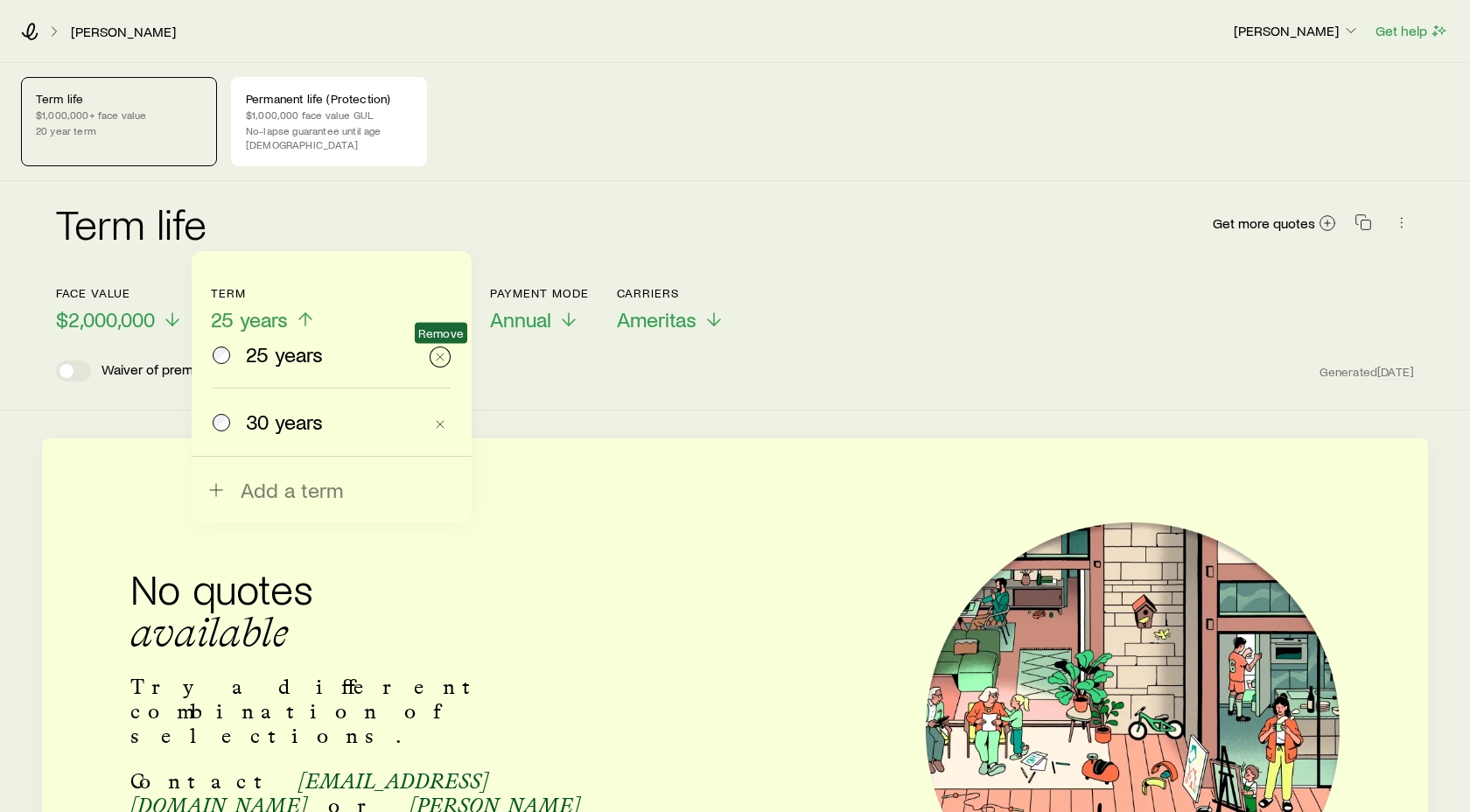
click at [440, 359] on icon "button" at bounding box center [439, 357] width 14 height 14
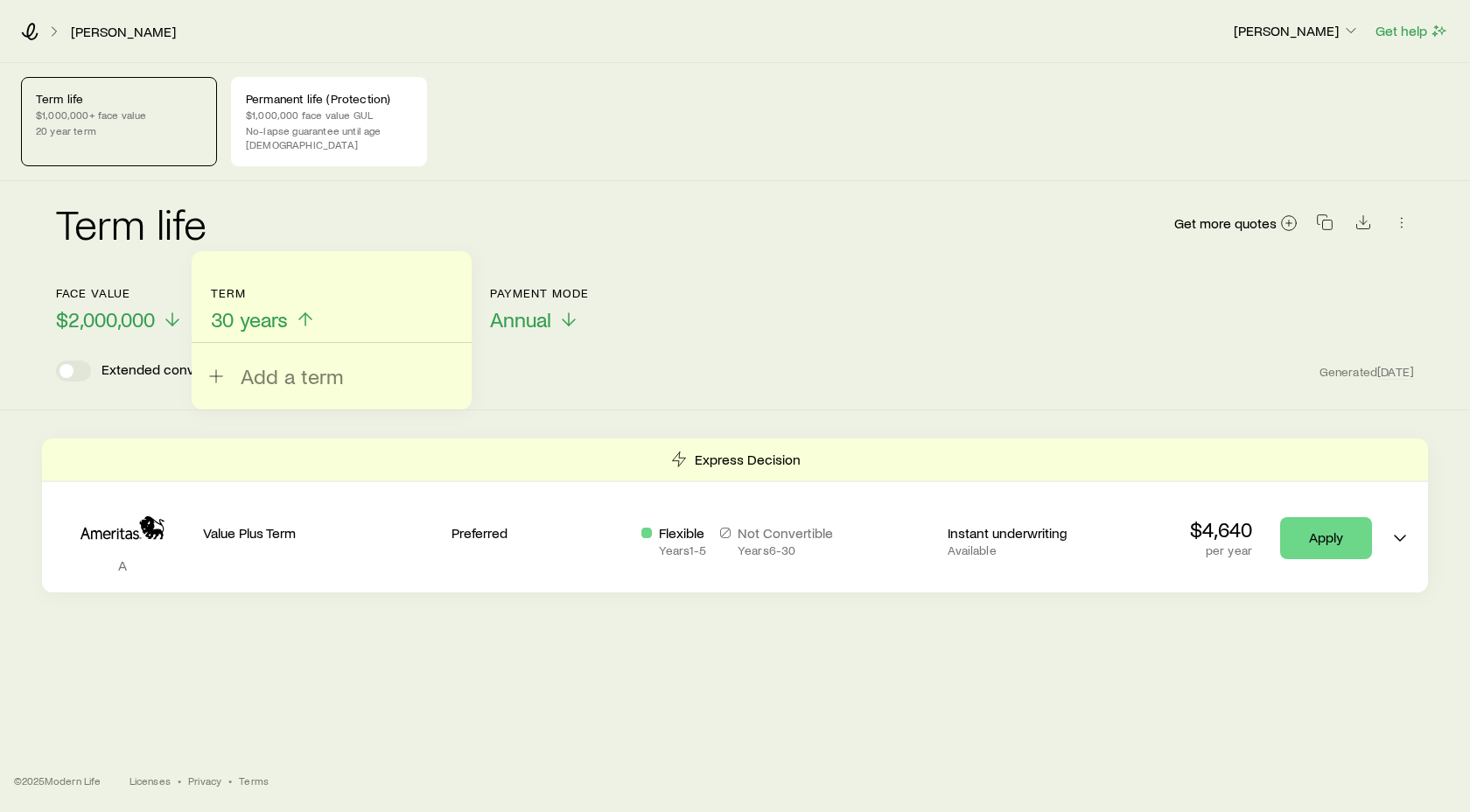
click at [295, 307] on p "30 years" at bounding box center [263, 319] width 105 height 25
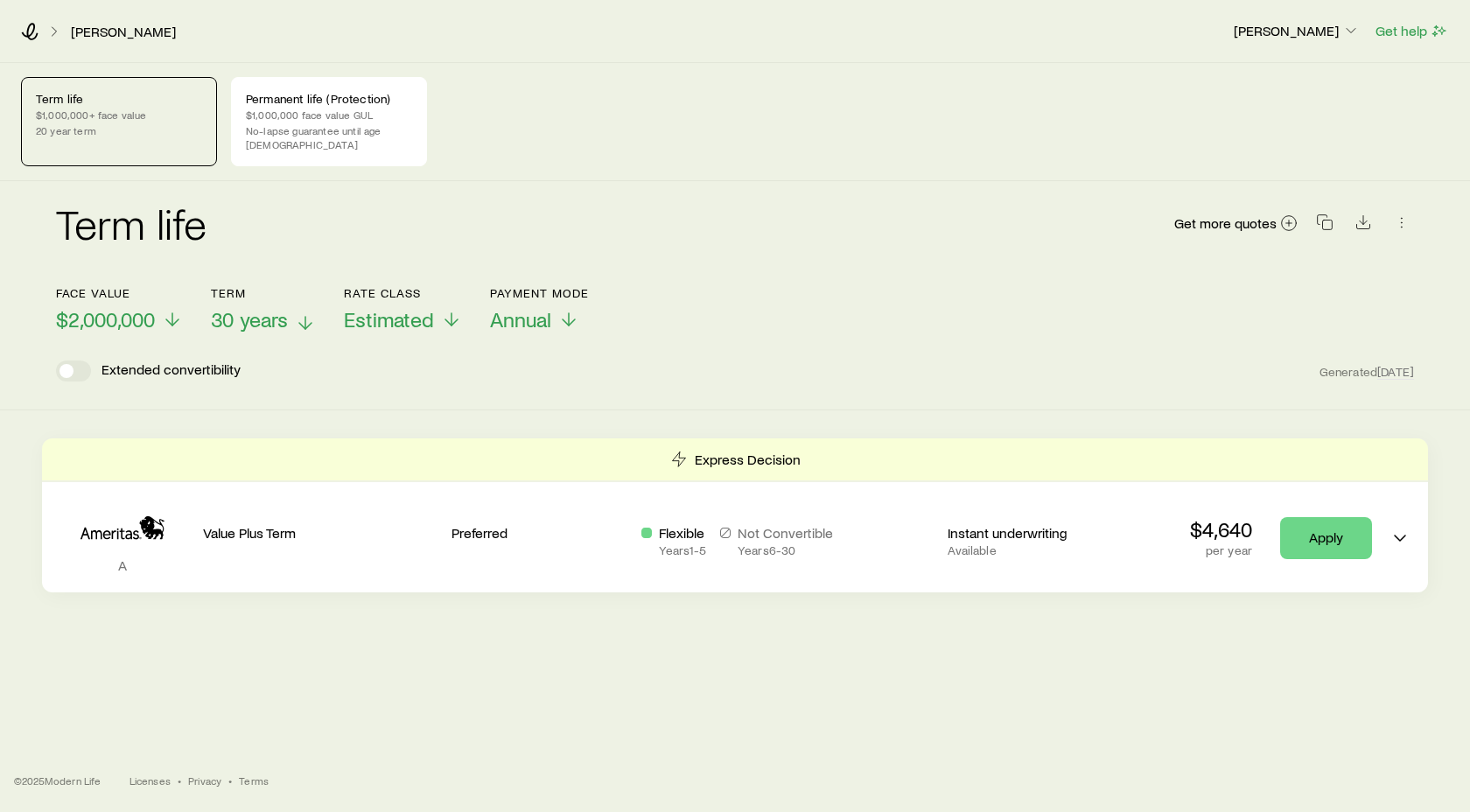
click at [306, 316] on line at bounding box center [306, 322] width 0 height 12
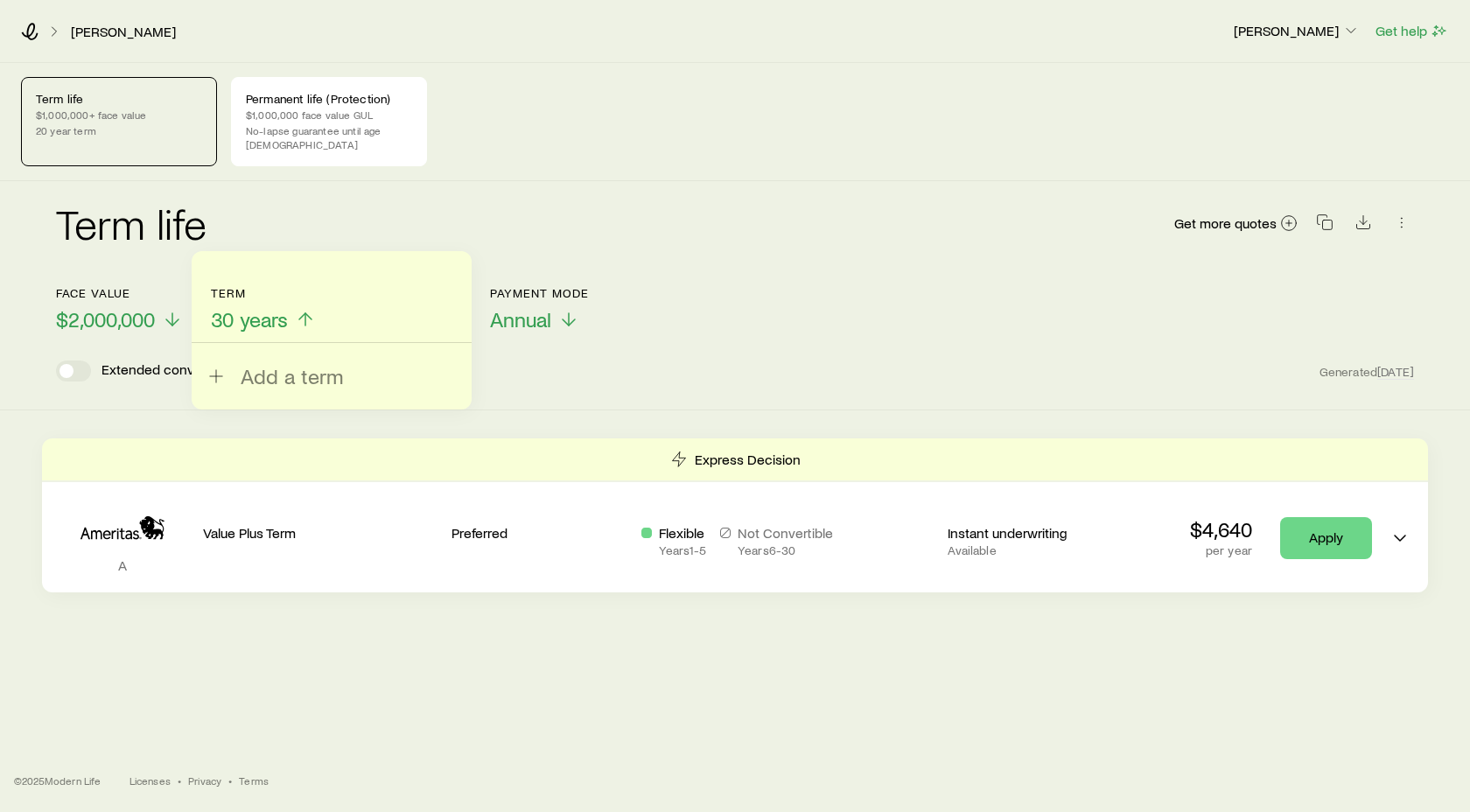
click at [306, 313] on line at bounding box center [306, 318] width 0 height 12
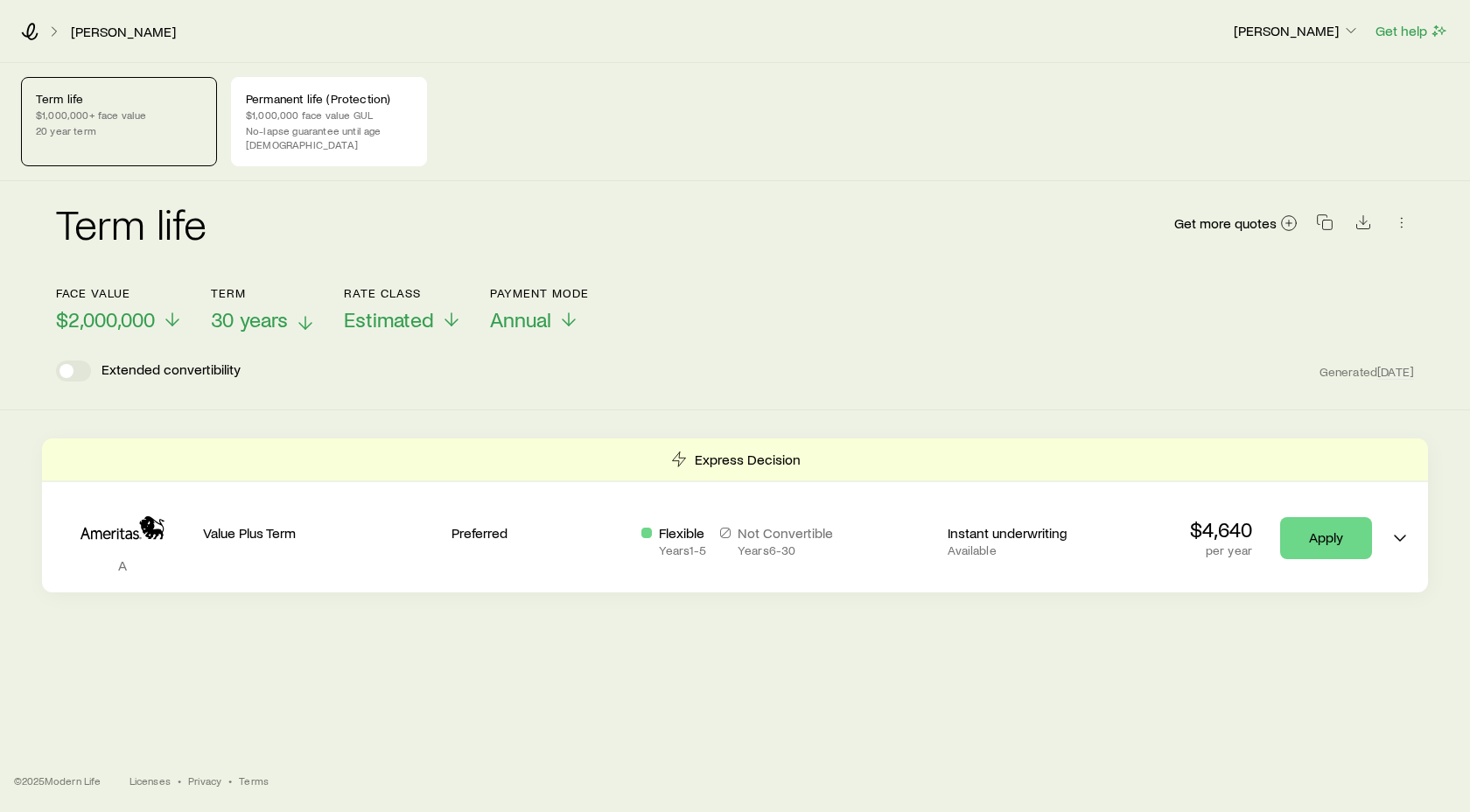
click at [306, 316] on line at bounding box center [306, 322] width 0 height 12
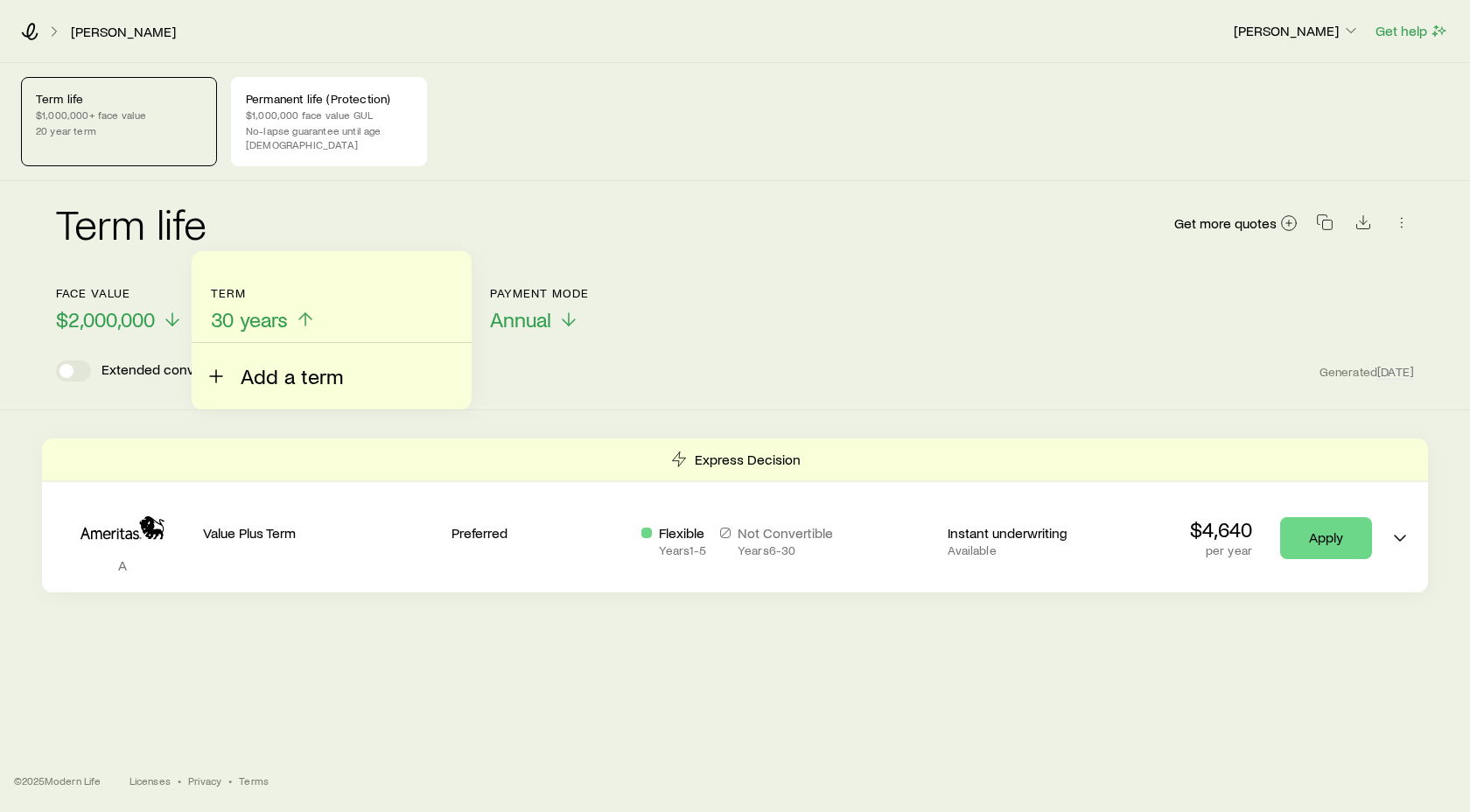
click at [216, 377] on line at bounding box center [216, 376] width 0 height 12
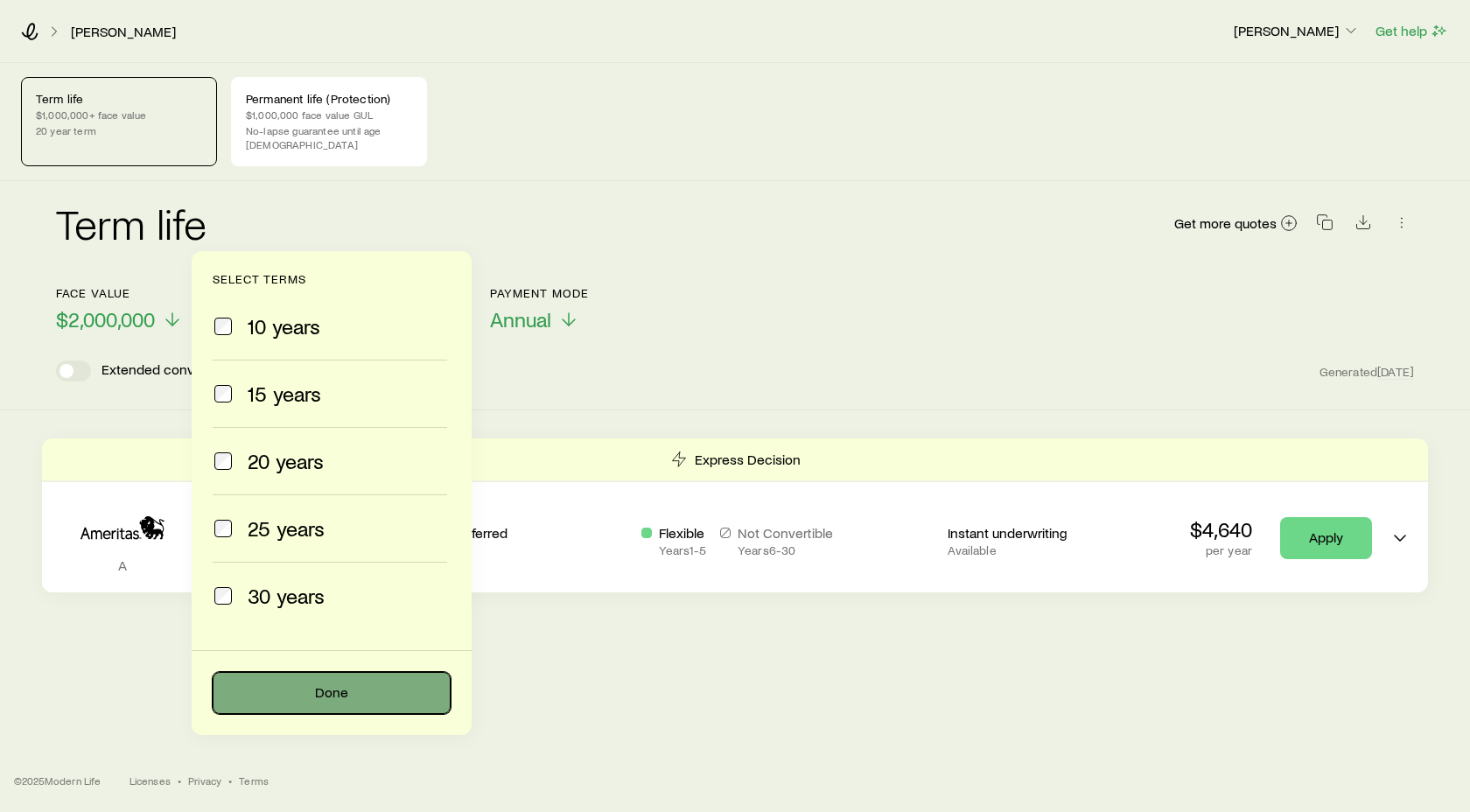
click at [317, 690] on button "Done" at bounding box center [331, 693] width 238 height 42
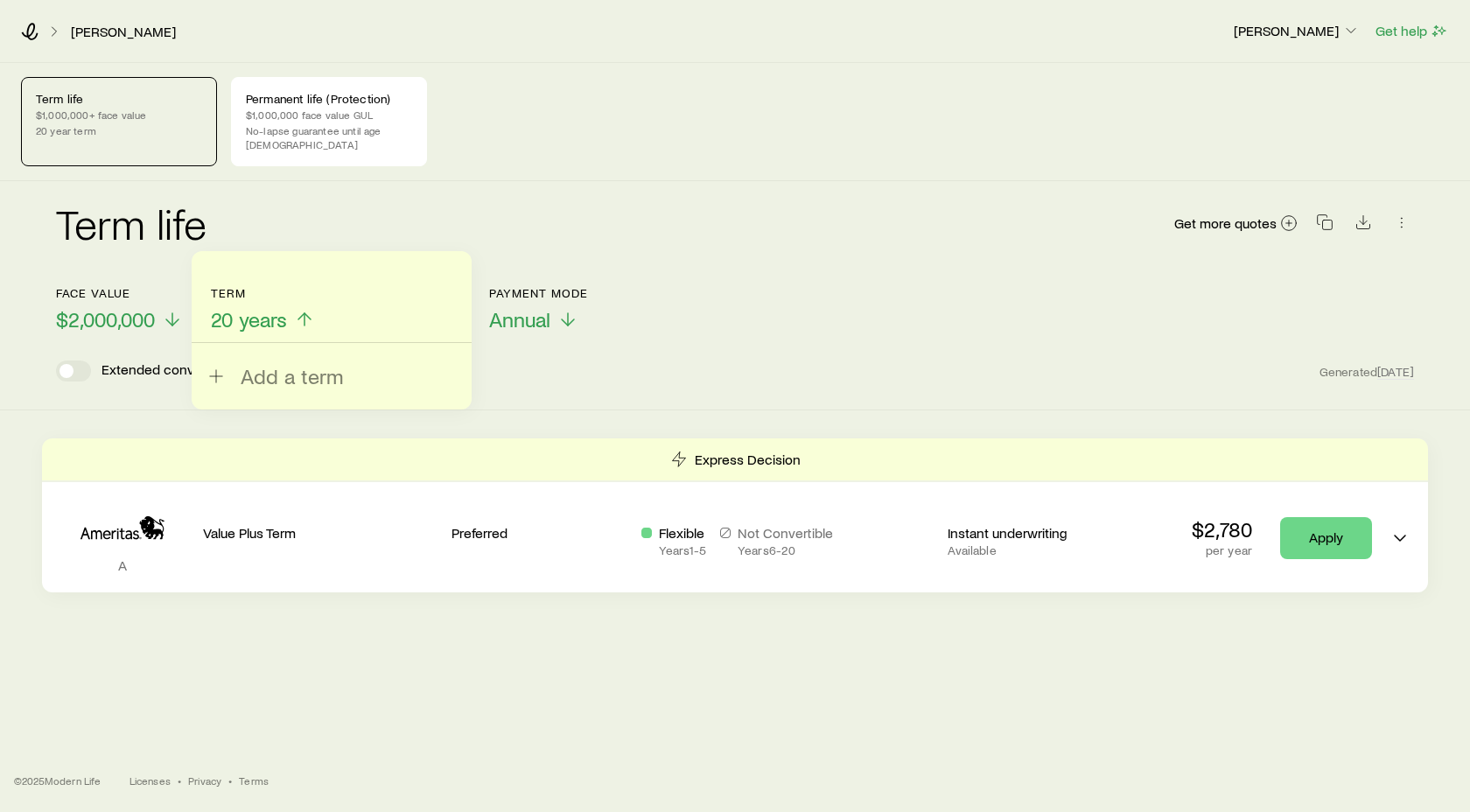
click at [89, 390] on div "Term life Get more quotes Face value $2,000,000 Term 20 years Add a term Rate C…" at bounding box center [735, 295] width 1470 height 230
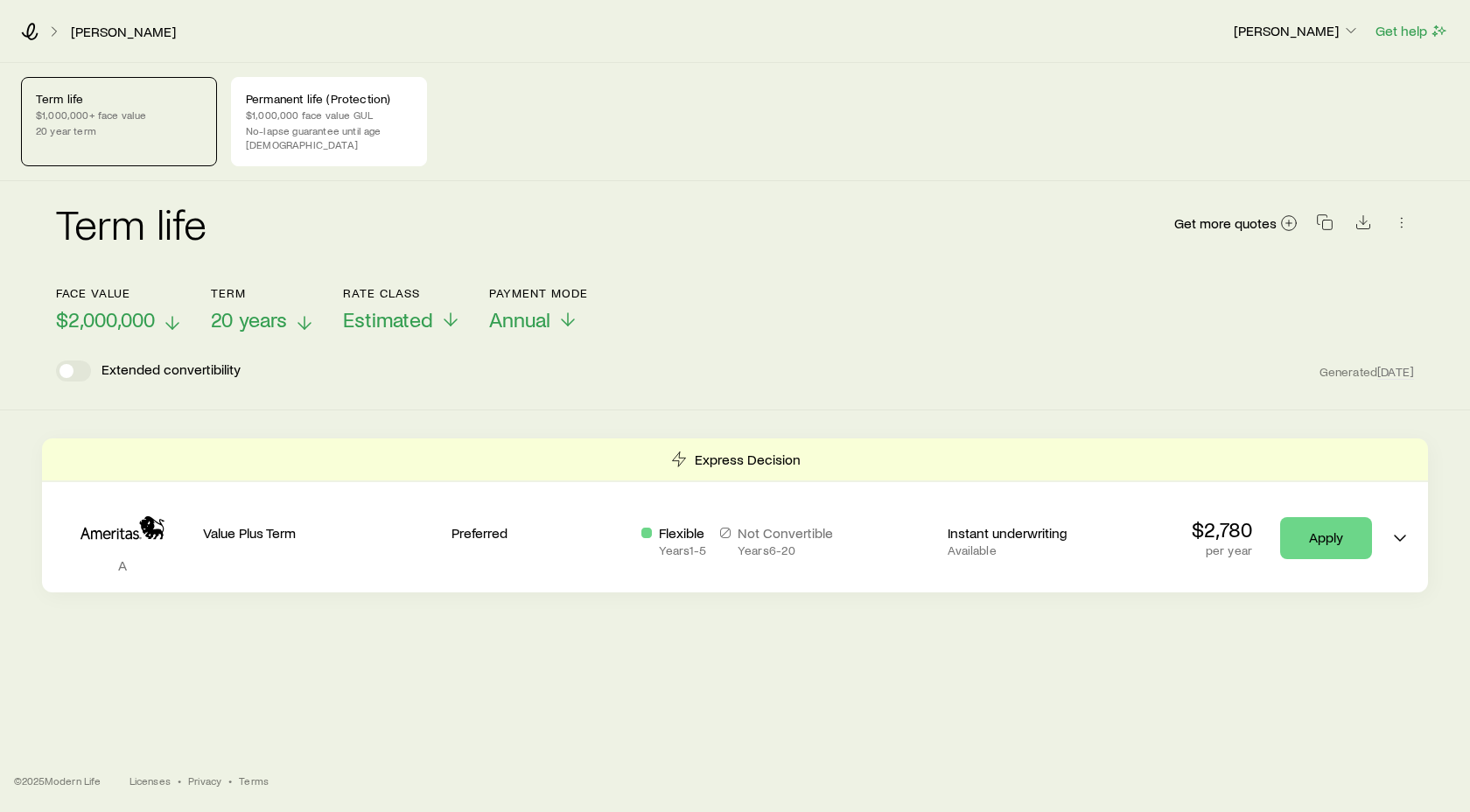
click at [123, 308] on span "$2,000,000" at bounding box center [105, 319] width 99 height 25
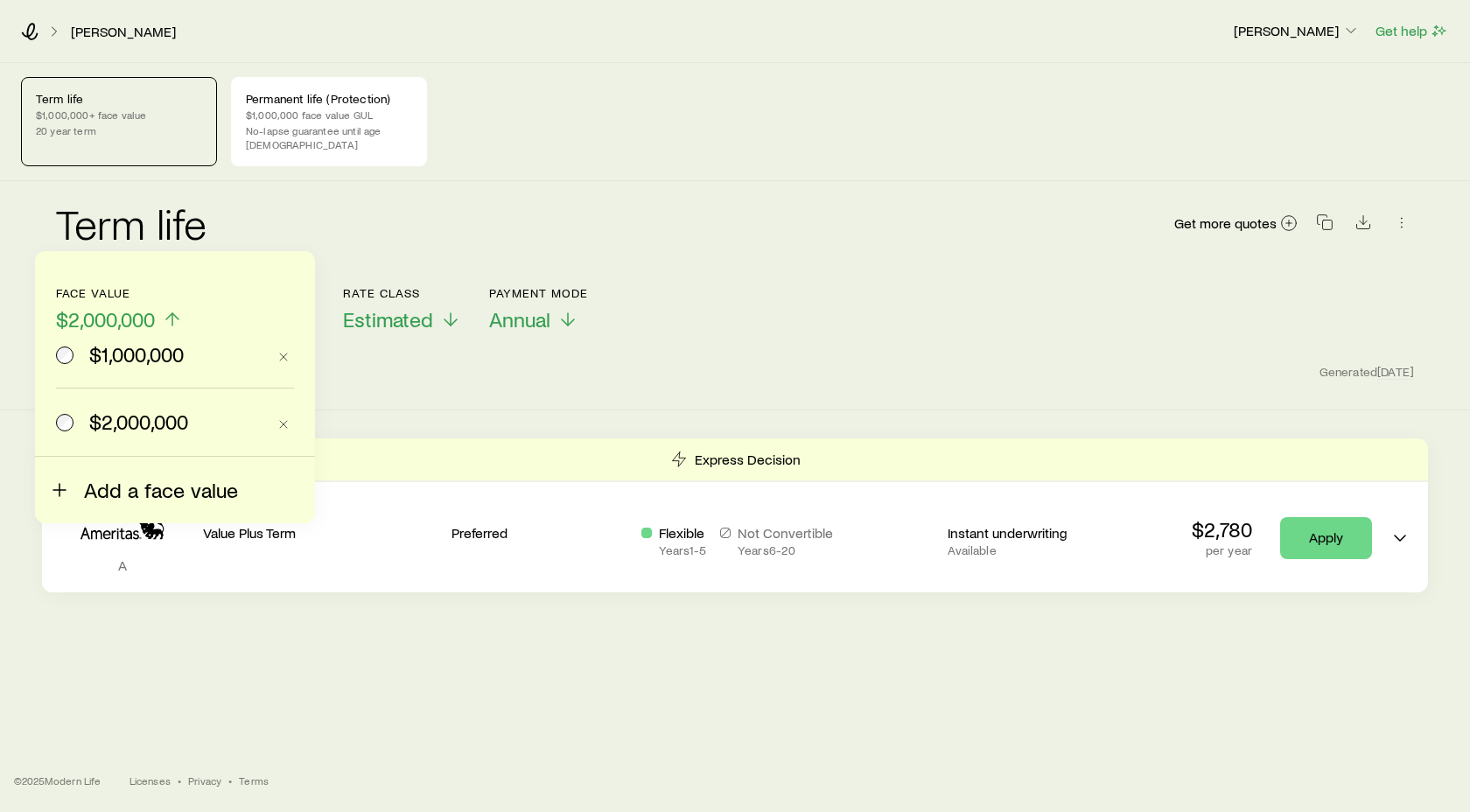
click at [64, 490] on line at bounding box center [59, 490] width 12 height 0
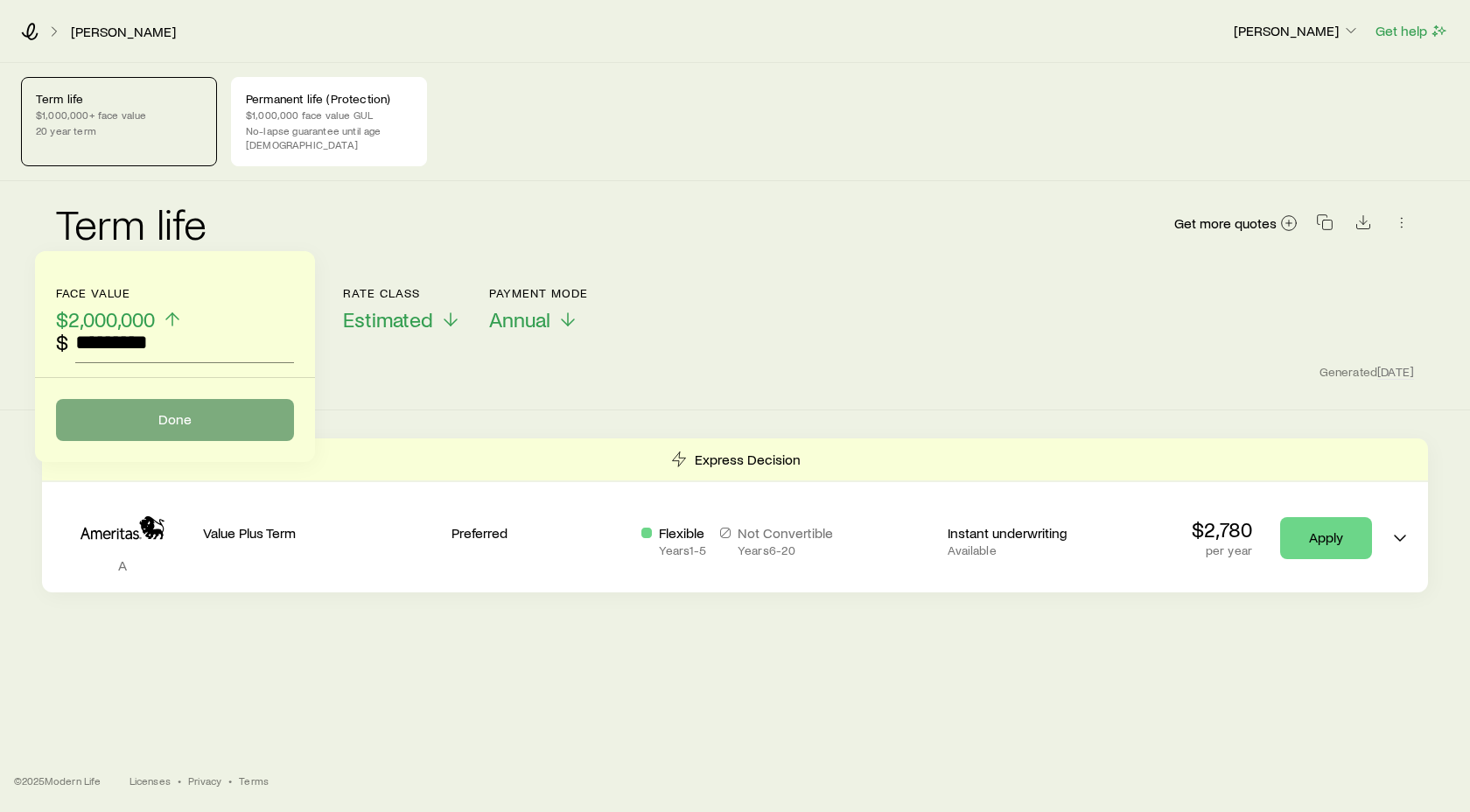
type input "*********"
click at [171, 414] on button "Done" at bounding box center [175, 420] width 238 height 42
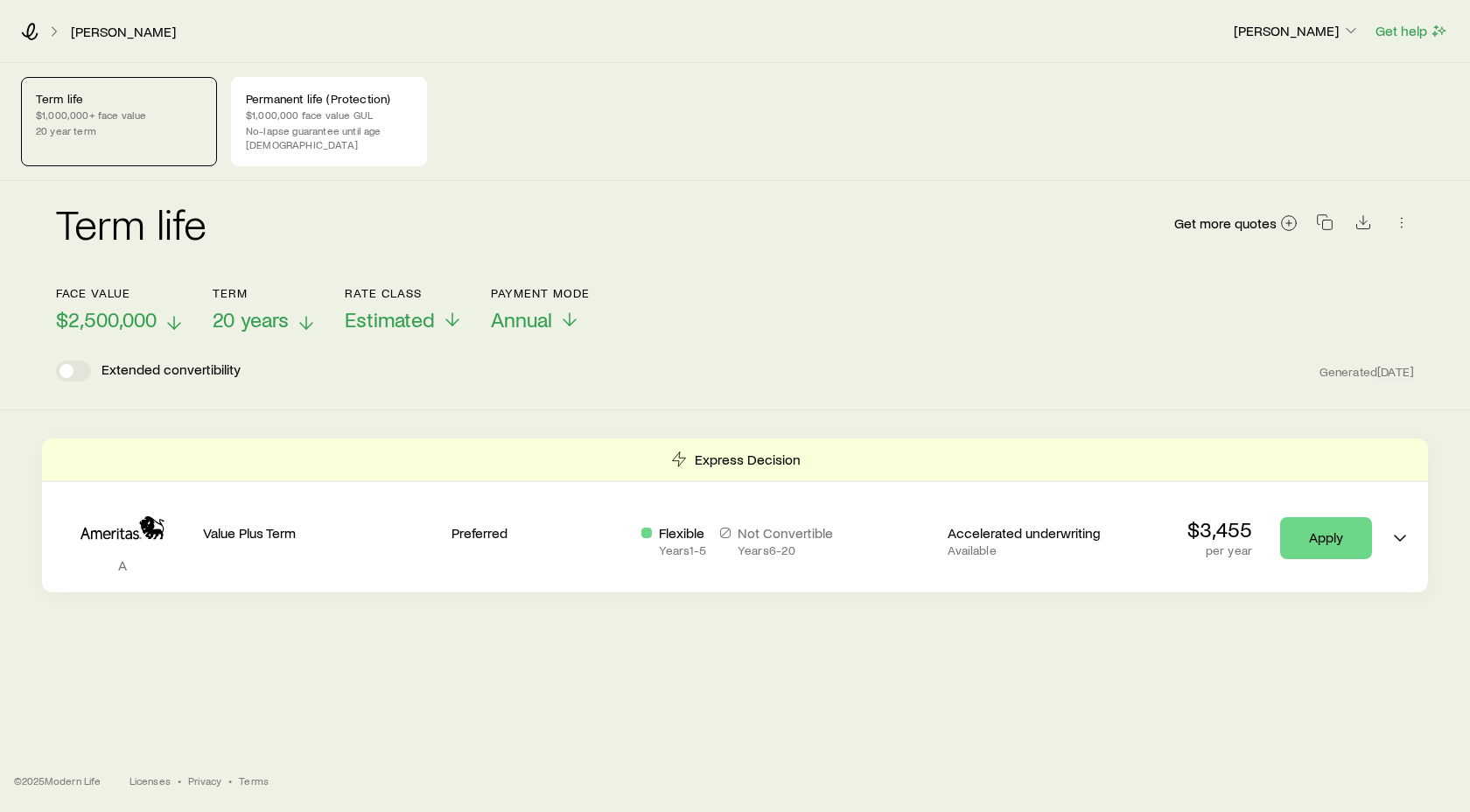
click at [145, 308] on span "$2,500,000" at bounding box center [106, 319] width 101 height 25
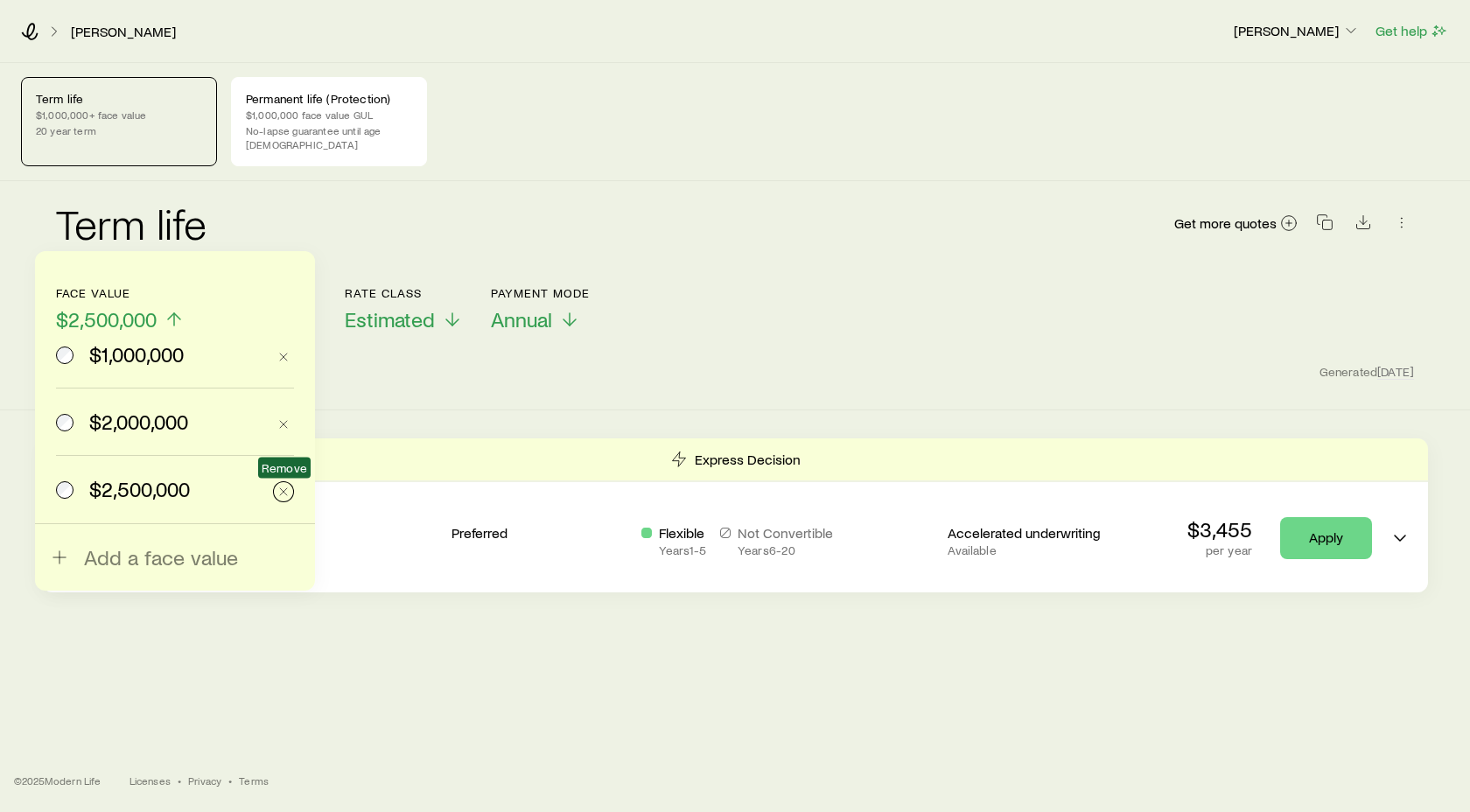
click at [283, 486] on icon "button" at bounding box center [283, 491] width 14 height 14
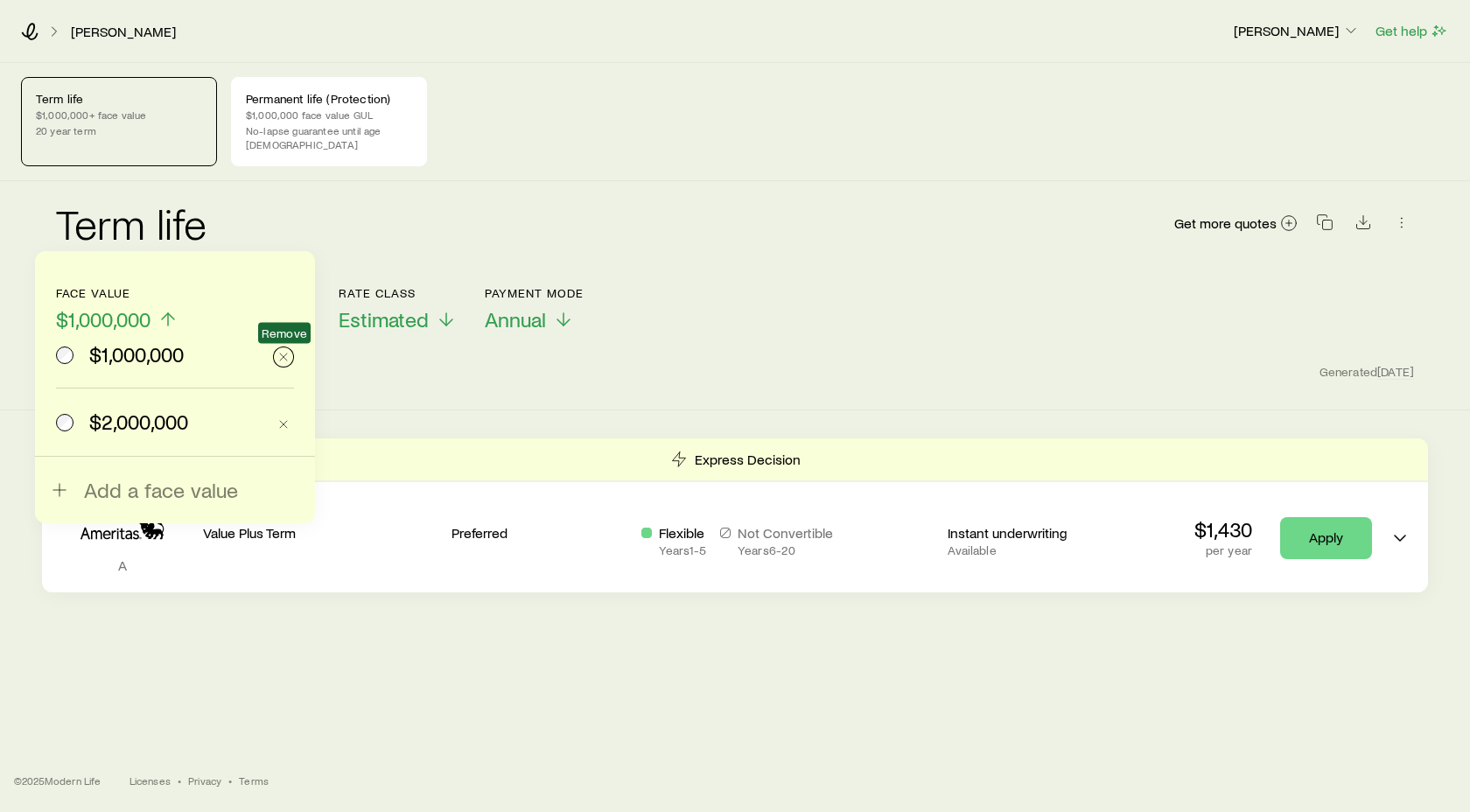
click at [284, 363] on icon "button" at bounding box center [283, 357] width 14 height 14
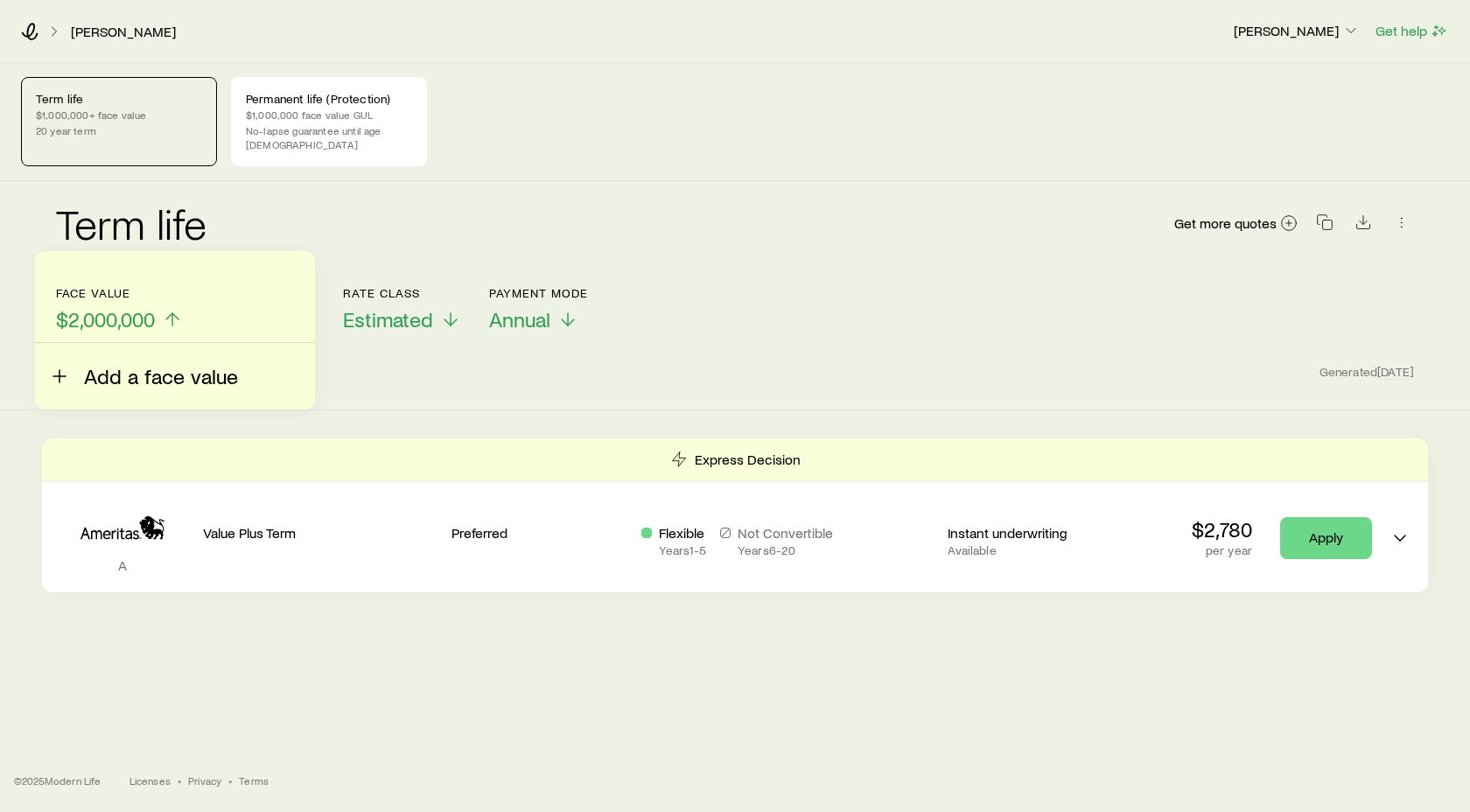
click at [63, 376] on line at bounding box center [59, 376] width 12 height 0
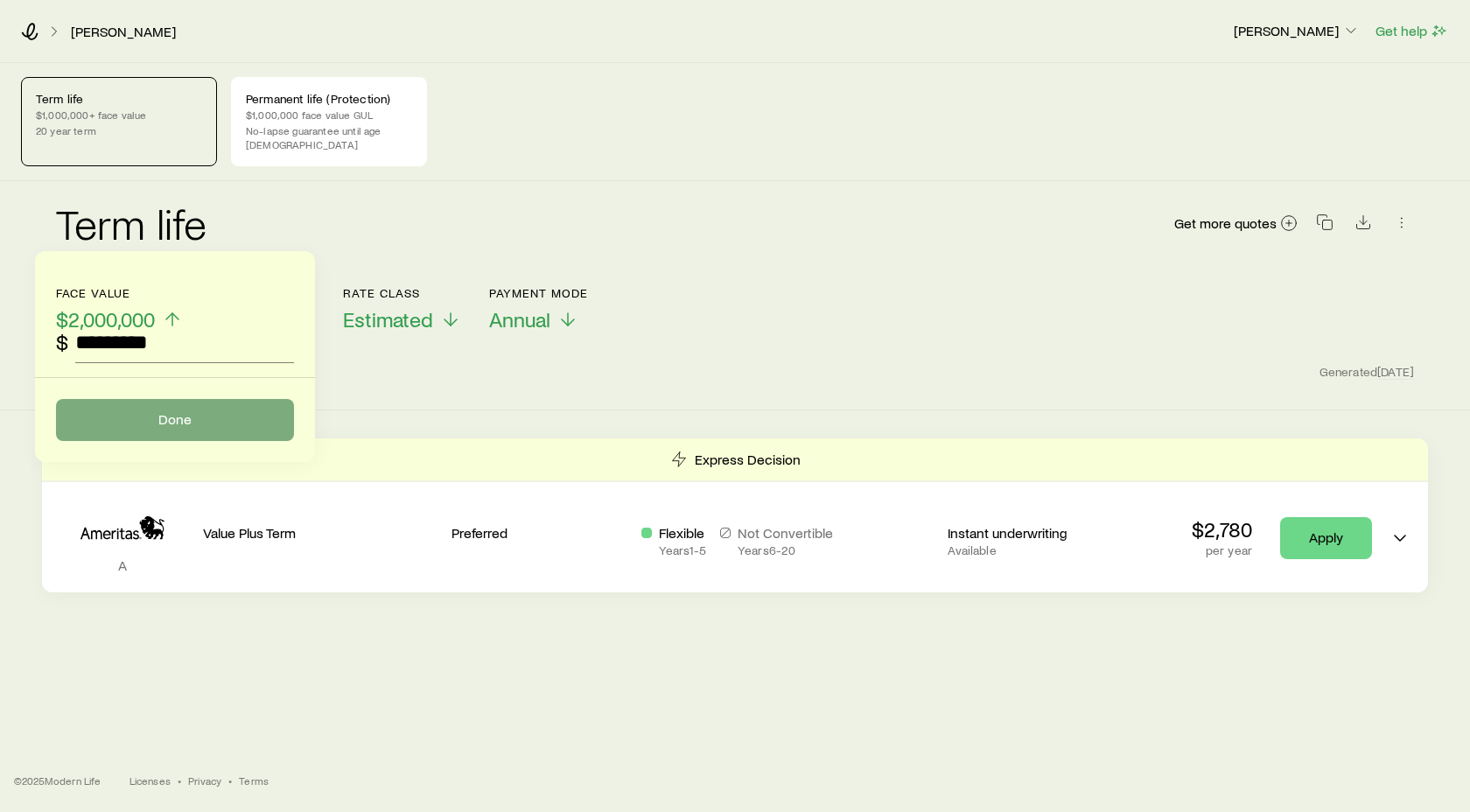
type input "*********"
click at [191, 418] on button "Done" at bounding box center [175, 420] width 238 height 42
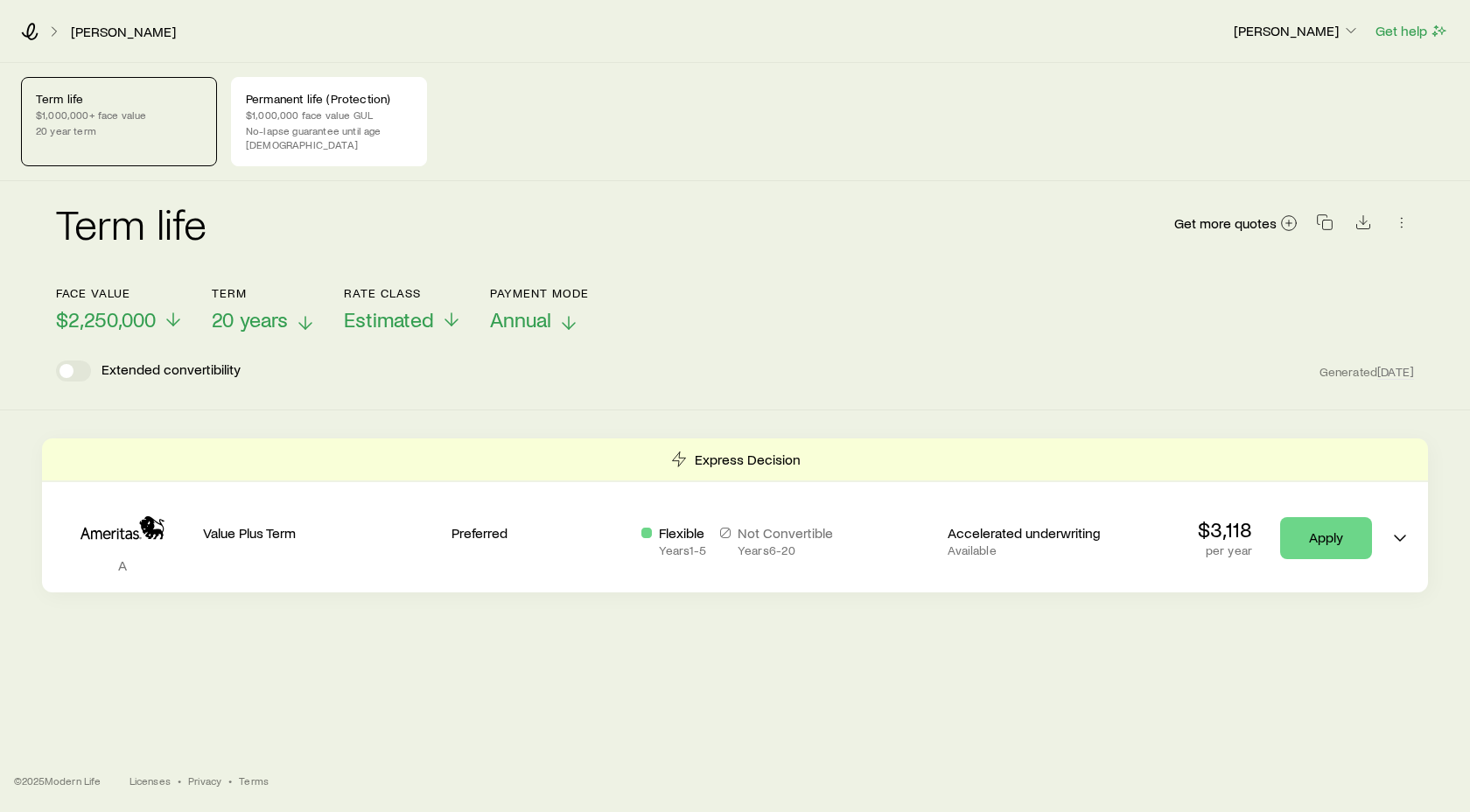
click at [570, 312] on icon at bounding box center [568, 322] width 21 height 21
click at [124, 311] on span "$2,250,000" at bounding box center [105, 319] width 100 height 25
